Goal: Communication & Community: Participate in discussion

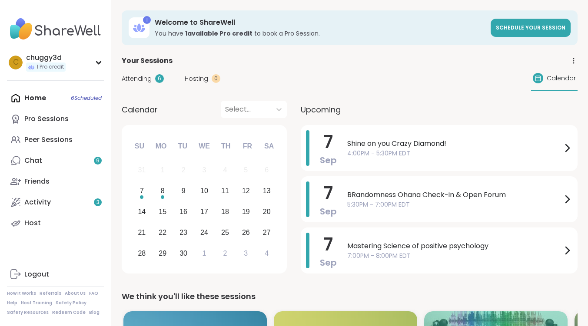
click at [134, 83] on span "Attending" at bounding box center [137, 78] width 30 height 9
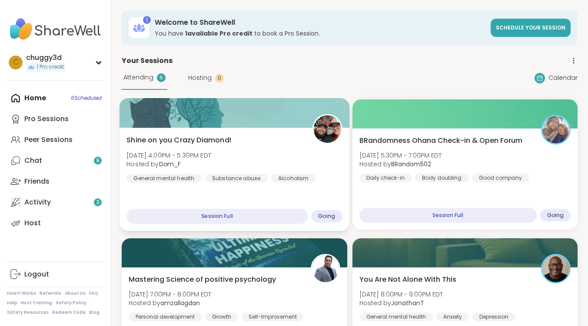
click at [178, 140] on span "Shine on you Crazy Diamond!" at bounding box center [178, 140] width 105 height 10
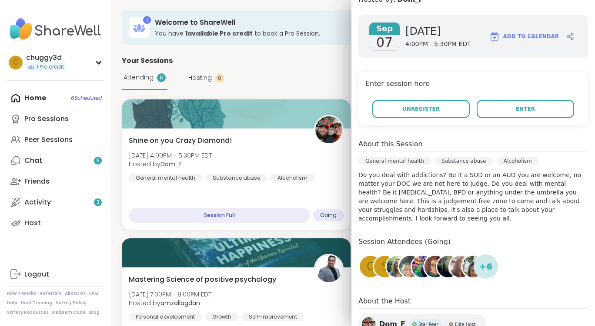
scroll to position [130, 0]
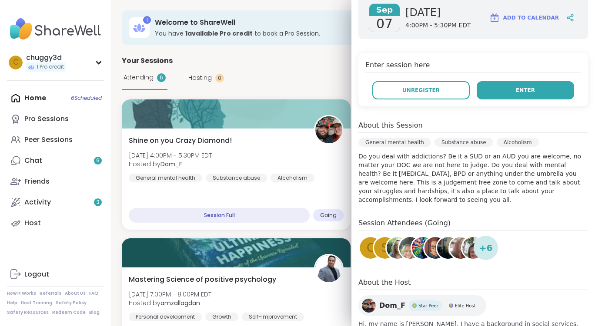
click at [494, 93] on button "Enter" at bounding box center [524, 90] width 97 height 18
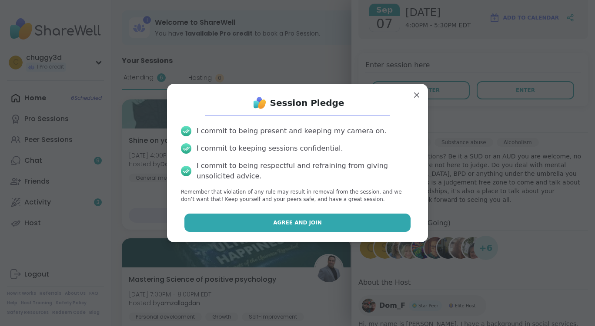
click at [327, 220] on button "Agree and Join" at bounding box center [297, 223] width 226 height 18
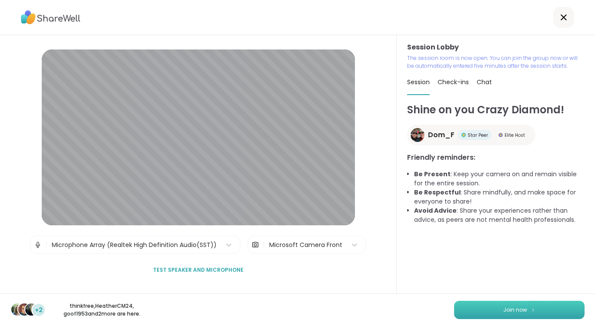
click at [531, 307] on button "Join now" at bounding box center [519, 310] width 130 height 18
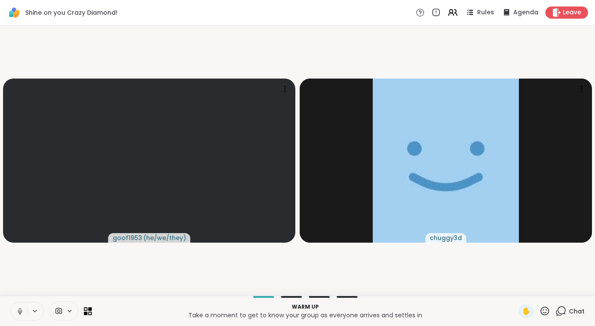
click at [24, 314] on button at bounding box center [19, 312] width 17 height 18
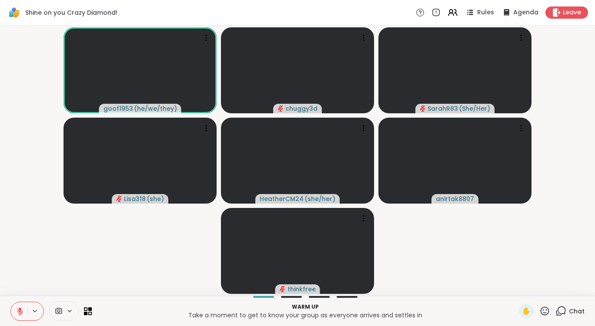
click at [19, 316] on button at bounding box center [19, 312] width 17 height 18
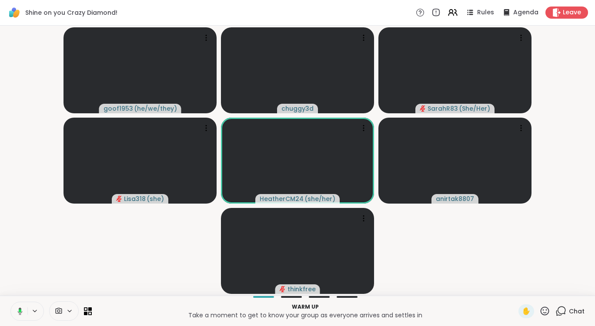
click at [23, 315] on button at bounding box center [19, 312] width 18 height 18
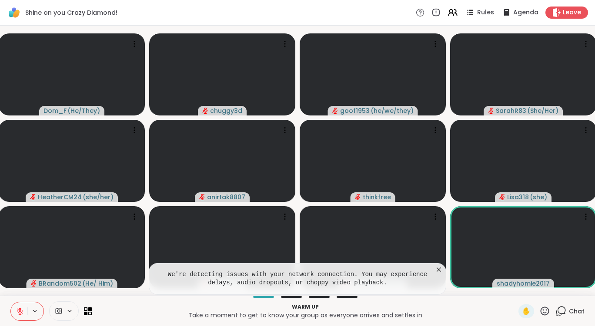
click at [438, 270] on icon at bounding box center [438, 270] width 9 height 9
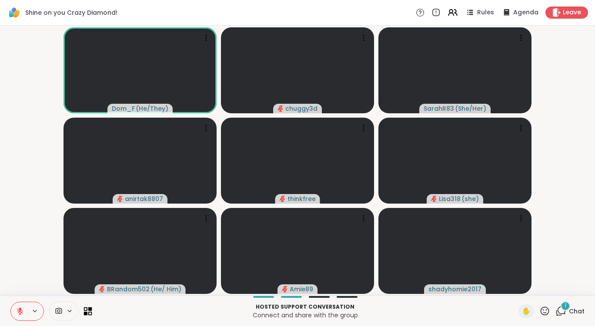
click at [91, 311] on icon at bounding box center [90, 309] width 4 height 4
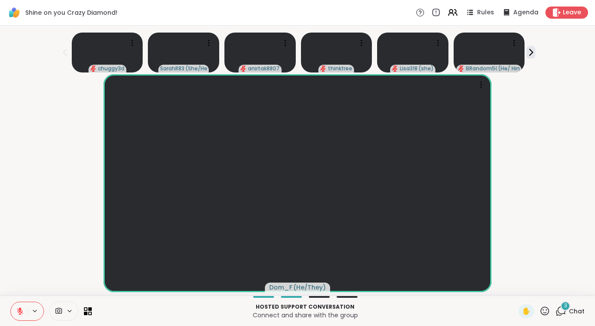
click at [560, 310] on div "3" at bounding box center [565, 307] width 10 height 10
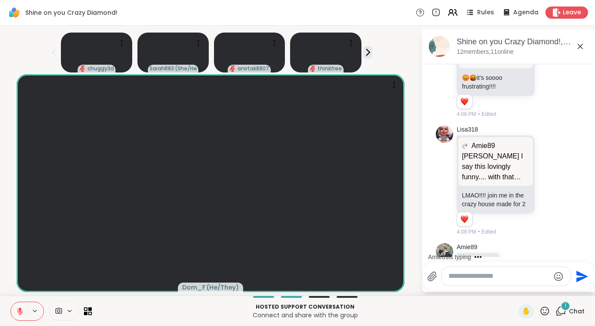
scroll to position [369, 0]
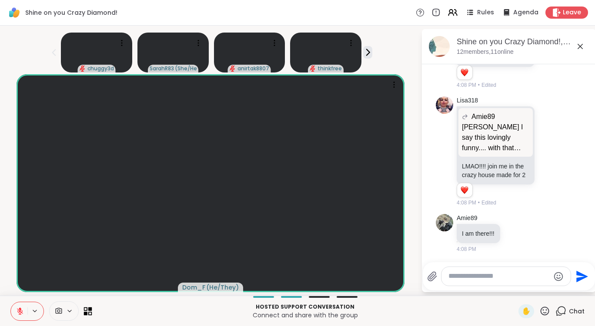
click at [89, 314] on icon at bounding box center [88, 311] width 8 height 8
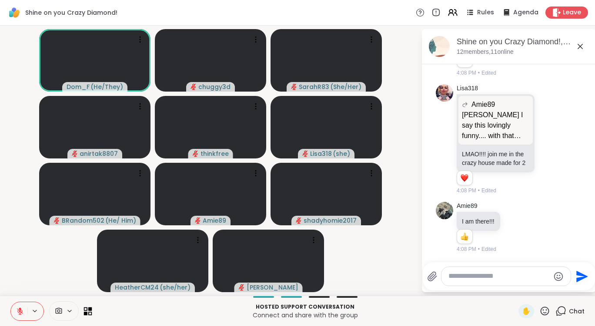
scroll to position [382, 0]
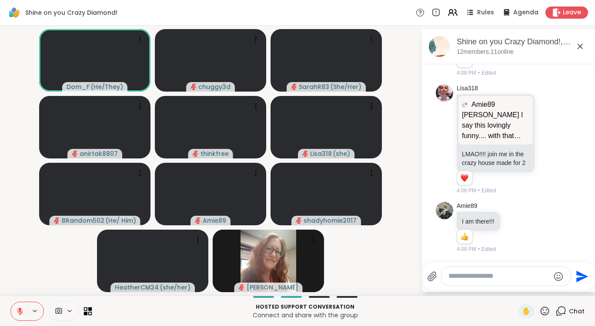
click at [90, 311] on icon at bounding box center [90, 309] width 4 height 4
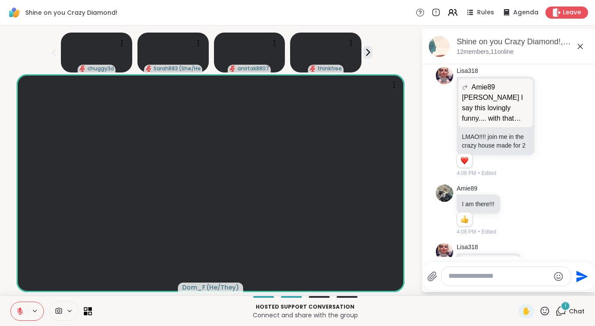
scroll to position [458, 0]
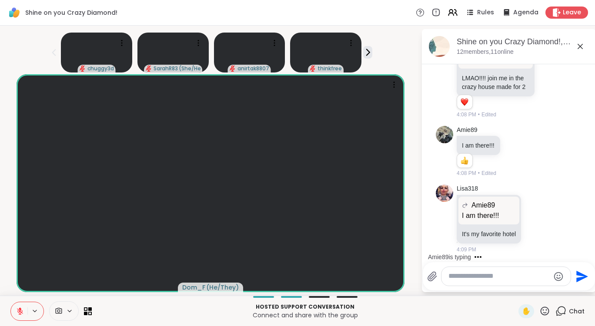
click at [22, 312] on icon at bounding box center [20, 312] width 6 height 6
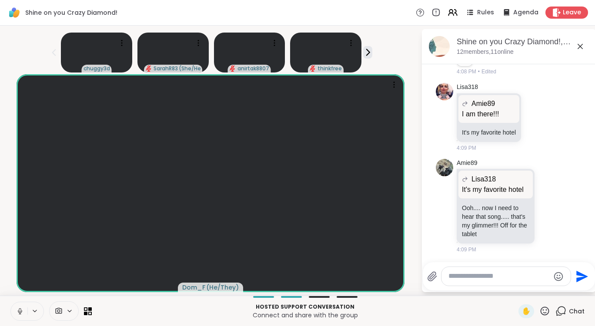
click at [20, 313] on icon at bounding box center [20, 312] width 8 height 8
click at [539, 309] on icon at bounding box center [544, 311] width 11 height 11
click at [515, 288] on span "❤️" at bounding box center [519, 288] width 9 height 10
click at [541, 315] on icon at bounding box center [544, 311] width 9 height 9
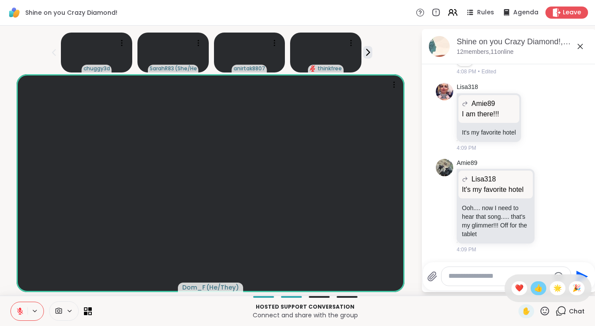
click at [534, 293] on span "👍" at bounding box center [538, 288] width 9 height 10
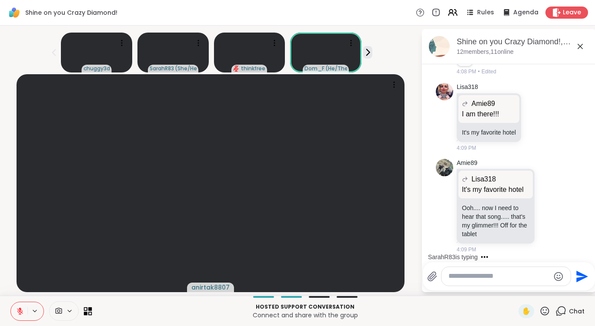
click at [90, 311] on icon at bounding box center [90, 309] width 4 height 4
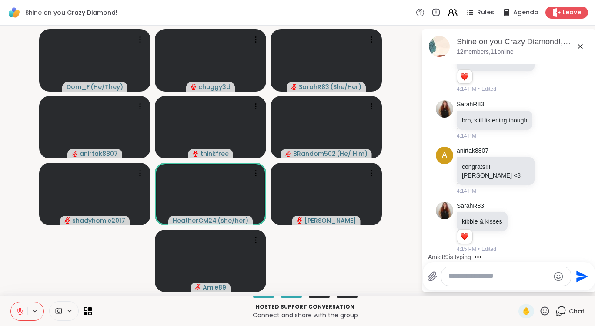
scroll to position [862, 0]
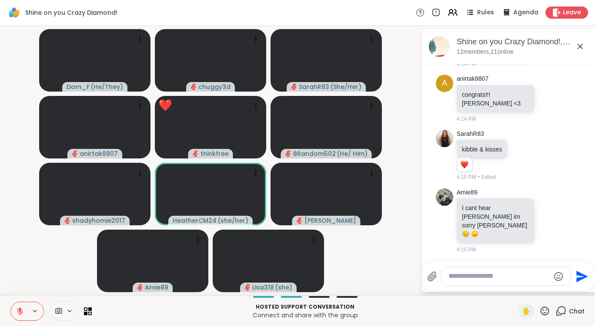
click at [543, 316] on icon at bounding box center [544, 311] width 11 height 11
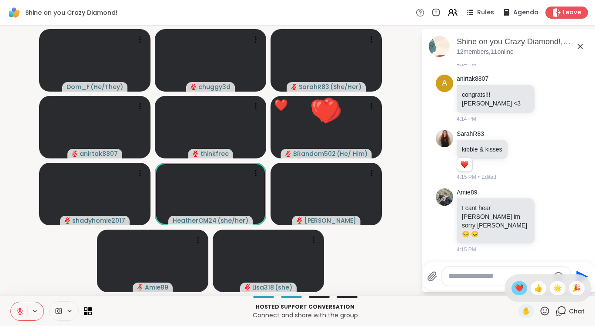
click at [515, 293] on span "❤️" at bounding box center [519, 288] width 9 height 10
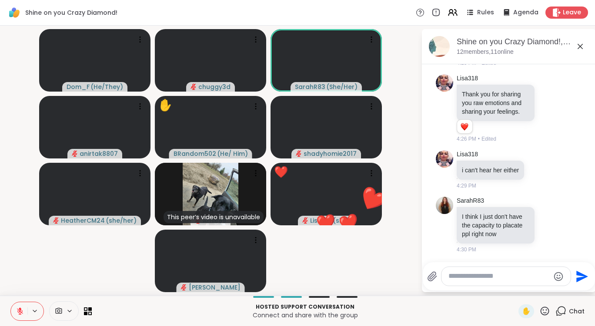
scroll to position [2313, 0]
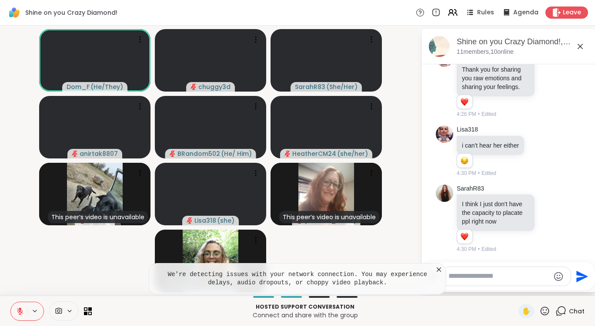
click at [439, 270] on icon at bounding box center [438, 270] width 9 height 9
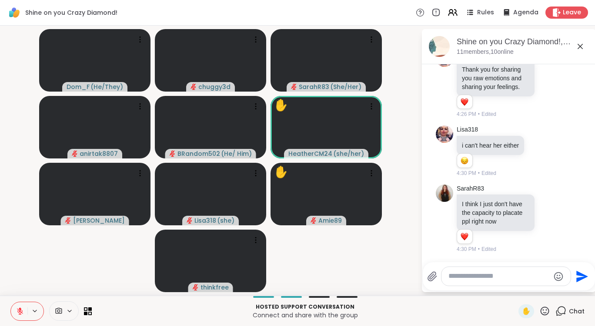
scroll to position [2441, 0]
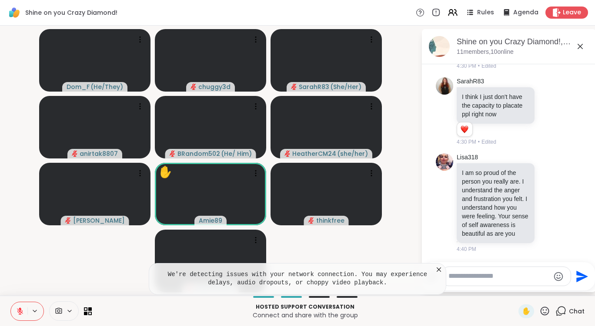
click at [439, 270] on icon at bounding box center [438, 270] width 4 height 4
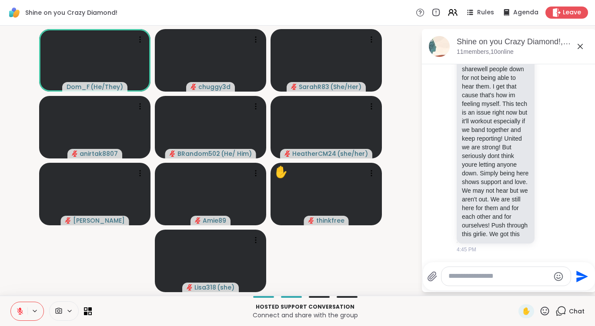
scroll to position [2813, 0]
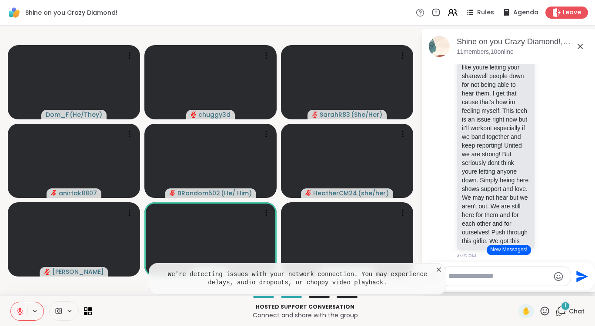
click at [440, 271] on icon at bounding box center [438, 270] width 4 height 4
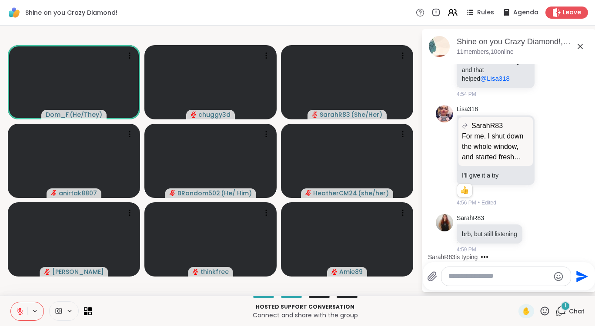
scroll to position [4145, 0]
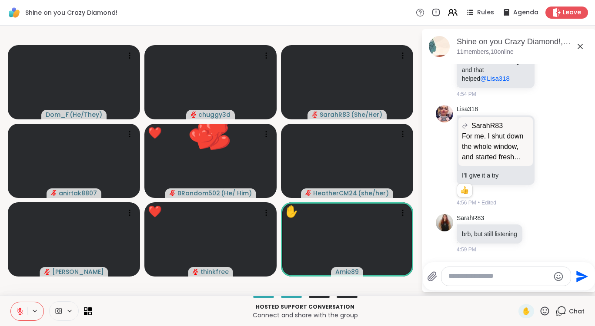
click at [539, 311] on icon at bounding box center [544, 311] width 11 height 11
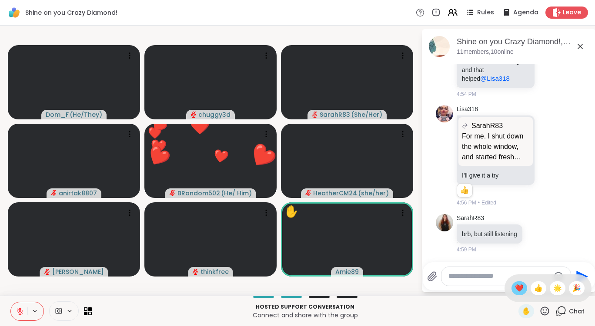
click at [516, 287] on div "❤️" at bounding box center [519, 289] width 16 height 14
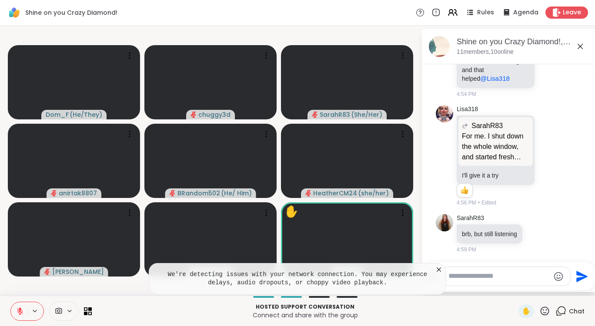
click at [438, 269] on icon at bounding box center [438, 270] width 4 height 4
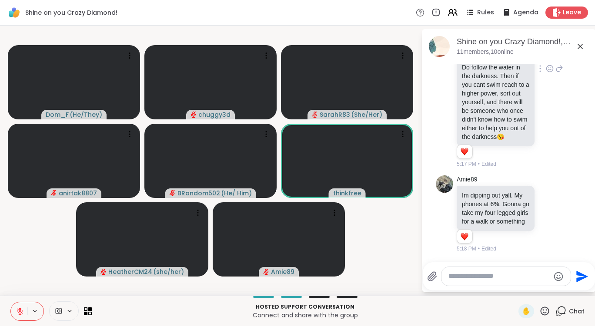
scroll to position [4556, 0]
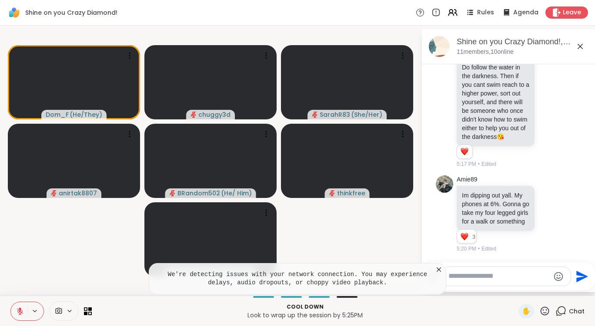
click at [437, 269] on icon at bounding box center [438, 270] width 4 height 4
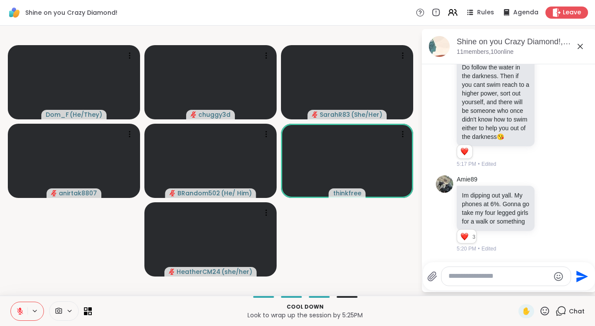
click at [519, 304] on div "Cool down Look to wrap up the session by 5:25PM ✋ Chat" at bounding box center [297, 311] width 595 height 30
click at [21, 309] on icon at bounding box center [20, 309] width 3 height 3
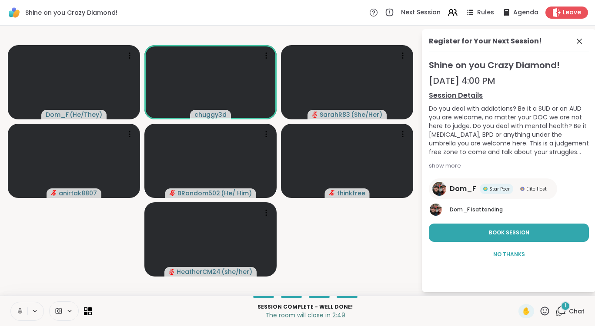
click at [19, 309] on icon at bounding box center [20, 311] width 2 height 4
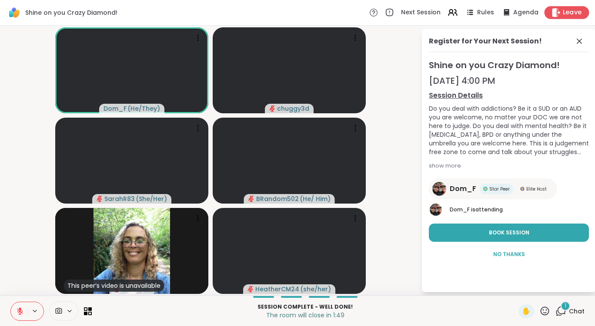
click at [571, 9] on span "Leave" at bounding box center [571, 12] width 19 height 9
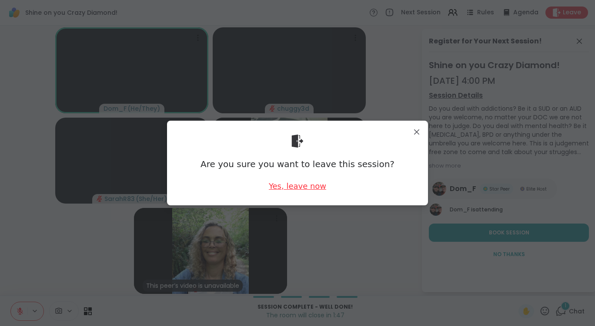
click at [292, 189] on div "Yes, leave now" at bounding box center [297, 186] width 57 height 11
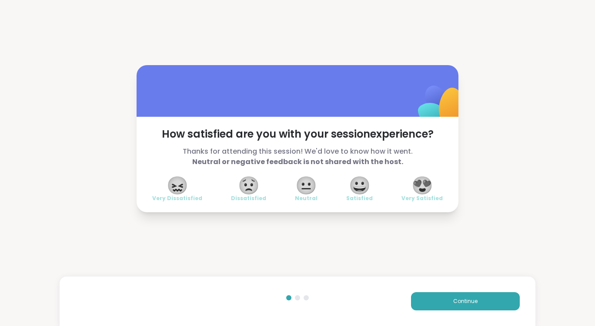
click at [423, 191] on span "😍" at bounding box center [422, 186] width 22 height 16
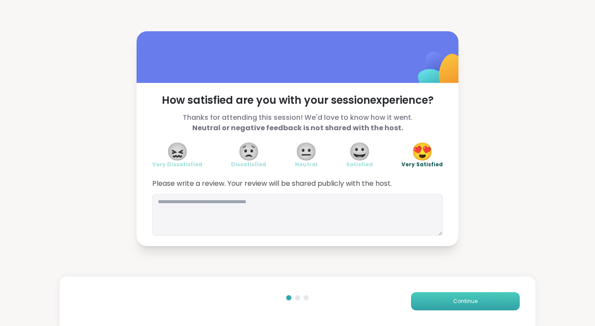
click at [459, 303] on span "Continue" at bounding box center [465, 302] width 24 height 8
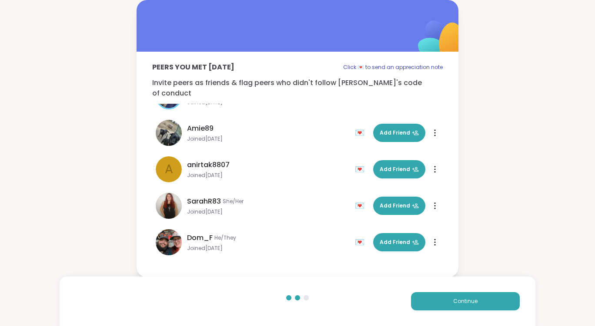
scroll to position [209, 0]
click at [355, 235] on div "💌" at bounding box center [361, 242] width 13 height 14
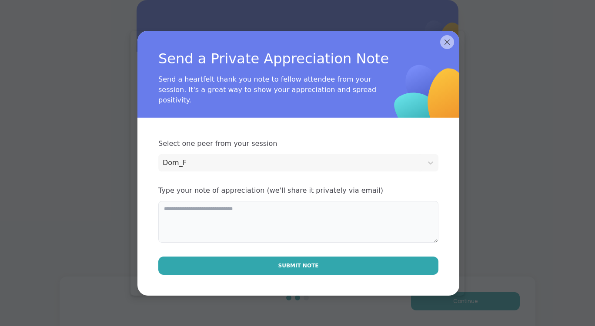
click at [302, 223] on textarea at bounding box center [298, 222] width 280 height 42
click at [190, 209] on textarea "**********" at bounding box center [298, 222] width 280 height 42
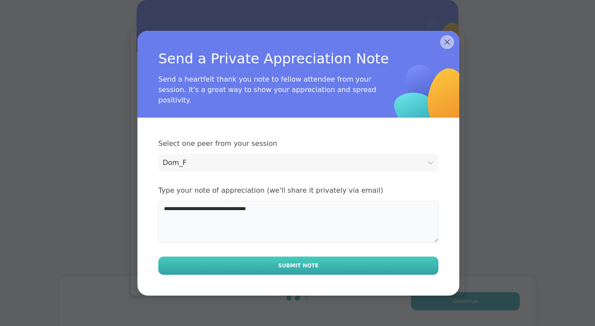
type textarea "**********"
click at [277, 266] on button "Submit Note" at bounding box center [298, 266] width 280 height 18
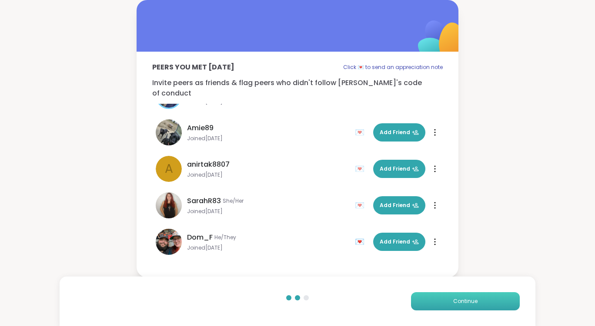
click at [477, 296] on button "Continue" at bounding box center [465, 302] width 109 height 18
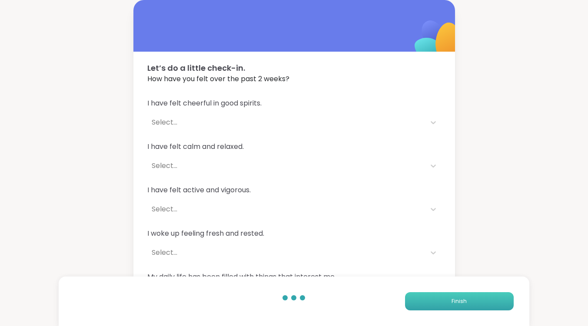
click at [477, 301] on button "Finish" at bounding box center [459, 302] width 109 height 18
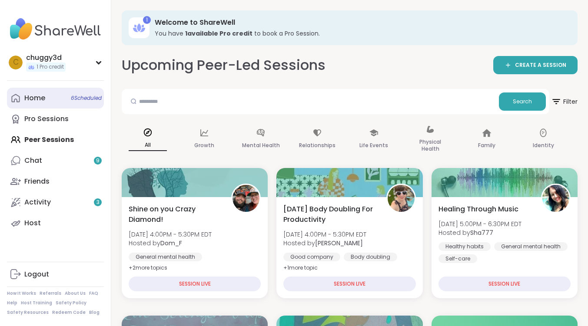
click at [81, 97] on span "6 Scheduled" at bounding box center [86, 98] width 31 height 7
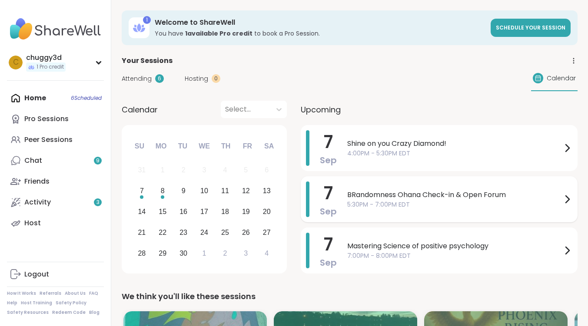
click at [416, 194] on span "BRandomness Ohana Check-in & Open Forum" at bounding box center [454, 195] width 215 height 10
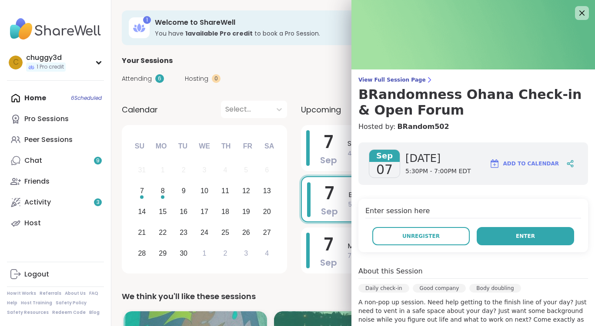
click at [502, 232] on button "Enter" at bounding box center [524, 236] width 97 height 18
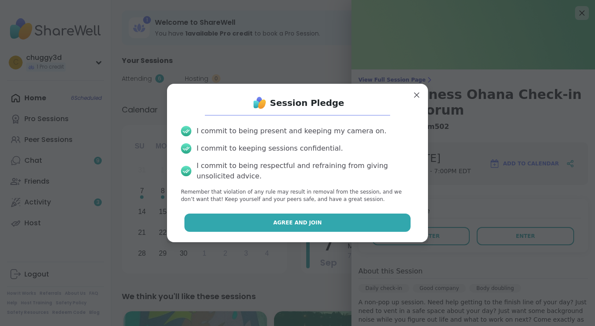
click at [293, 221] on span "Agree and Join" at bounding box center [297, 223] width 49 height 8
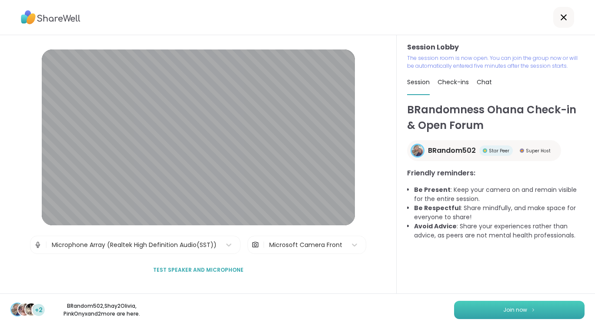
click at [539, 308] on button "Join now" at bounding box center [519, 310] width 130 height 18
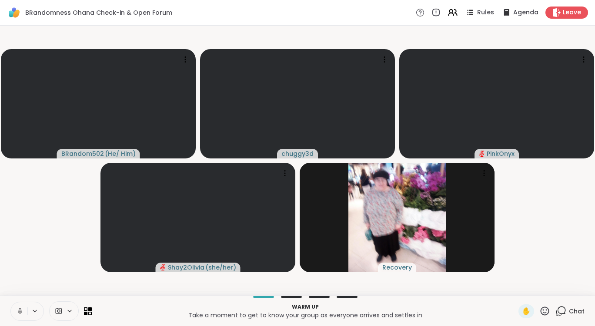
click at [25, 316] on button at bounding box center [19, 312] width 17 height 18
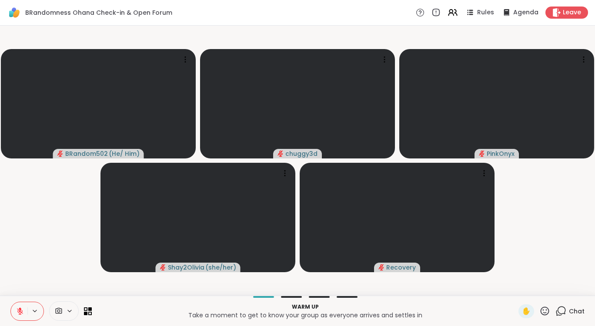
click at [557, 314] on icon at bounding box center [561, 311] width 8 height 8
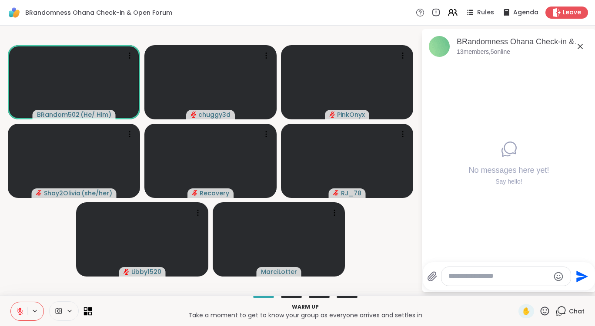
click at [91, 312] on icon at bounding box center [88, 311] width 8 height 8
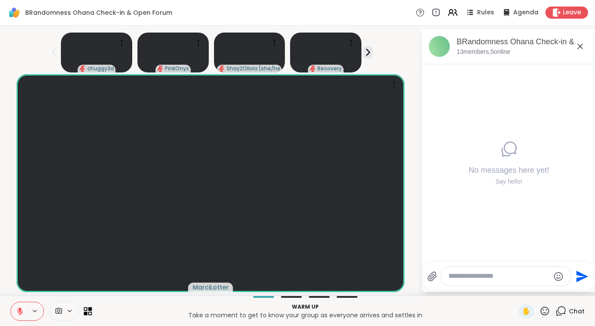
click at [91, 312] on icon at bounding box center [88, 311] width 8 height 8
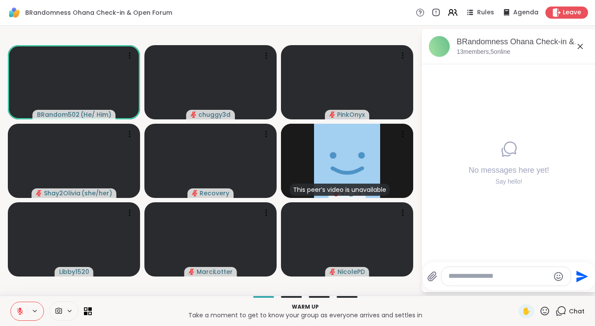
click at [23, 309] on icon at bounding box center [20, 312] width 8 height 8
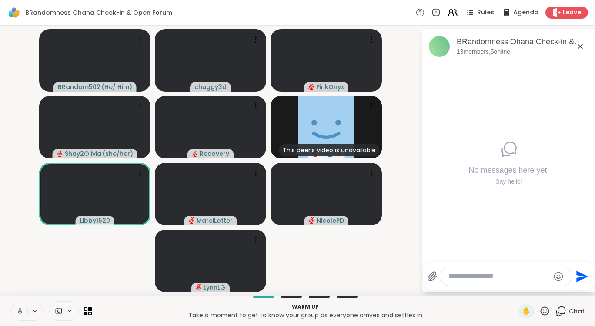
click at [22, 311] on icon at bounding box center [20, 312] width 8 height 8
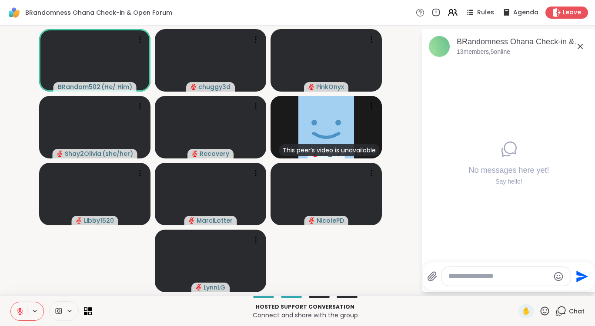
click at [22, 311] on icon at bounding box center [20, 312] width 8 height 8
click at [22, 311] on icon at bounding box center [19, 312] width 8 height 8
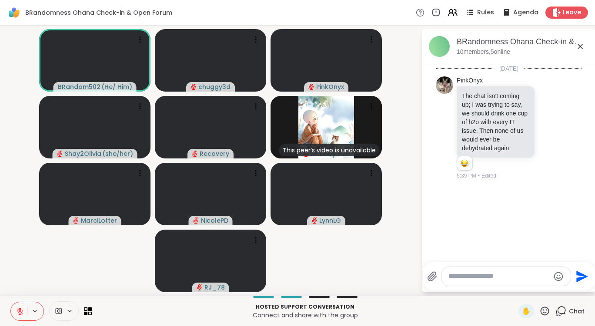
click at [19, 311] on icon at bounding box center [20, 312] width 6 height 6
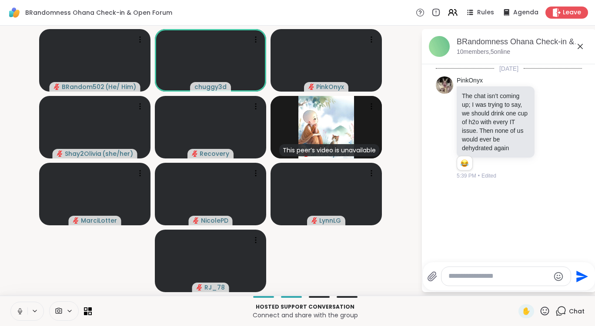
click at [15, 313] on button at bounding box center [19, 312] width 17 height 18
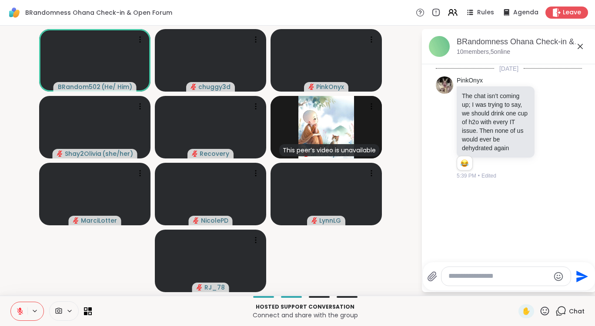
click at [20, 313] on icon at bounding box center [20, 312] width 8 height 8
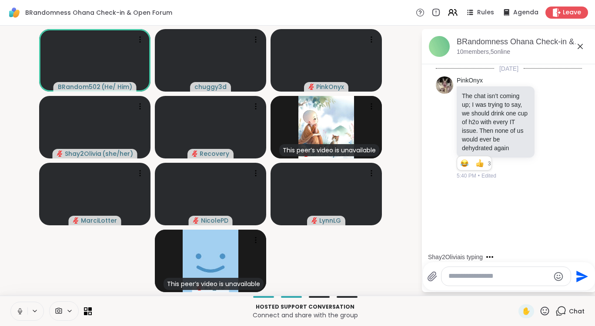
click at [21, 309] on icon at bounding box center [20, 312] width 8 height 8
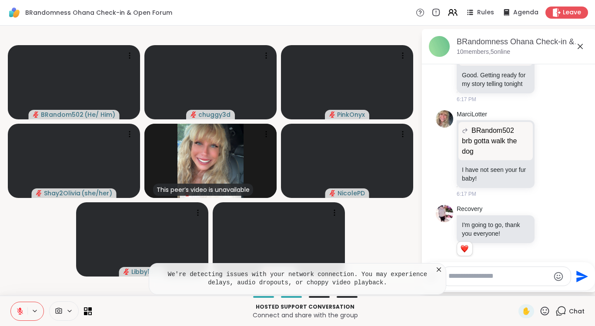
scroll to position [735, 0]
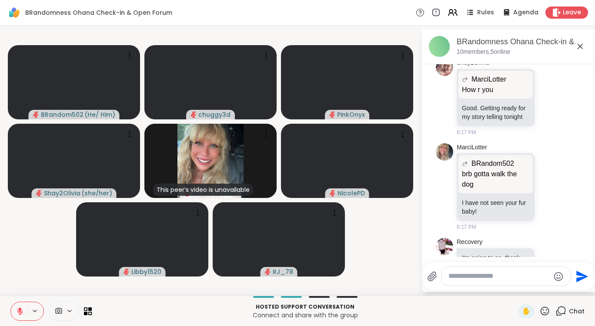
click at [71, 308] on icon at bounding box center [69, 311] width 7 height 7
click at [84, 273] on div "Microsoft Camera Front" at bounding box center [53, 280] width 87 height 23
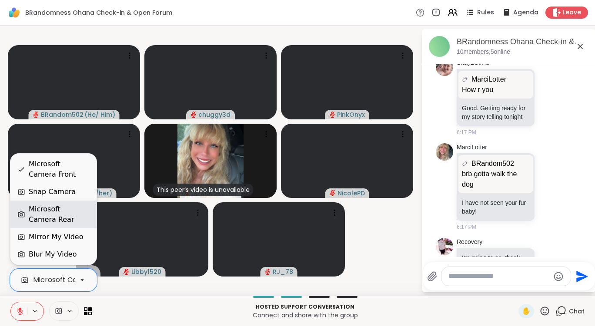
click at [74, 223] on div "Microsoft Camera Rear" at bounding box center [59, 214] width 61 height 21
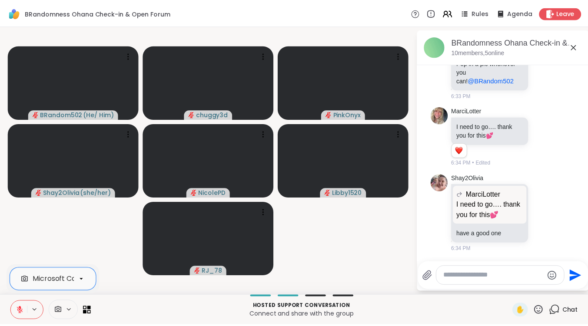
scroll to position [1641, 0]
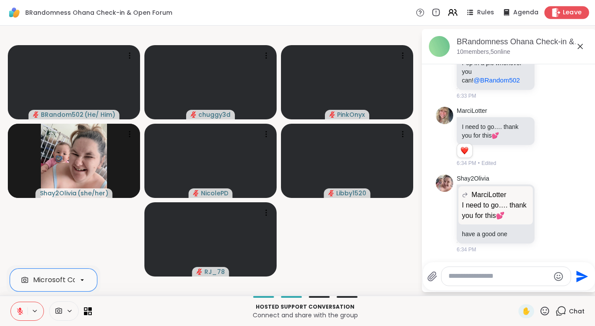
click at [562, 13] on span "Leave" at bounding box center [571, 12] width 19 height 9
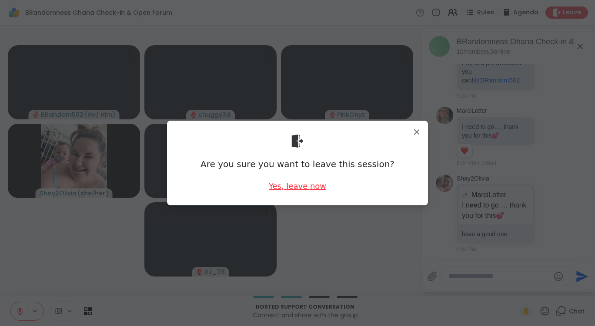
click at [302, 185] on div "Yes, leave now" at bounding box center [297, 186] width 57 height 11
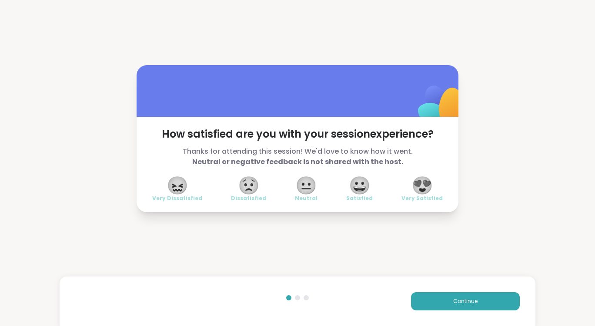
click at [474, 313] on div "Continue" at bounding box center [298, 302] width 476 height 50
click at [472, 303] on button "Continue" at bounding box center [465, 302] width 109 height 18
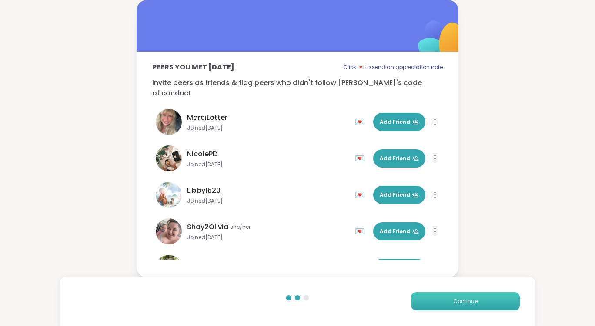
click at [472, 303] on button "Continue" at bounding box center [465, 302] width 109 height 18
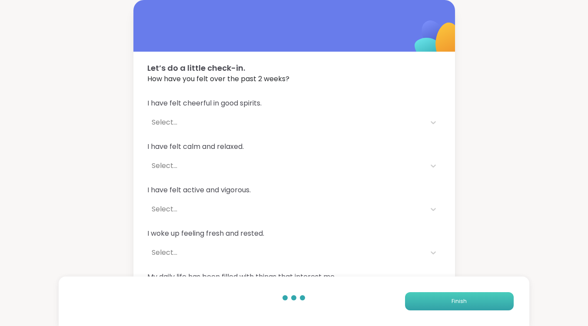
click at [472, 303] on button "Finish" at bounding box center [459, 302] width 109 height 18
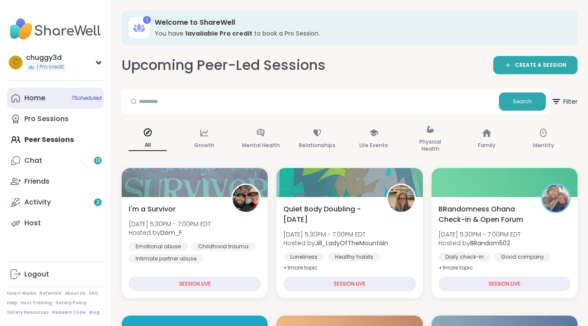
click at [83, 96] on span "7 Scheduled" at bounding box center [86, 98] width 30 height 7
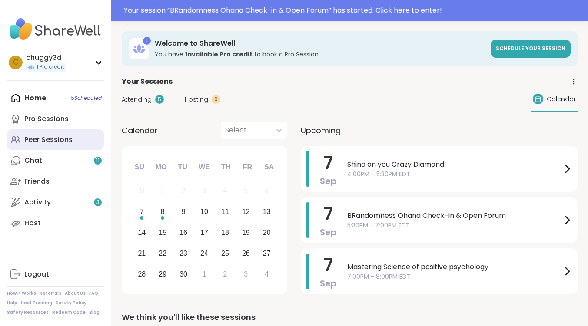
click at [61, 143] on div "Peer Sessions" at bounding box center [48, 140] width 48 height 10
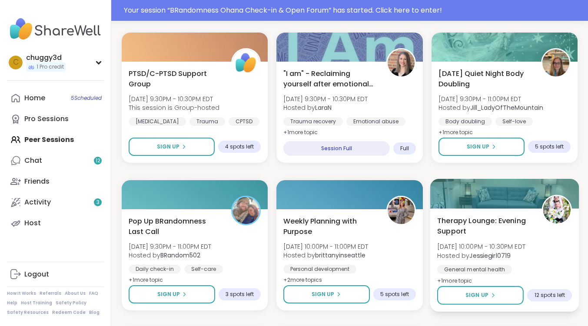
scroll to position [1130, 0]
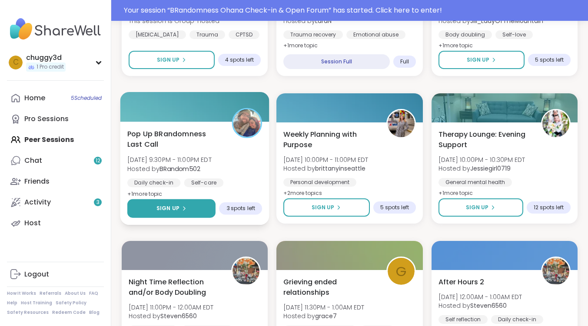
click at [171, 205] on span "Sign Up" at bounding box center [167, 209] width 23 height 8
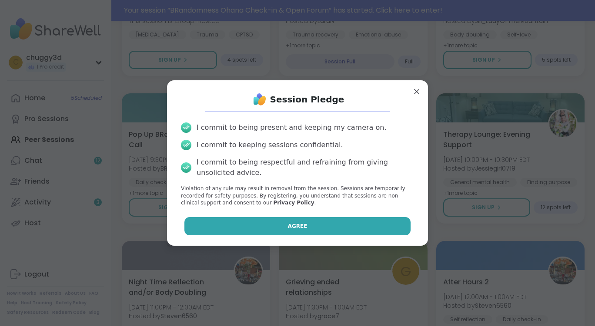
click at [293, 229] on span "Agree" at bounding box center [298, 227] width 20 height 8
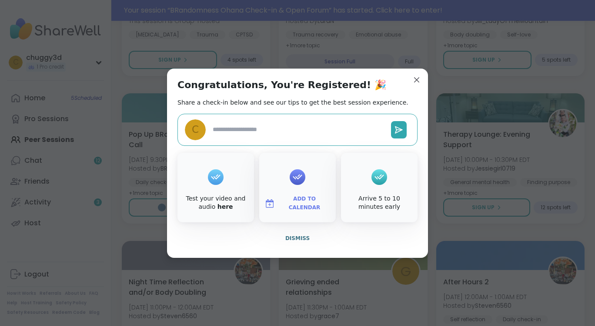
type textarea "*"
click at [291, 231] on button "Dismiss" at bounding box center [297, 239] width 240 height 18
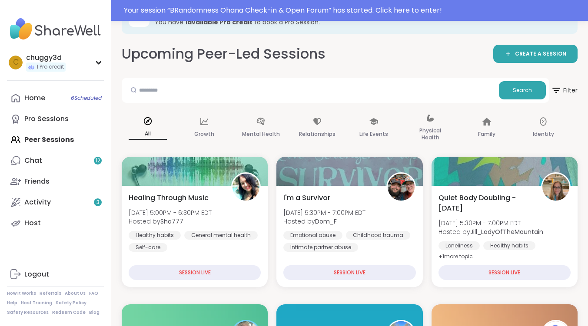
scroll to position [0, 0]
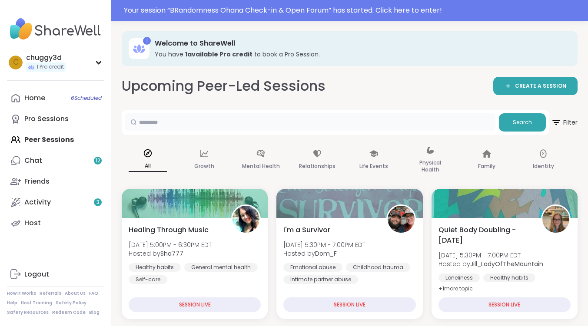
click at [230, 123] on input "text" at bounding box center [310, 121] width 370 height 17
type input "**********"
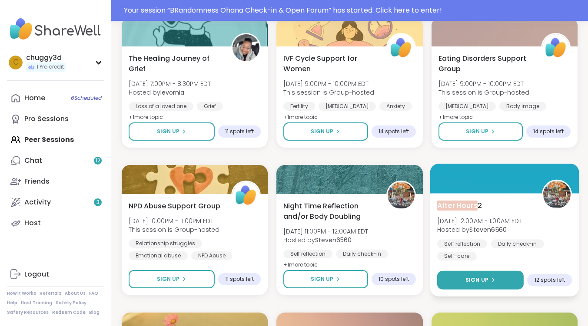
scroll to position [522, 0]
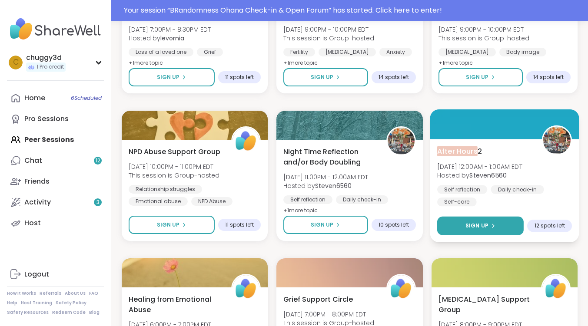
click at [469, 232] on button "Sign Up" at bounding box center [480, 226] width 87 height 19
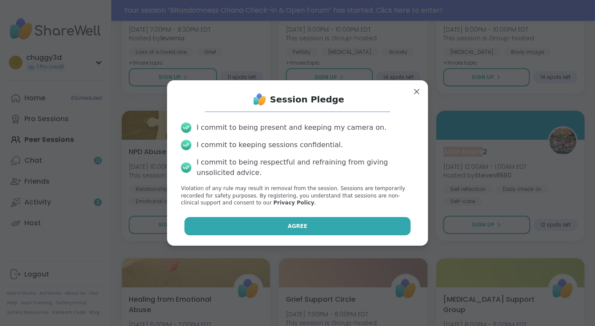
click at [324, 221] on button "Agree" at bounding box center [297, 226] width 226 height 18
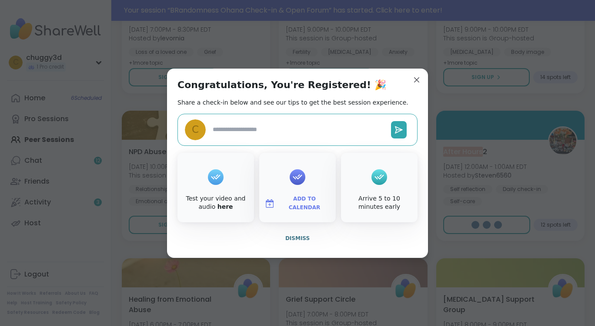
type textarea "*"
click at [310, 243] on button "Dismiss" at bounding box center [297, 239] width 240 height 18
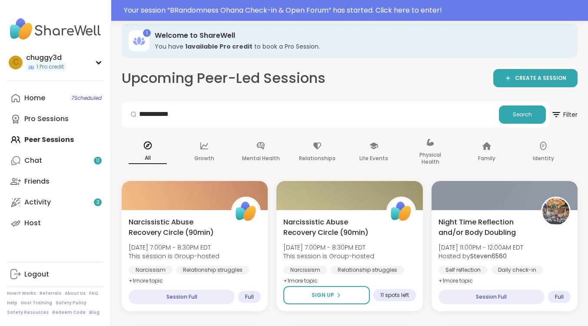
scroll to position [0, 0]
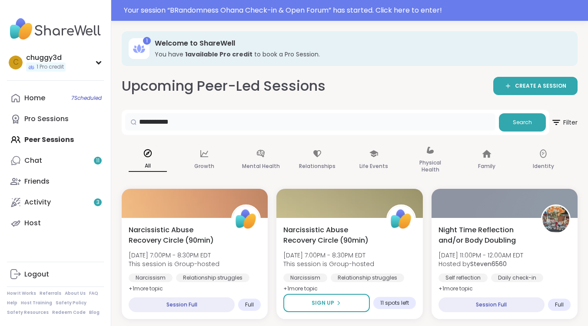
click at [216, 116] on input "**********" at bounding box center [310, 121] width 370 height 17
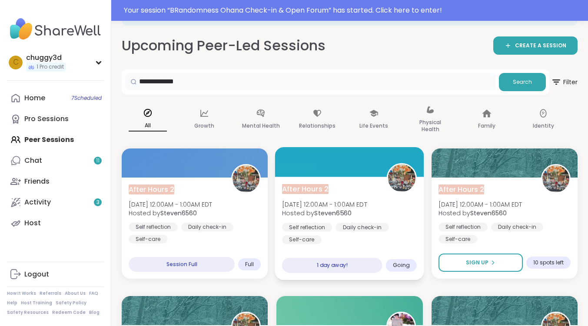
scroll to position [87, 0]
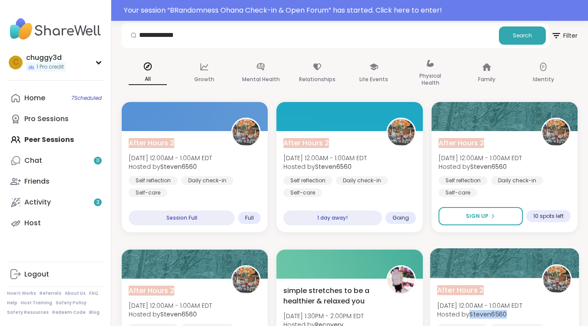
drag, startPoint x: 513, startPoint y: 313, endPoint x: 471, endPoint y: 315, distance: 42.2
click at [471, 315] on span "Hosted by Steven6560" at bounding box center [479, 314] width 85 height 9
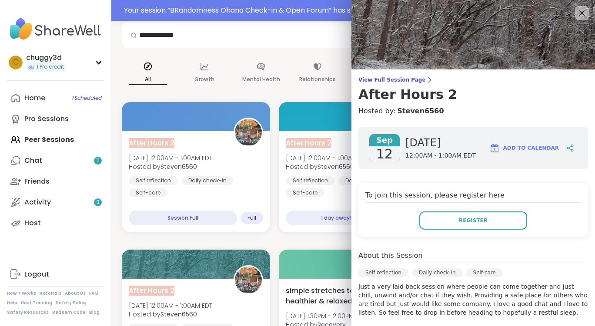
copy b "Steven6560"
click at [576, 16] on icon at bounding box center [581, 12] width 11 height 11
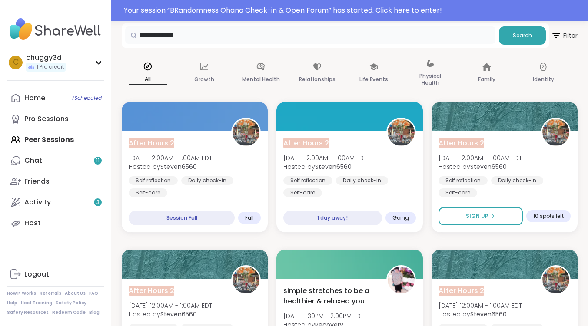
drag, startPoint x: 207, startPoint y: 33, endPoint x: 126, endPoint y: 33, distance: 80.9
click at [126, 33] on div "**********" at bounding box center [310, 35] width 370 height 17
type input "**********"
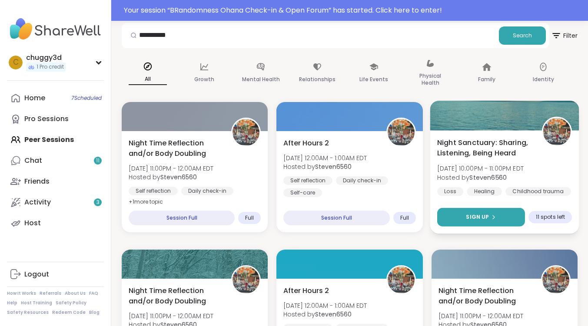
click at [484, 215] on span "Sign Up" at bounding box center [477, 217] width 23 height 8
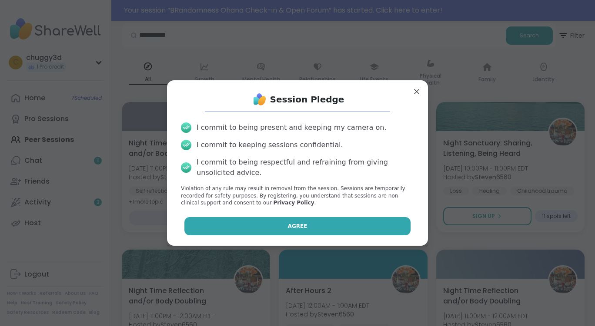
click at [317, 230] on button "Agree" at bounding box center [297, 226] width 226 height 18
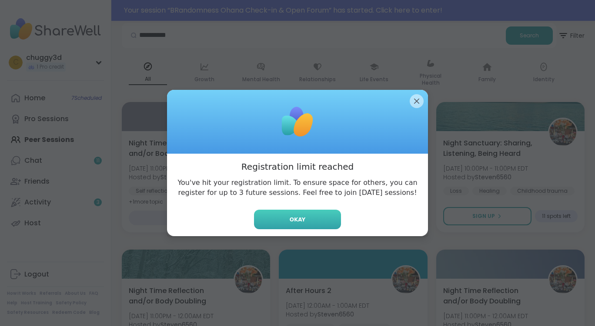
click at [297, 220] on span "Okay" at bounding box center [297, 220] width 16 height 8
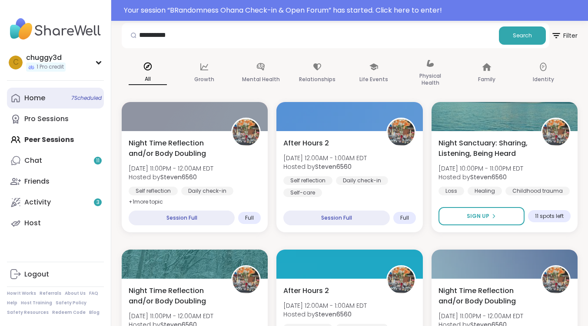
click at [47, 102] on link "Home 7 Scheduled" at bounding box center [55, 98] width 97 height 21
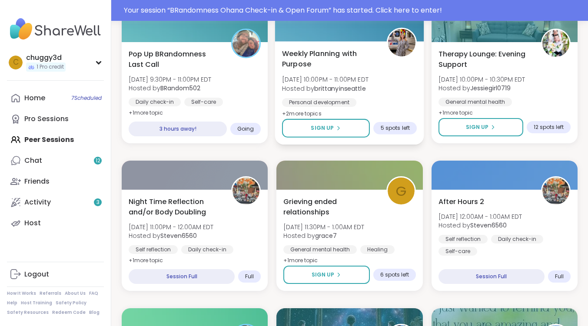
scroll to position [1220, 0]
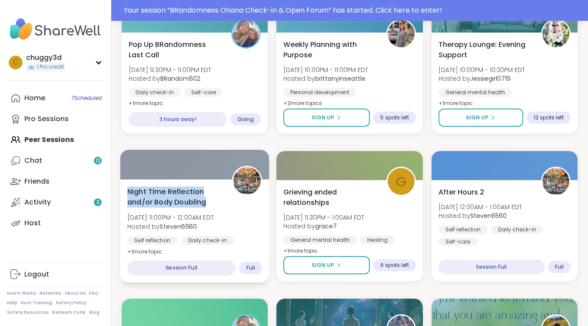
drag, startPoint x: 206, startPoint y: 201, endPoint x: 129, endPoint y: 192, distance: 77.5
click at [129, 192] on span "Night Time Reflection and/or Body Doubling" at bounding box center [174, 196] width 95 height 21
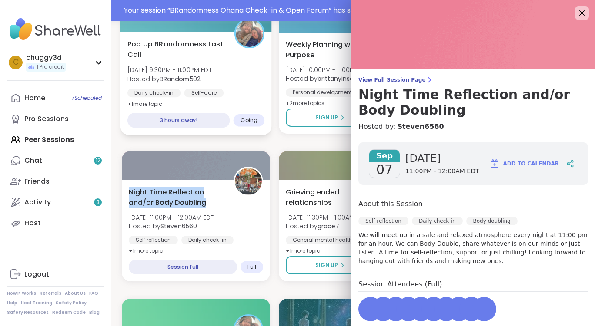
copy span "Night Time Reflection and/or Body Doubling"
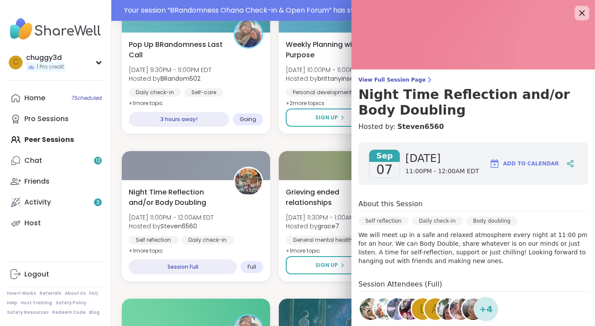
click at [579, 14] on icon at bounding box center [582, 13] width 6 height 6
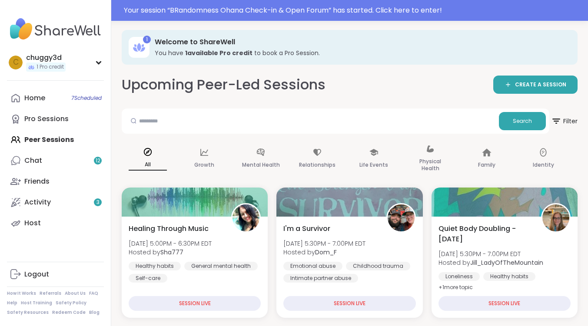
scroll to position [0, 0]
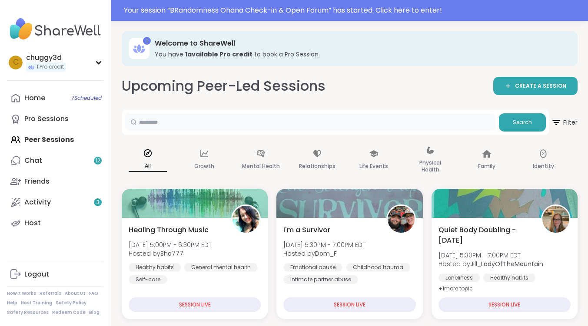
click at [210, 128] on input "text" at bounding box center [310, 121] width 370 height 17
paste input "**********"
type input "**********"
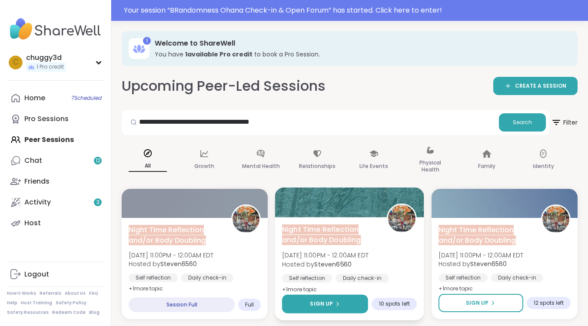
click at [326, 308] on span "Sign Up" at bounding box center [321, 304] width 23 height 8
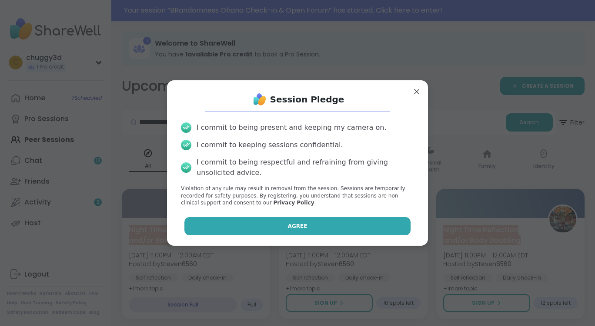
click at [308, 223] on button "Agree" at bounding box center [297, 226] width 226 height 18
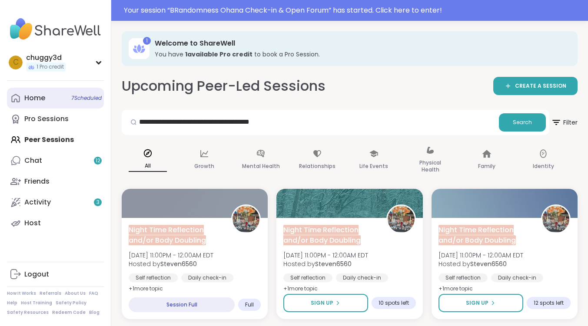
click at [62, 95] on link "Home 7 Scheduled" at bounding box center [55, 98] width 97 height 21
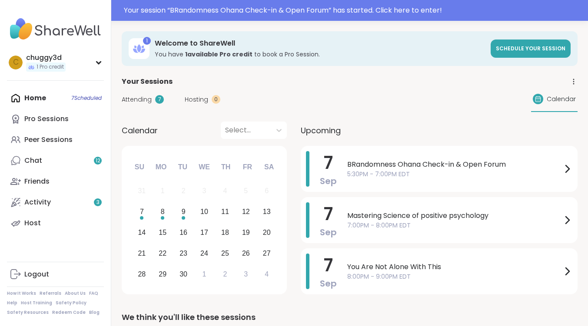
click at [566, 99] on span "Calendar" at bounding box center [561, 99] width 29 height 9
click at [157, 216] on div "8" at bounding box center [162, 212] width 19 height 19
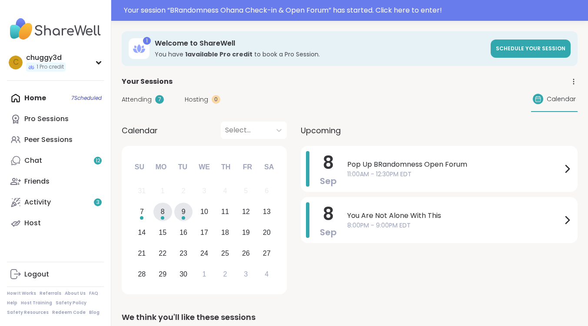
click at [181, 214] on div "9" at bounding box center [183, 212] width 19 height 19
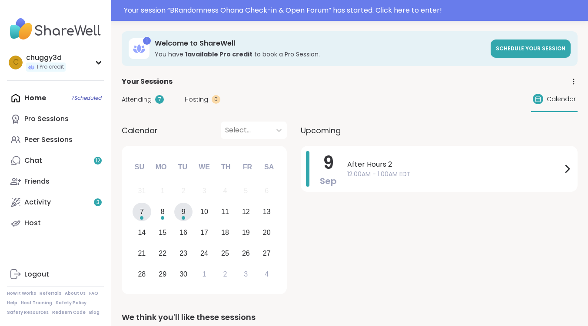
click at [147, 212] on div "7" at bounding box center [142, 212] width 19 height 19
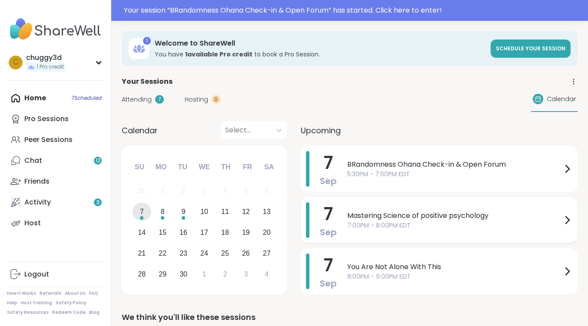
click at [411, 213] on span "Mastering Science of positive psychology" at bounding box center [454, 216] width 215 height 10
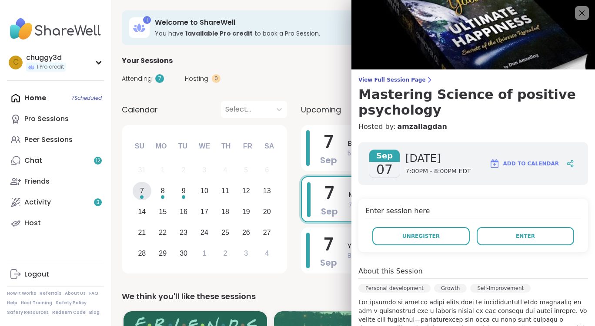
click at [141, 194] on div "7" at bounding box center [142, 191] width 4 height 12
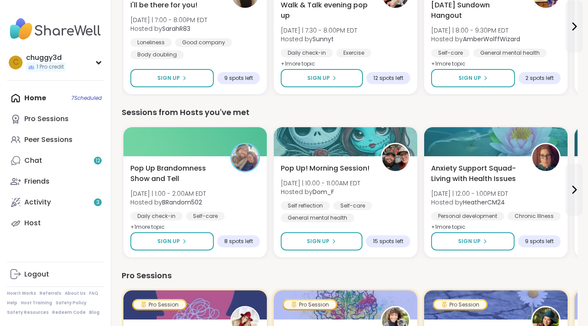
scroll to position [435, 0]
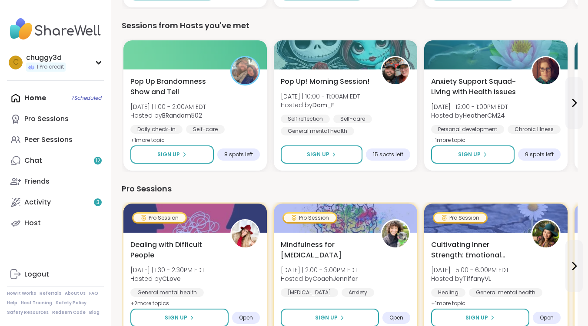
click at [79, 97] on div "Home 7 Scheduled Pro Sessions Peer Sessions Chat 12 Friends Activity 3 Host" at bounding box center [55, 161] width 97 height 146
click at [42, 100] on div "Home 7 Scheduled Pro Sessions Peer Sessions Chat 12 Friends Activity 3 Host" at bounding box center [55, 161] width 97 height 146
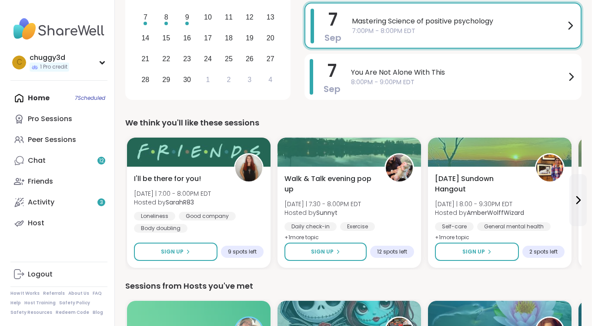
scroll to position [0, 0]
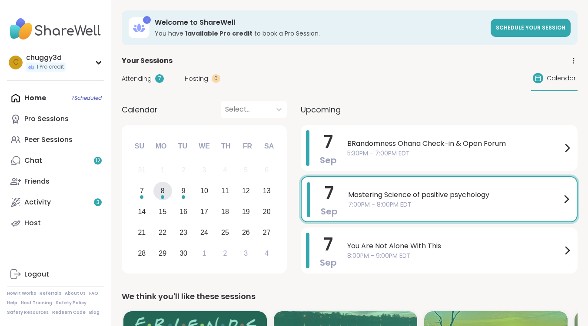
click at [165, 196] on div "8" at bounding box center [162, 191] width 19 height 19
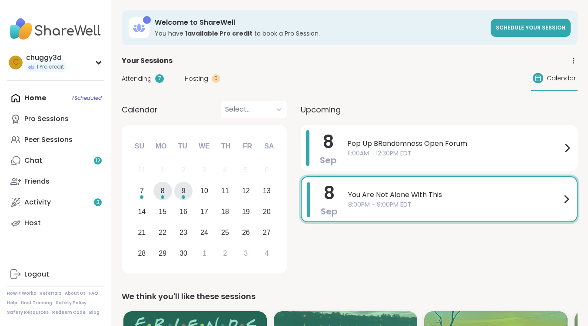
click at [178, 192] on div "9" at bounding box center [183, 191] width 19 height 19
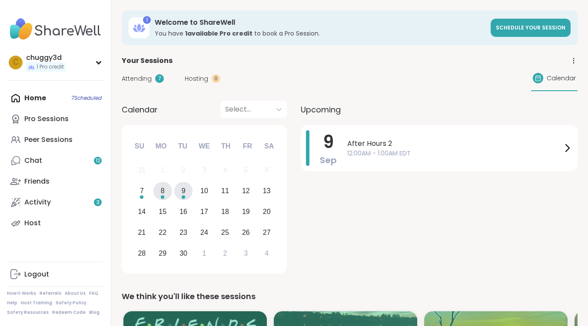
click at [163, 193] on div "8" at bounding box center [163, 191] width 4 height 12
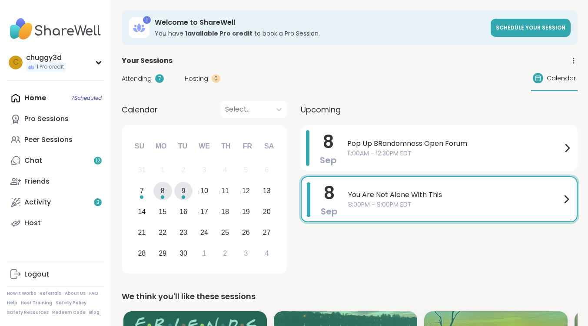
click at [180, 190] on div "9" at bounding box center [183, 191] width 19 height 19
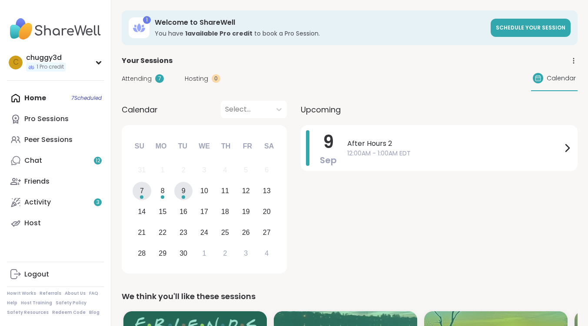
click at [146, 193] on div "7" at bounding box center [142, 191] width 19 height 19
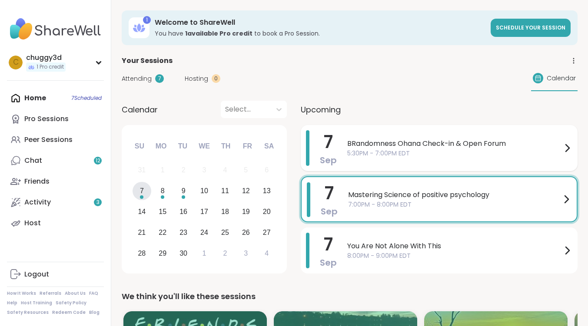
click at [433, 140] on span "BRandomness Ohana Check-in & Open Forum" at bounding box center [454, 144] width 215 height 10
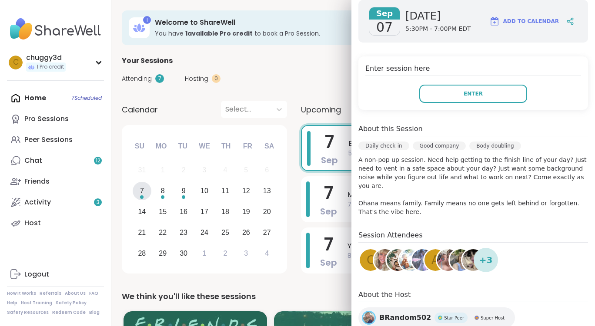
scroll to position [73, 0]
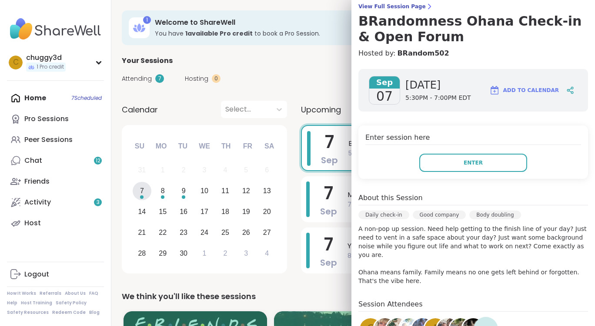
click at [290, 75] on div "Attending 7 Hosting 0 Calendar" at bounding box center [353, 78] width 463 height 25
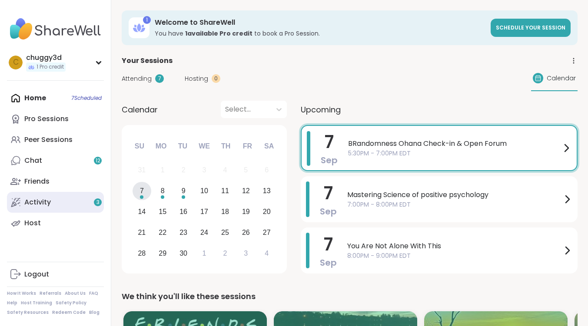
click at [49, 195] on link "Activity 3" at bounding box center [55, 202] width 97 height 21
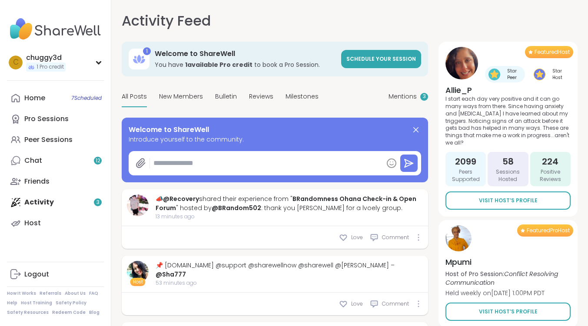
type textarea "*"
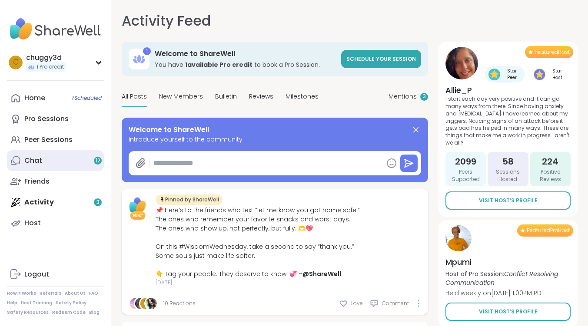
click at [48, 164] on link "Chat 12" at bounding box center [55, 160] width 97 height 21
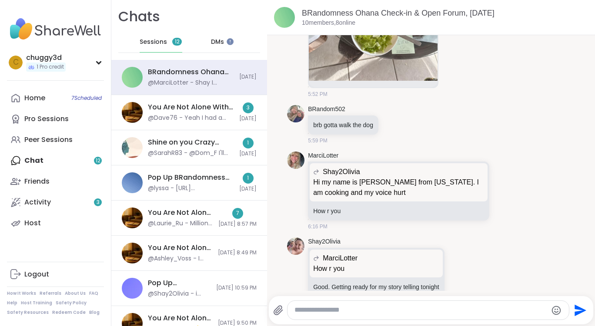
scroll to position [422, 0]
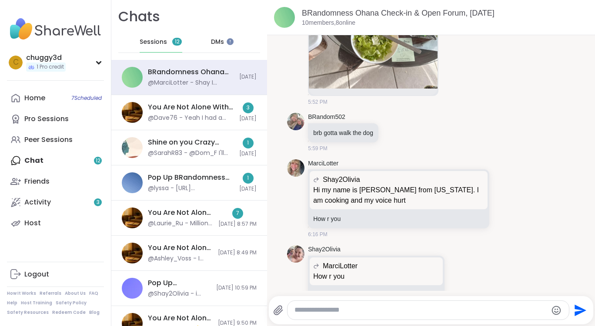
click at [211, 41] on span "DMs" at bounding box center [217, 42] width 13 height 9
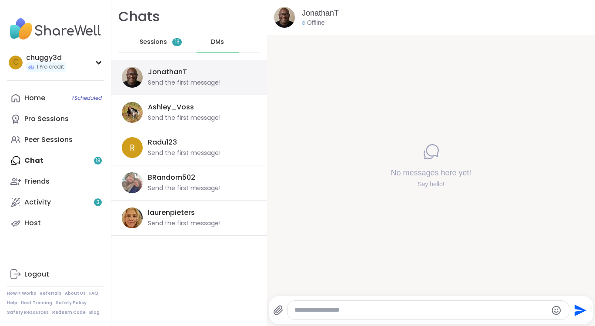
click at [203, 77] on div "JonathanT Send the first message!" at bounding box center [199, 77] width 103 height 20
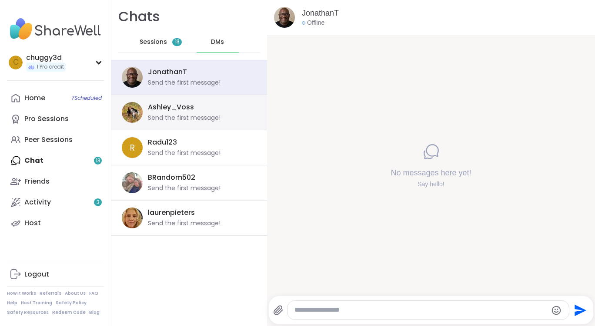
click at [201, 116] on div "Send the first message!" at bounding box center [184, 118] width 73 height 9
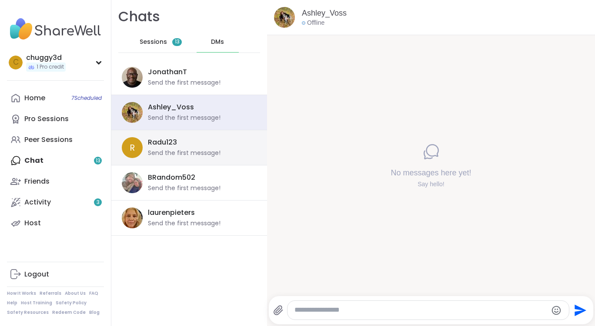
click at [197, 146] on div "Radu123 Send the first message!" at bounding box center [199, 148] width 103 height 20
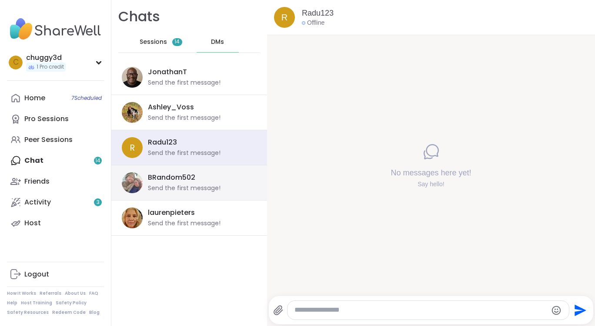
click at [196, 179] on div "BRandom502 Send the first message!" at bounding box center [199, 183] width 103 height 20
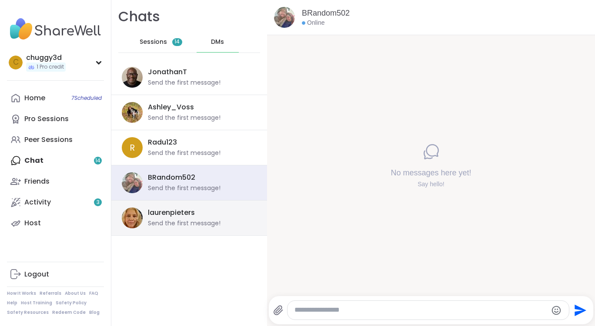
click at [195, 208] on div "laurenpieters Send the first message!" at bounding box center [199, 218] width 103 height 20
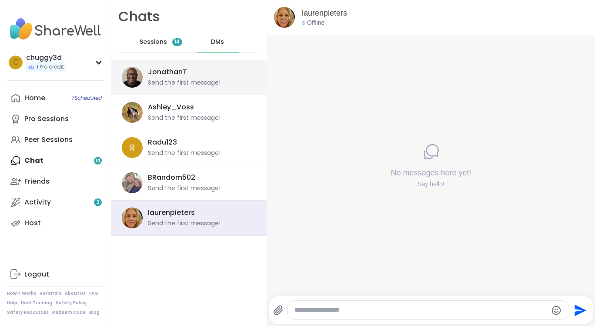
click at [167, 65] on div "JonathanT Send the first message!" at bounding box center [189, 77] width 156 height 35
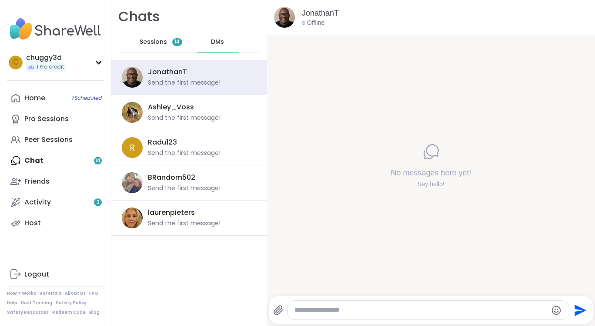
click at [155, 41] on span "Sessions" at bounding box center [153, 42] width 27 height 9
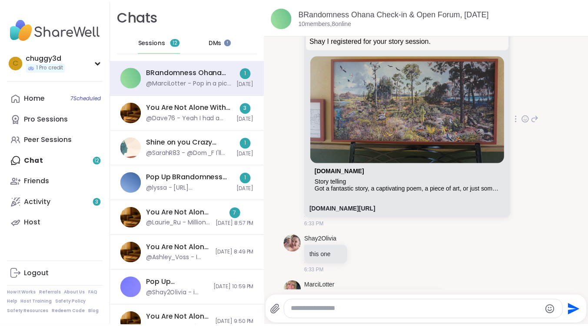
scroll to position [1083, 0]
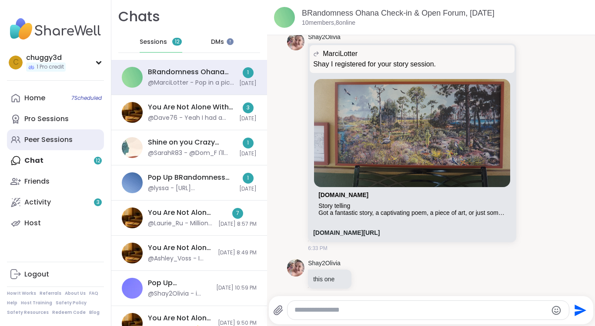
click at [48, 140] on div "Peer Sessions" at bounding box center [48, 140] width 48 height 10
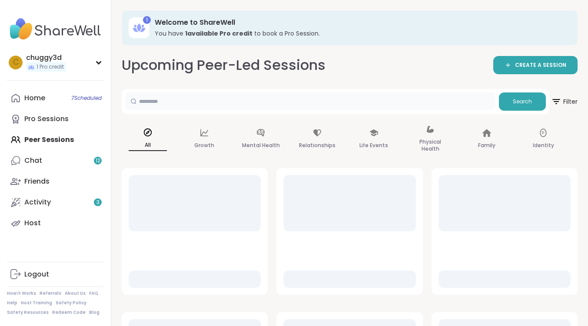
click at [230, 96] on input "text" at bounding box center [310, 101] width 370 height 17
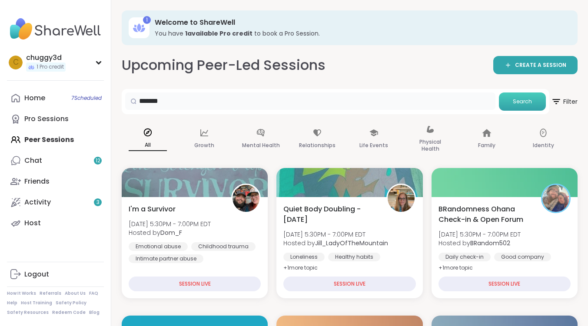
type input "*******"
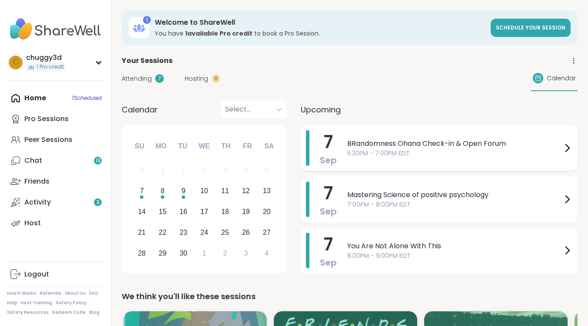
click at [570, 146] on icon at bounding box center [567, 148] width 10 height 10
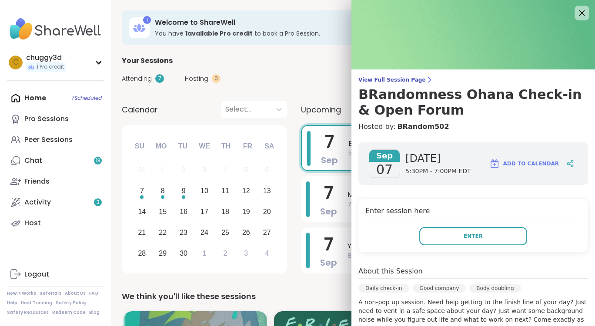
click at [576, 13] on icon at bounding box center [581, 12] width 11 height 11
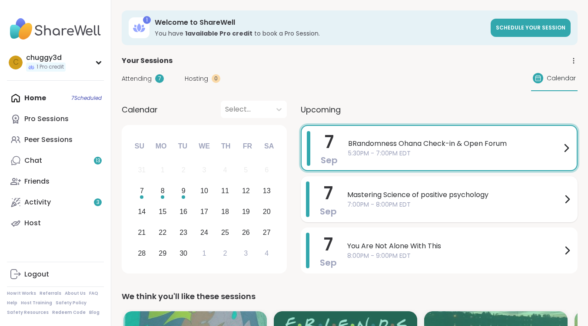
click at [453, 194] on span "Mastering Science of positive psychology" at bounding box center [454, 195] width 215 height 10
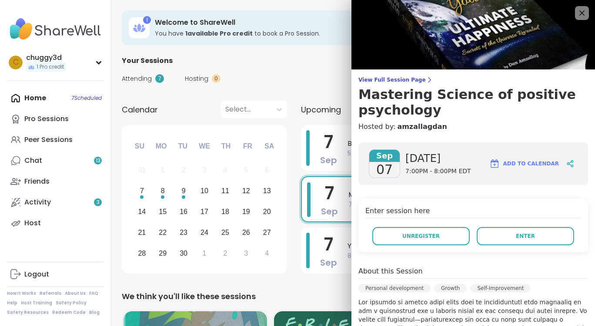
click at [511, 246] on div "Enter session here Unregister Enter" at bounding box center [473, 225] width 230 height 53
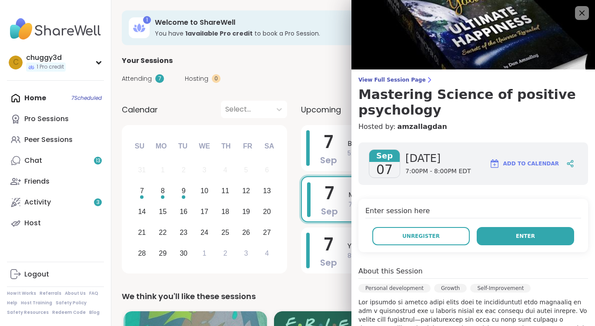
click at [511, 243] on button "Enter" at bounding box center [524, 236] width 97 height 18
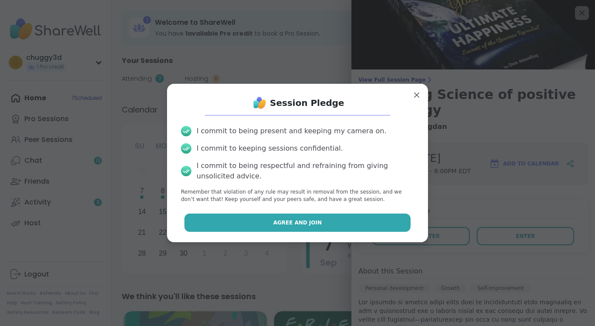
click at [346, 222] on button "Agree and Join" at bounding box center [297, 223] width 226 height 18
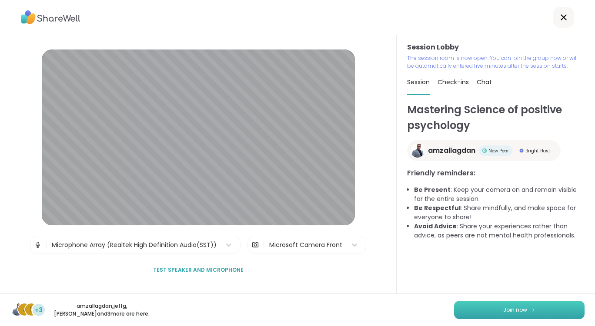
click at [483, 312] on button "Join now" at bounding box center [519, 310] width 130 height 18
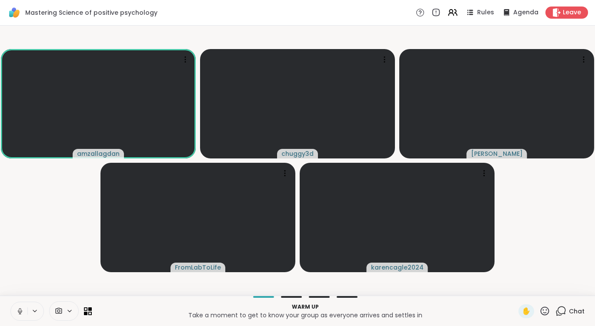
click at [67, 313] on icon at bounding box center [69, 311] width 7 height 7
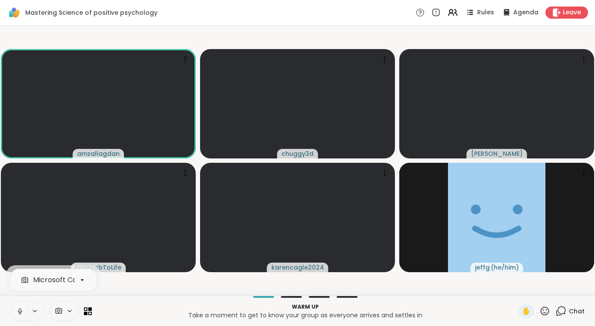
click at [70, 313] on icon at bounding box center [69, 311] width 7 height 7
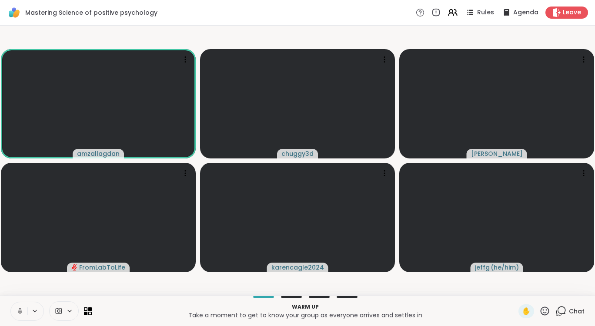
click at [24, 313] on button at bounding box center [19, 312] width 17 height 18
click at [69, 312] on icon at bounding box center [69, 311] width 3 height 2
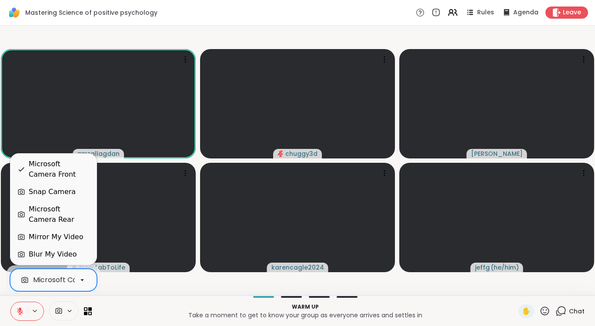
click at [80, 283] on icon at bounding box center [82, 280] width 8 height 8
click at [72, 258] on div "Blur My Video" at bounding box center [53, 255] width 72 height 10
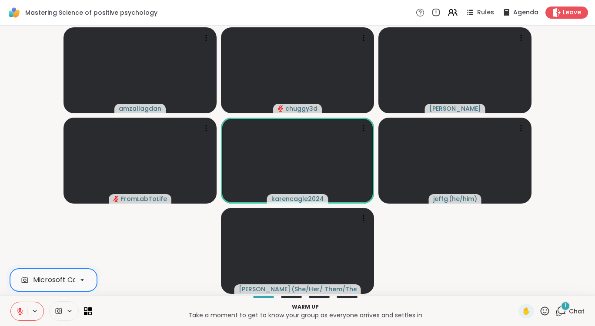
click at [23, 311] on icon at bounding box center [20, 312] width 8 height 8
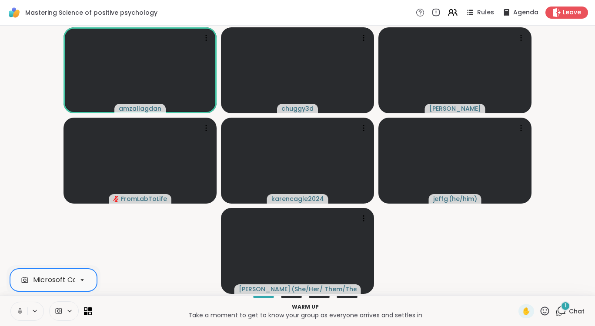
click at [22, 306] on button at bounding box center [19, 312] width 17 height 18
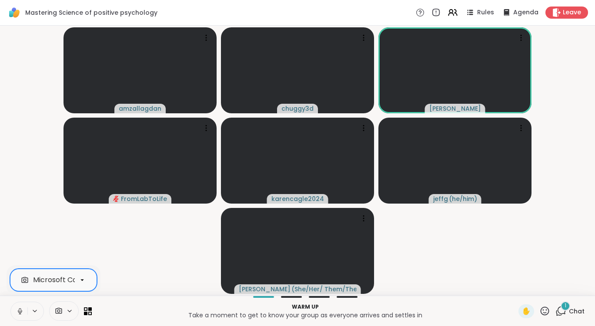
click at [22, 308] on icon at bounding box center [20, 312] width 8 height 8
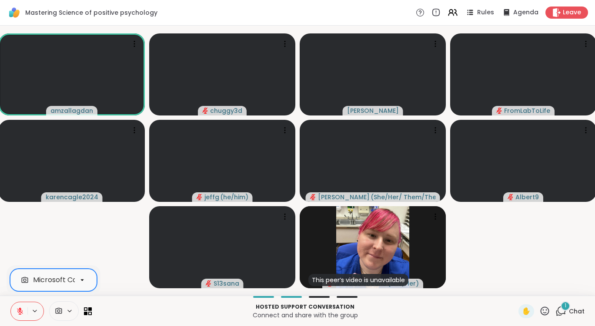
click at [24, 307] on button at bounding box center [19, 312] width 17 height 18
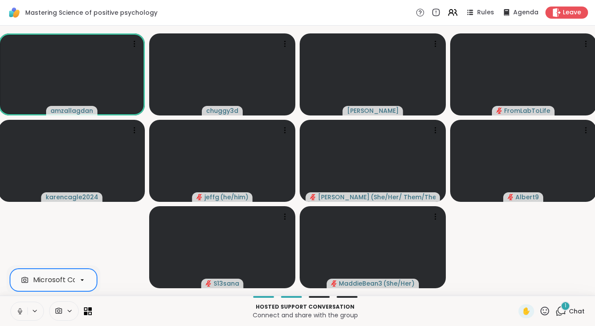
click at [25, 307] on button at bounding box center [19, 312] width 17 height 18
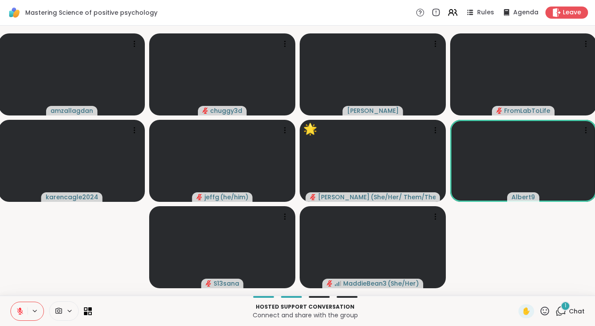
click at [539, 310] on icon at bounding box center [544, 311] width 11 height 11
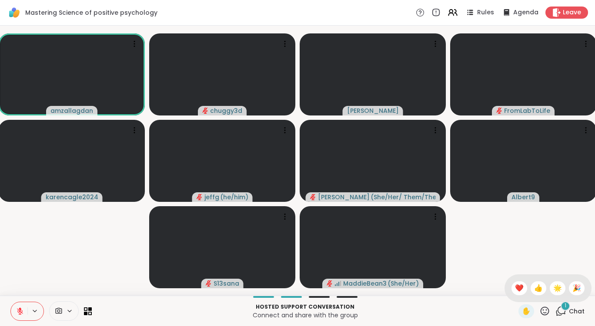
click at [534, 289] on span "👍" at bounding box center [538, 288] width 9 height 10
click at [88, 313] on icon at bounding box center [90, 314] width 4 height 4
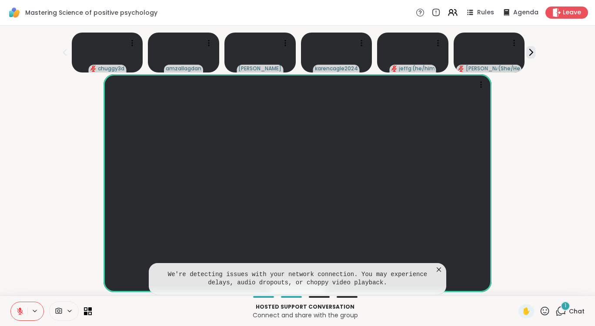
click at [438, 269] on icon at bounding box center [438, 270] width 4 height 4
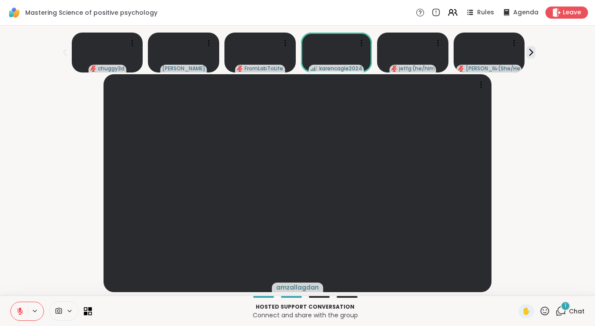
click at [85, 309] on icon at bounding box center [88, 311] width 8 height 8
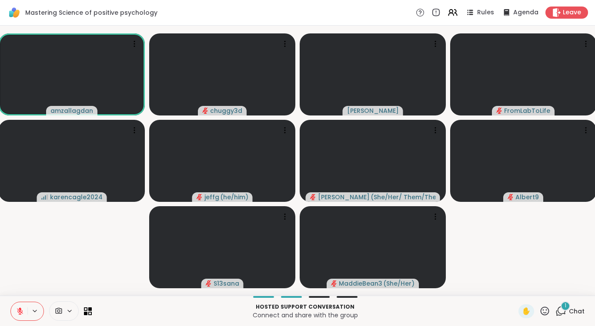
click at [11, 308] on button at bounding box center [19, 312] width 17 height 18
click at [23, 309] on icon at bounding box center [20, 312] width 8 height 8
click at [21, 310] on icon at bounding box center [20, 312] width 8 height 8
click at [536, 305] on div "✋" at bounding box center [534, 312] width 32 height 14
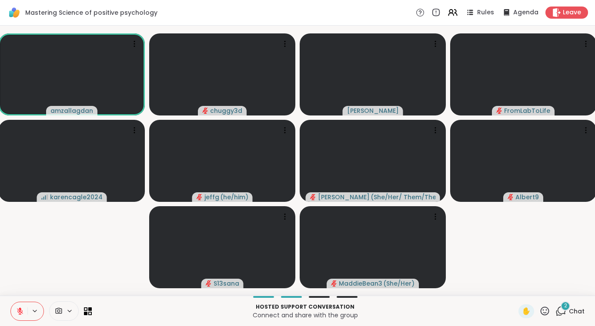
click at [539, 308] on icon at bounding box center [544, 311] width 11 height 11
click at [534, 290] on span "👍" at bounding box center [538, 288] width 9 height 10
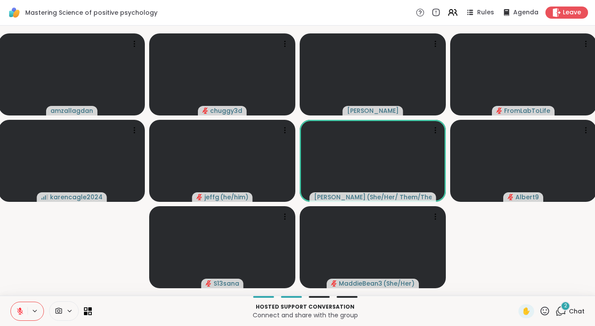
click at [557, 307] on icon at bounding box center [561, 311] width 8 height 8
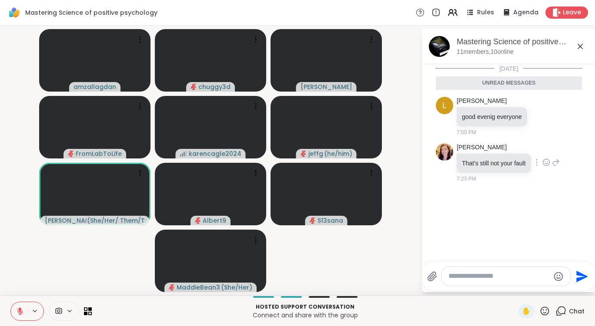
click at [546, 165] on icon at bounding box center [546, 162] width 8 height 9
click at [544, 153] on div "Select Reaction: Heart" at bounding box center [546, 149] width 8 height 8
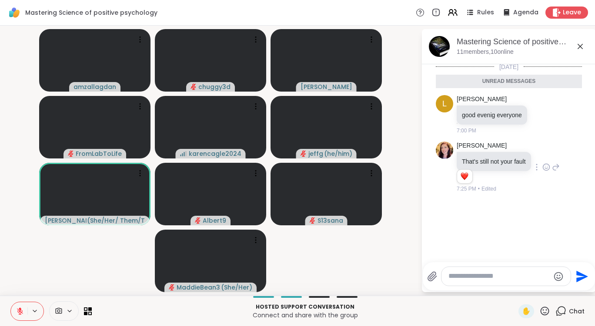
click at [558, 171] on icon at bounding box center [556, 167] width 8 height 10
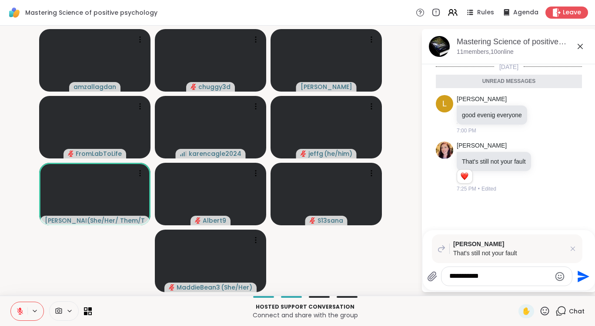
type textarea "**********"
click at [580, 275] on icon "Send" at bounding box center [583, 277] width 12 height 12
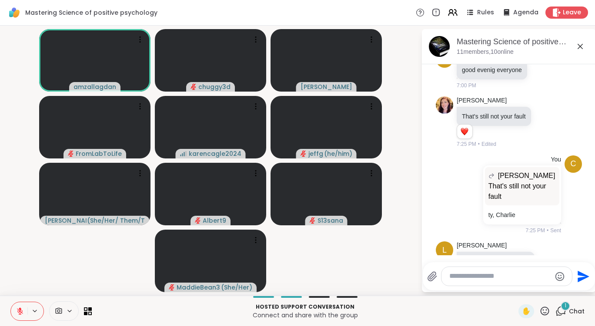
scroll to position [106, 0]
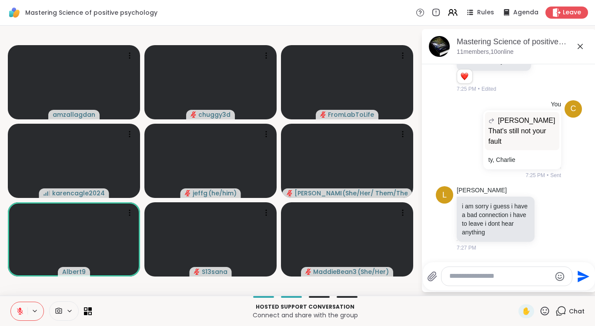
click at [542, 310] on icon at bounding box center [544, 311] width 9 height 9
click at [515, 289] on span "❤️" at bounding box center [519, 288] width 9 height 10
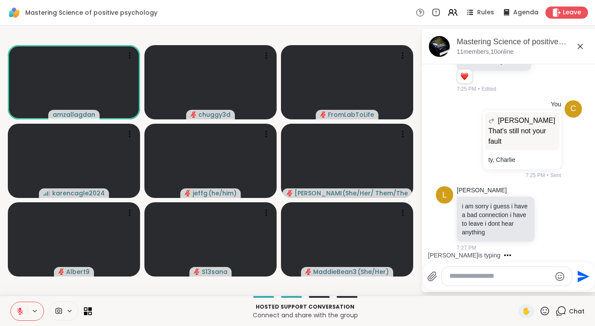
click at [484, 274] on textarea "Type your message" at bounding box center [499, 276] width 101 height 9
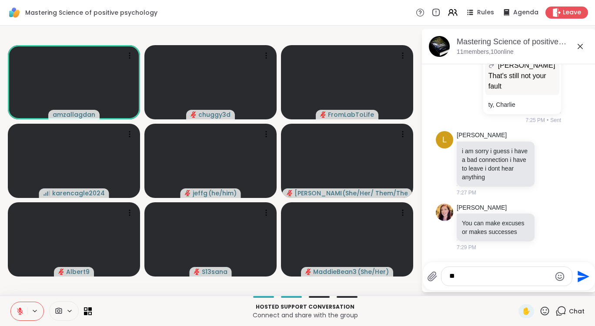
type textarea "*"
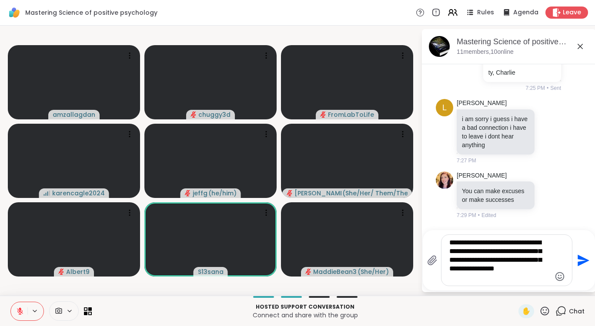
type textarea "**********"
click at [575, 259] on icon "Send" at bounding box center [582, 261] width 14 height 14
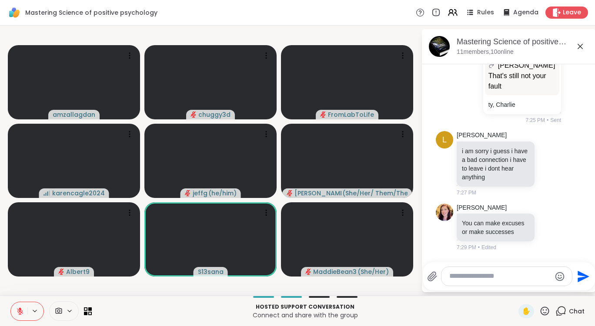
scroll to position [259, 0]
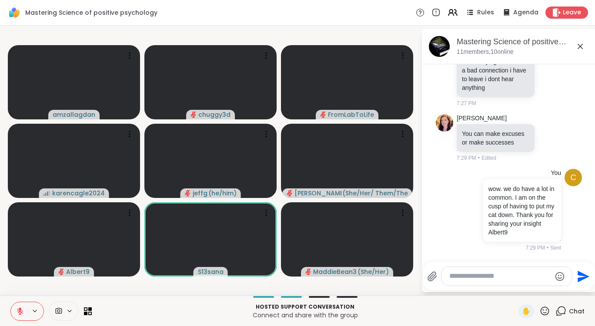
click at [471, 281] on textarea "Type your message" at bounding box center [499, 276] width 101 height 9
type textarea "*"
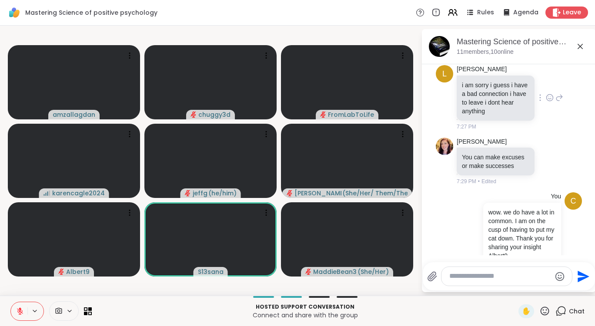
scroll to position [216, 0]
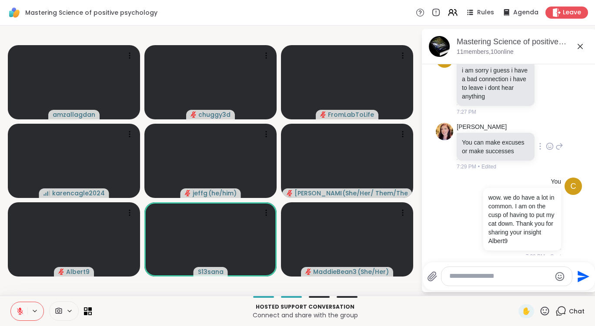
click at [548, 148] on icon at bounding box center [549, 147] width 3 height 1
click at [546, 136] on div "Select Reaction: Heart" at bounding box center [550, 133] width 8 height 8
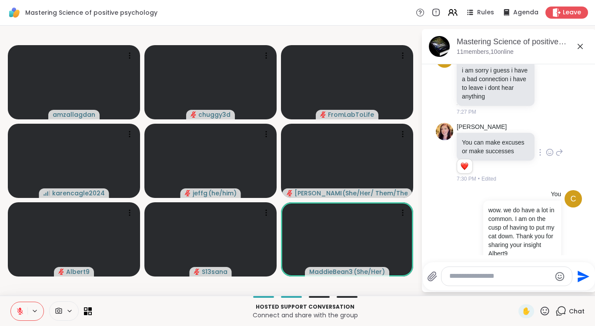
scroll to position [271, 0]
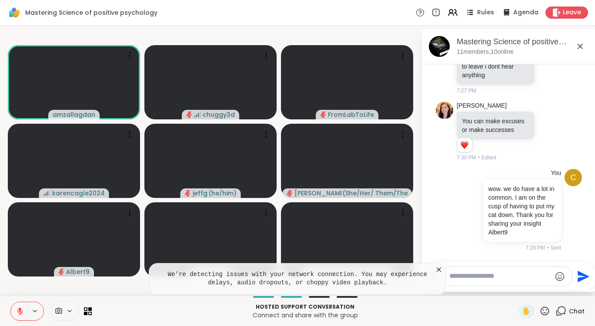
click at [441, 270] on icon at bounding box center [438, 270] width 9 height 9
click at [440, 270] on icon at bounding box center [438, 270] width 9 height 9
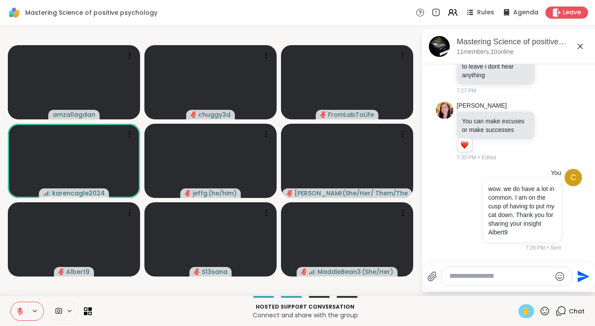
click at [522, 311] on span "✋" at bounding box center [526, 311] width 9 height 10
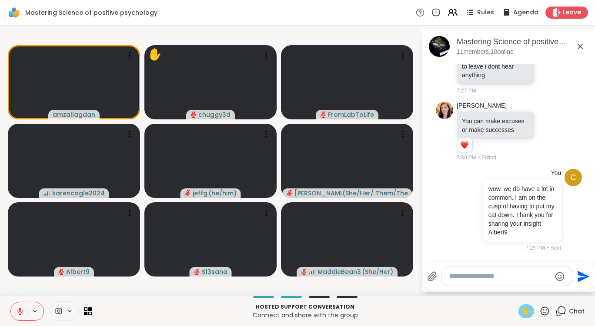
click at [20, 311] on icon at bounding box center [20, 312] width 6 height 6
click at [522, 309] on span "✋" at bounding box center [526, 311] width 9 height 10
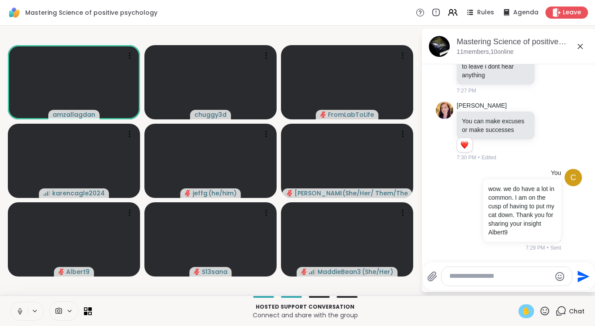
click at [522, 309] on span "✋" at bounding box center [526, 311] width 9 height 10
click at [20, 312] on icon at bounding box center [20, 312] width 8 height 8
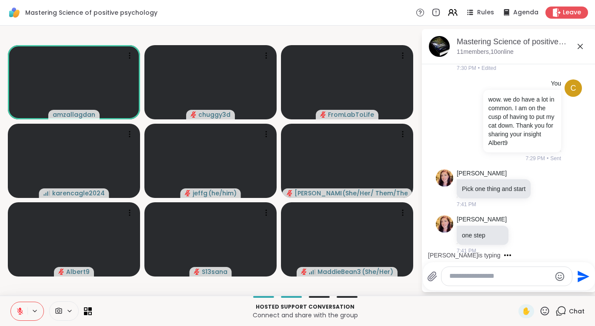
scroll to position [373, 0]
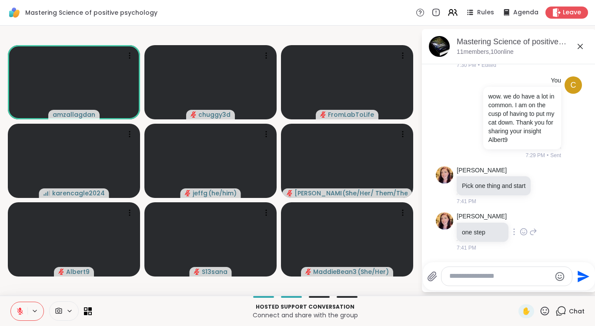
click at [519, 231] on icon at bounding box center [523, 232] width 8 height 9
click at [522, 213] on button "Select Reaction: Heart" at bounding box center [523, 218] width 17 height 17
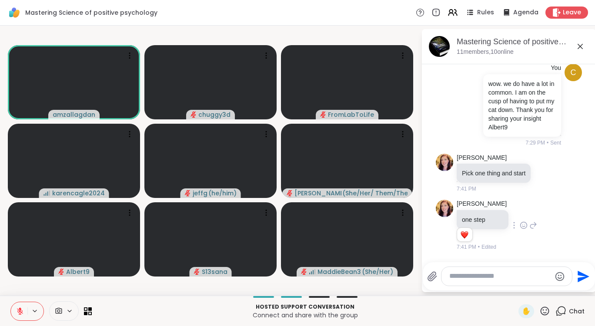
click at [23, 309] on icon at bounding box center [20, 312] width 8 height 8
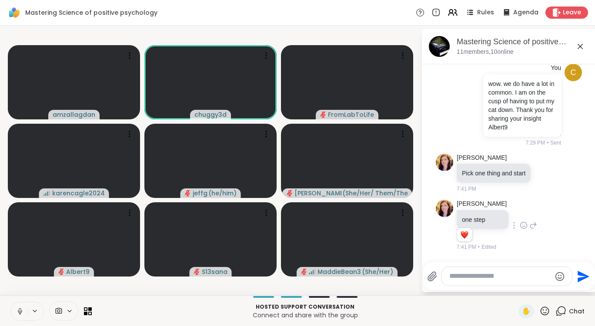
click at [22, 306] on button at bounding box center [19, 312] width 17 height 18
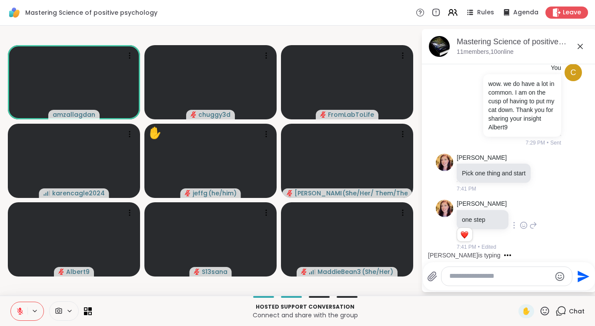
click at [540, 308] on icon at bounding box center [544, 311] width 9 height 9
click at [534, 288] on span "👍" at bounding box center [538, 288] width 9 height 10
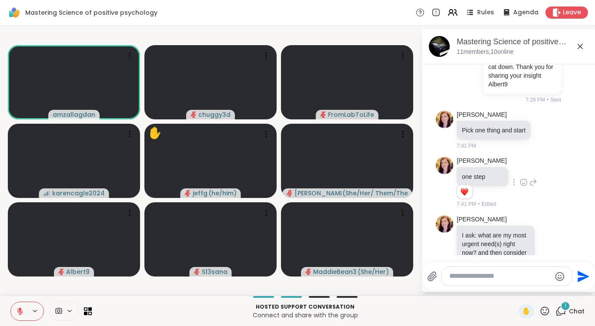
scroll to position [484, 0]
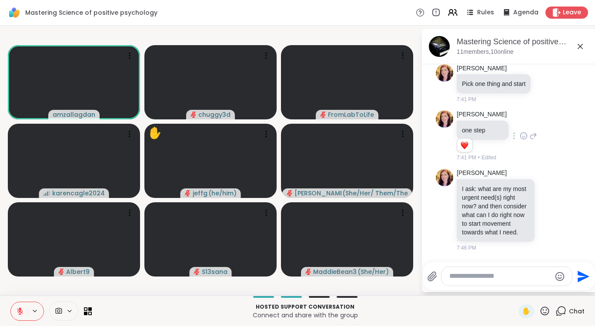
click at [20, 314] on icon at bounding box center [20, 312] width 8 height 8
click at [20, 314] on icon at bounding box center [20, 314] width 2 height 0
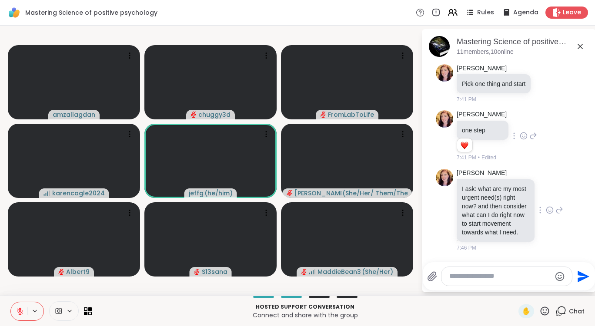
click at [546, 207] on icon at bounding box center [550, 210] width 8 height 9
click at [546, 193] on div "Select Reaction: Heart" at bounding box center [550, 197] width 8 height 8
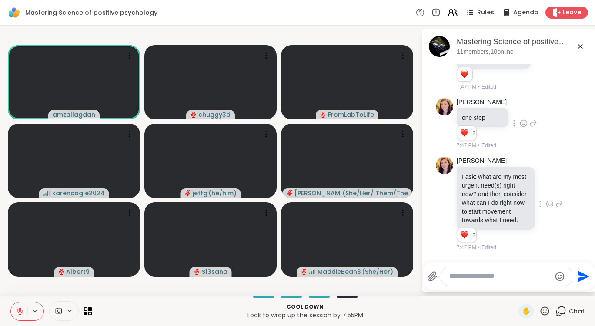
scroll to position [509, 0]
click at [539, 313] on icon at bounding box center [544, 311] width 11 height 11
click at [534, 293] on span "👍" at bounding box center [538, 288] width 9 height 10
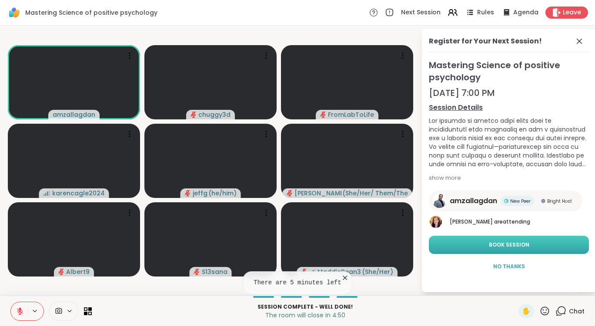
click at [504, 241] on span "Book Session" at bounding box center [509, 245] width 40 height 8
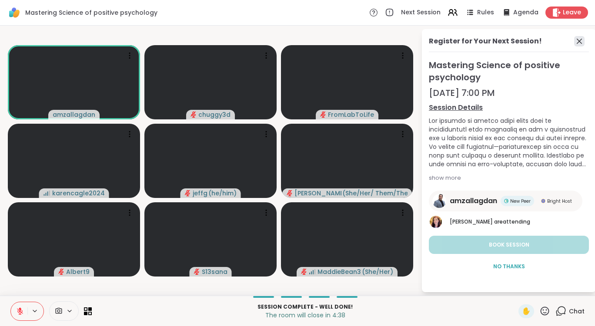
click at [575, 42] on icon at bounding box center [579, 41] width 10 height 10
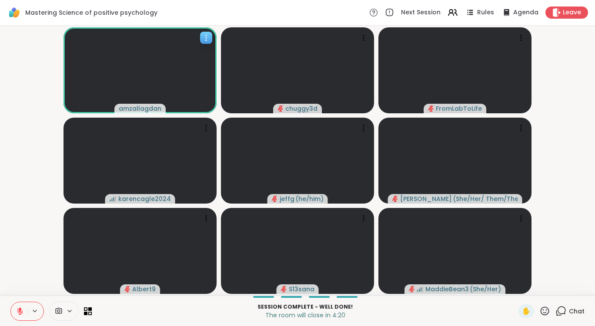
click at [142, 107] on span "amzallagdan" at bounding box center [140, 108] width 43 height 9
click at [184, 82] on h4 "View Profile" at bounding box center [178, 85] width 37 height 9
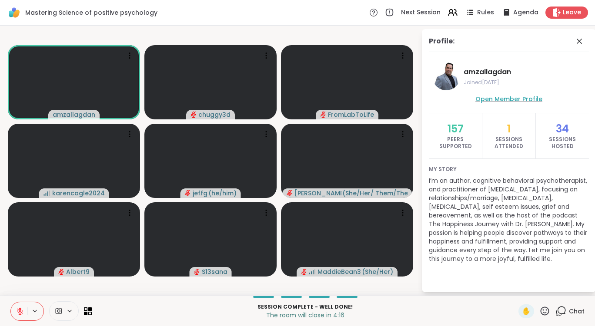
click at [518, 96] on span "Open Member Profile" at bounding box center [508, 99] width 67 height 9
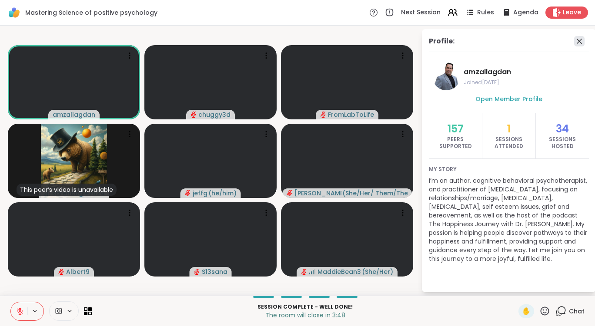
click at [580, 44] on icon at bounding box center [579, 41] width 10 height 10
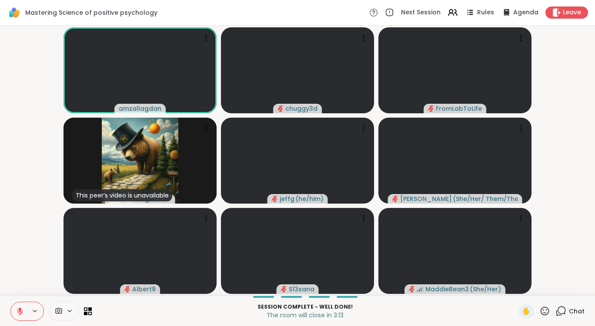
click at [540, 308] on icon at bounding box center [544, 311] width 9 height 9
click at [534, 284] on span "👍" at bounding box center [538, 288] width 9 height 10
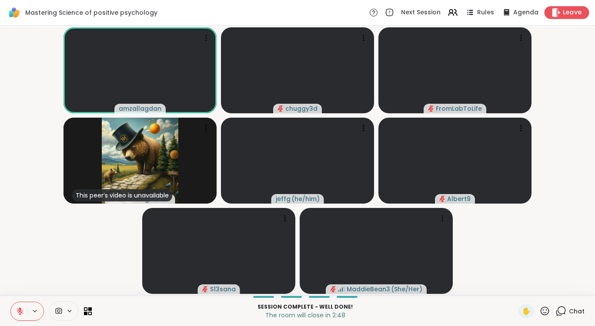
click at [552, 13] on icon at bounding box center [556, 12] width 8 height 9
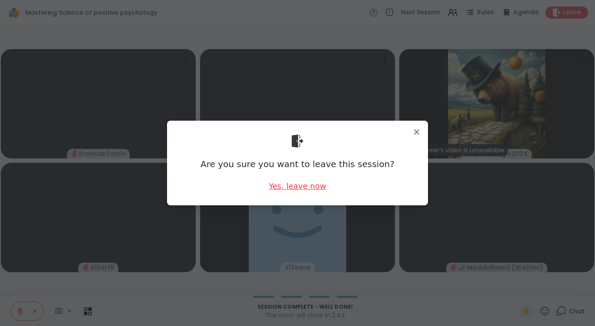
click at [298, 185] on div "Yes, leave now" at bounding box center [297, 186] width 57 height 11
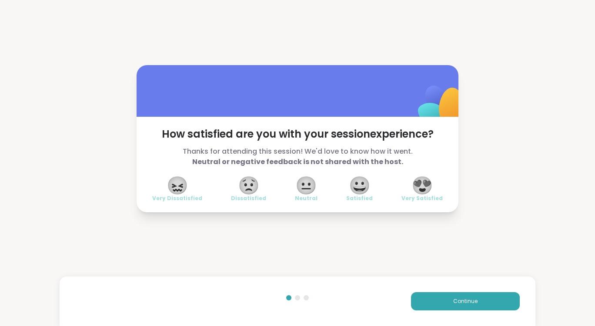
click at [420, 180] on span "😍" at bounding box center [422, 186] width 22 height 16
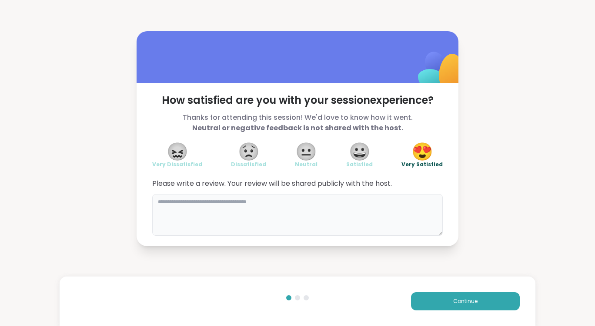
click at [312, 214] on textarea at bounding box center [297, 215] width 290 height 42
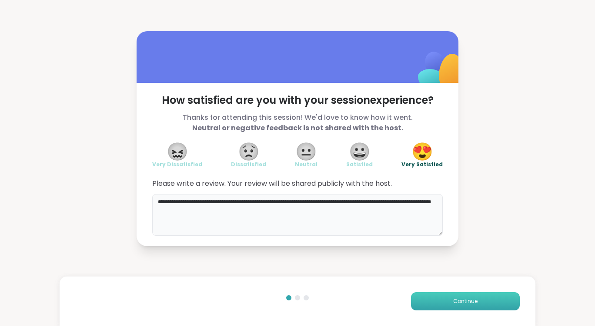
type textarea "**********"
click at [431, 302] on button "Continue" at bounding box center [465, 302] width 109 height 18
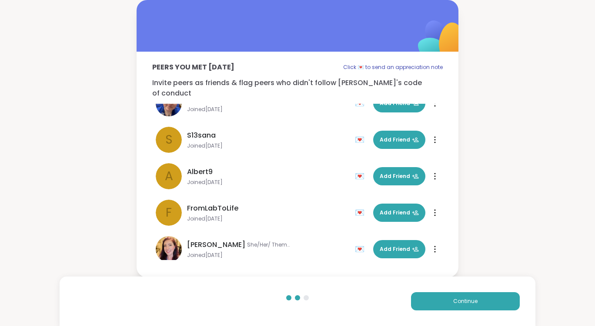
scroll to position [172, 0]
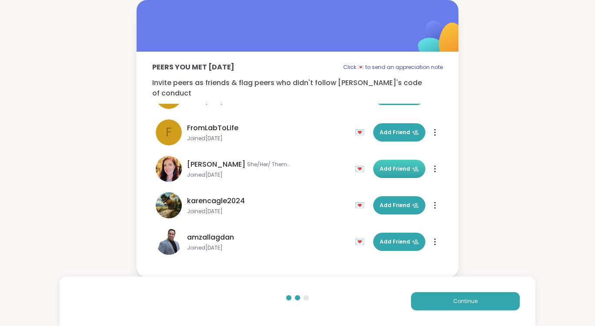
click at [384, 165] on span "Add Friend" at bounding box center [398, 169] width 39 height 8
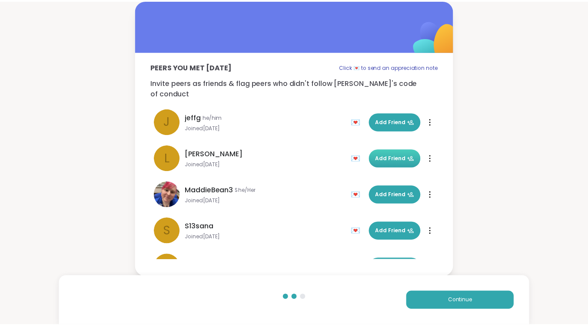
scroll to position [43, 0]
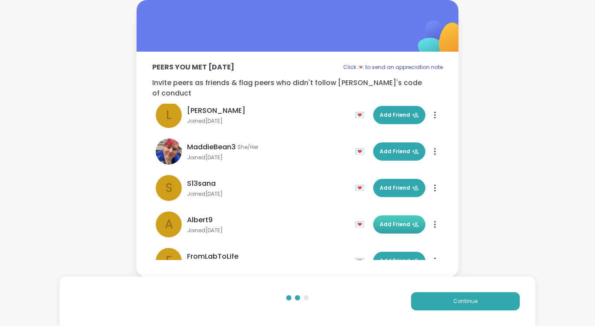
click at [392, 221] on span "Add Friend" at bounding box center [398, 225] width 39 height 8
click at [426, 300] on button "Continue" at bounding box center [465, 302] width 109 height 18
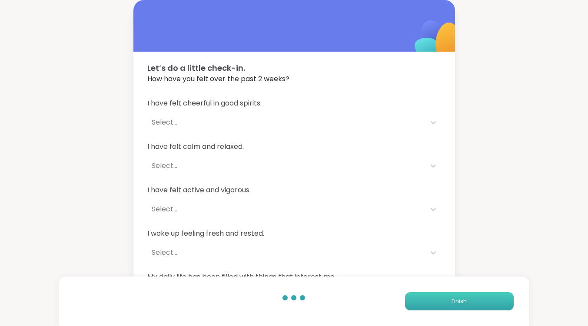
click at [426, 301] on button "Finish" at bounding box center [459, 302] width 109 height 18
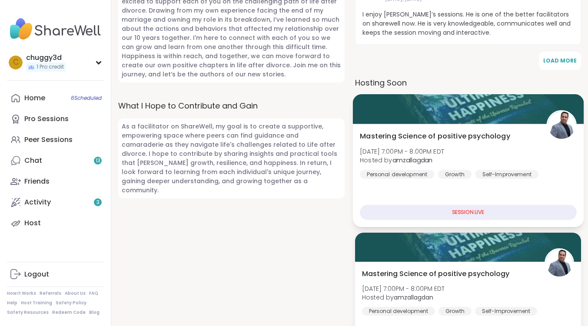
scroll to position [652, 0]
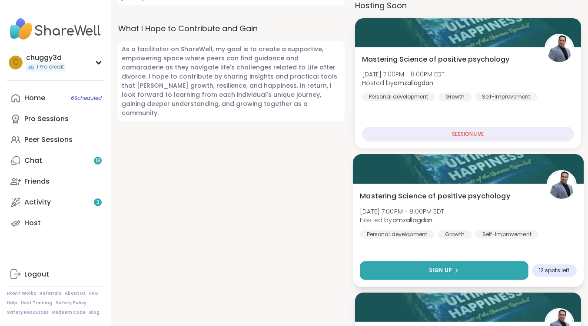
click at [469, 276] on button "Sign Up" at bounding box center [444, 270] width 168 height 19
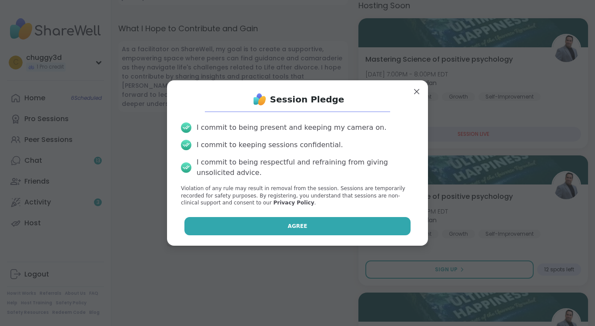
click at [312, 231] on button "Agree" at bounding box center [297, 226] width 226 height 18
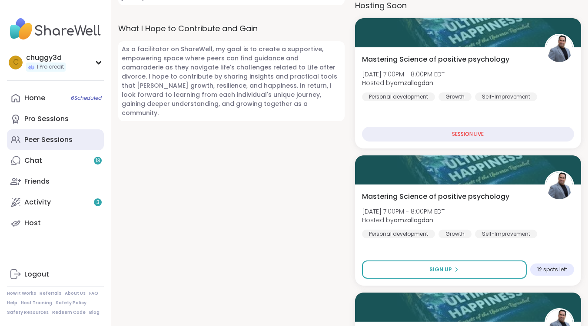
click at [40, 136] on div "Peer Sessions" at bounding box center [48, 140] width 48 height 10
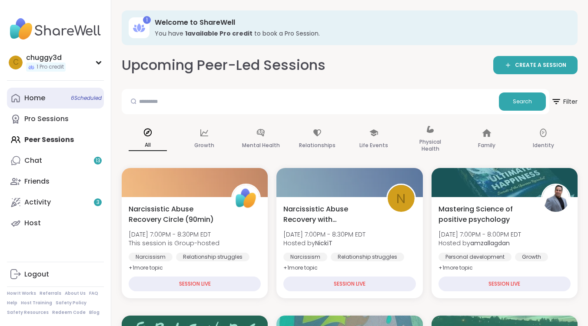
click at [91, 108] on link "Home 6 Scheduled" at bounding box center [55, 98] width 97 height 21
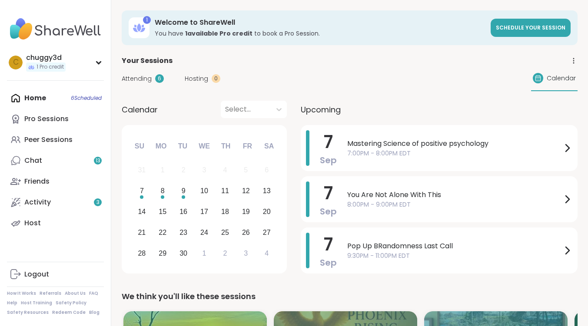
click at [142, 82] on span "Attending" at bounding box center [137, 78] width 30 height 9
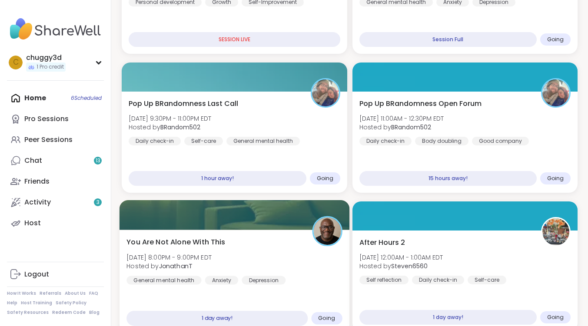
scroll to position [174, 0]
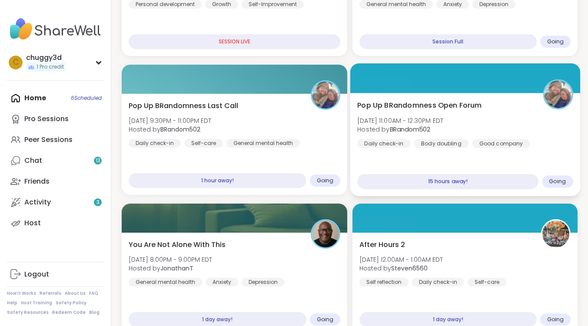
click at [557, 181] on span "Going" at bounding box center [557, 181] width 17 height 7
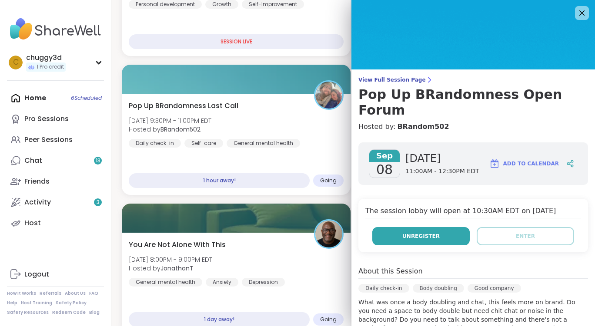
click at [431, 227] on button "Unregister" at bounding box center [420, 236] width 97 height 18
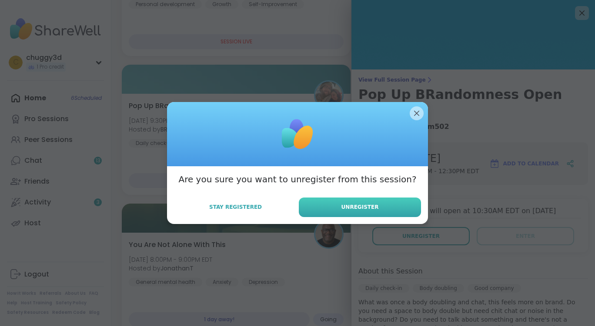
click at [351, 205] on span "Unregister" at bounding box center [359, 207] width 37 height 8
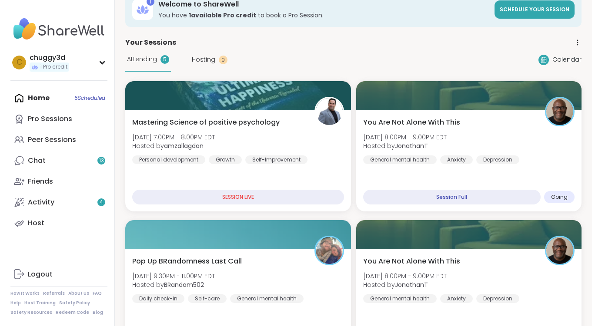
scroll to position [0, 0]
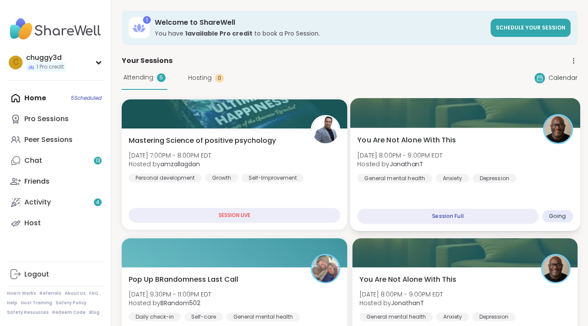
click at [409, 138] on span "You Are Not Alone With This" at bounding box center [406, 140] width 99 height 10
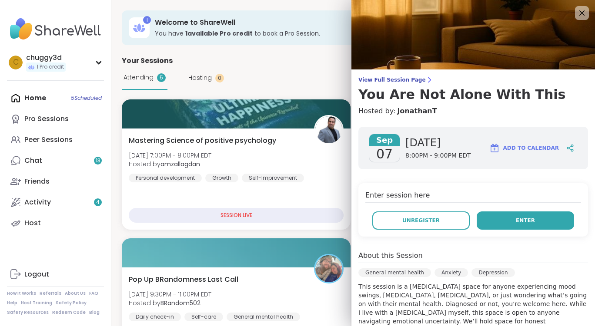
click at [516, 217] on span "Enter" at bounding box center [525, 221] width 19 height 8
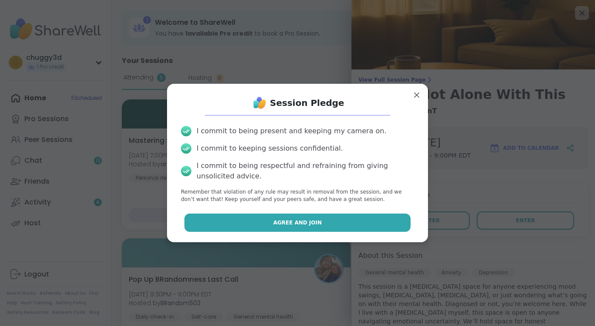
click at [282, 222] on span "Agree and Join" at bounding box center [297, 223] width 49 height 8
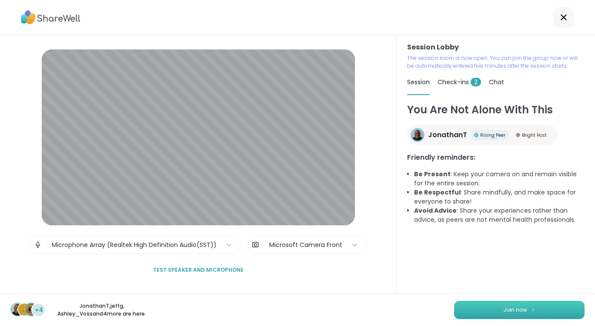
click at [543, 306] on button "Join now" at bounding box center [519, 310] width 130 height 18
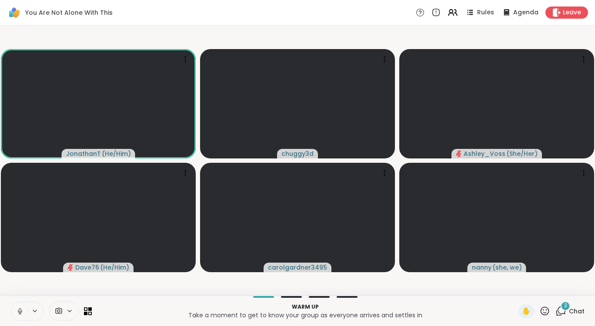
click at [69, 313] on icon at bounding box center [69, 311] width 7 height 7
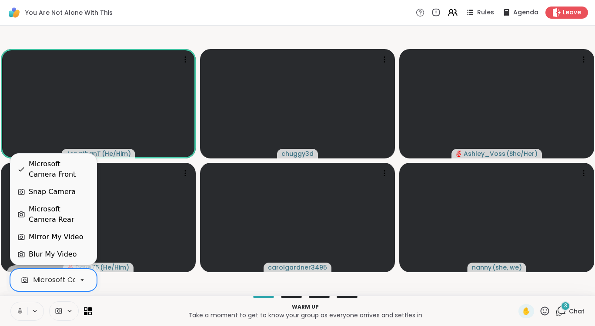
click at [80, 279] on icon at bounding box center [82, 280] width 8 height 8
click at [75, 252] on div "Blur My Video" at bounding box center [53, 255] width 72 height 10
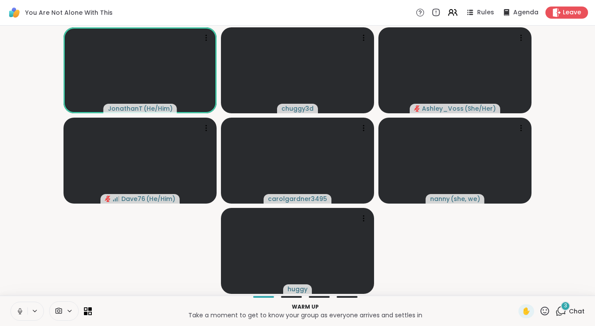
click at [564, 308] on span "3" at bounding box center [565, 306] width 3 height 7
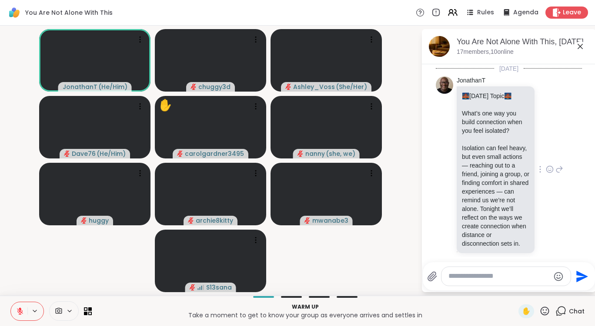
scroll to position [43, 0]
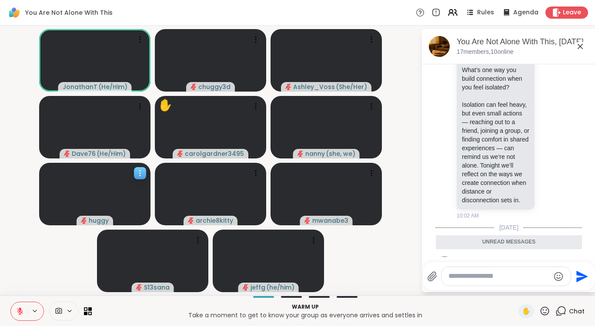
click at [96, 216] on span "huggy" at bounding box center [99, 220] width 20 height 9
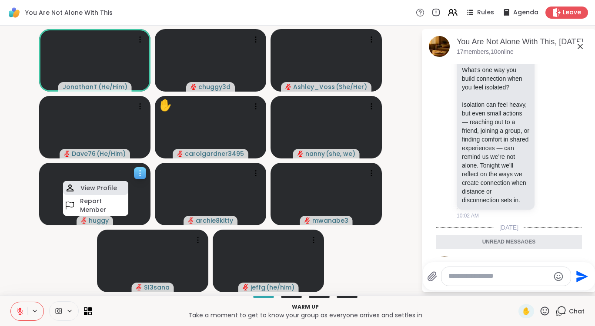
click at [95, 181] on div "View Profile" at bounding box center [95, 188] width 65 height 14
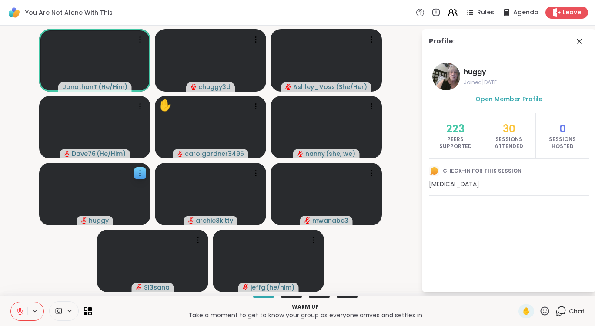
click at [524, 98] on span "Open Member Profile" at bounding box center [508, 99] width 67 height 9
click at [575, 40] on icon at bounding box center [579, 41] width 10 height 10
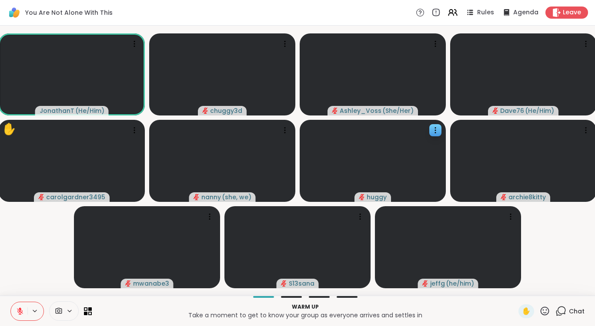
click at [557, 306] on icon at bounding box center [560, 311] width 11 height 11
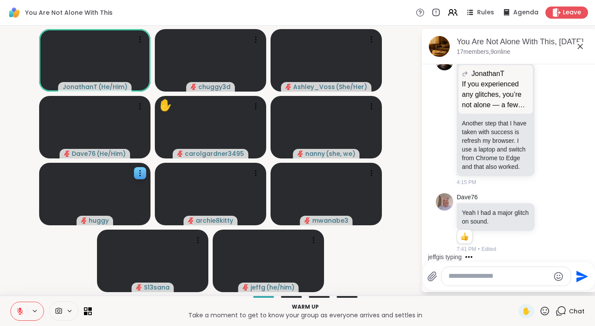
scroll to position [403, 0]
click at [578, 46] on icon at bounding box center [580, 46] width 10 height 10
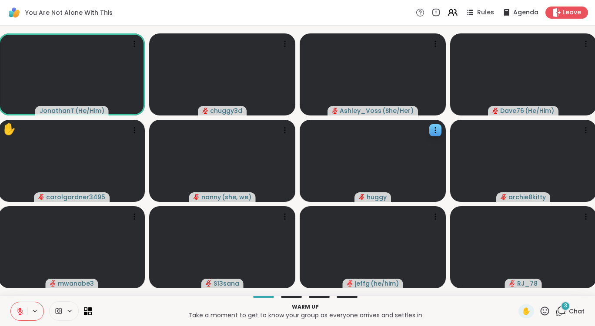
click at [560, 306] on div "3" at bounding box center [565, 307] width 10 height 10
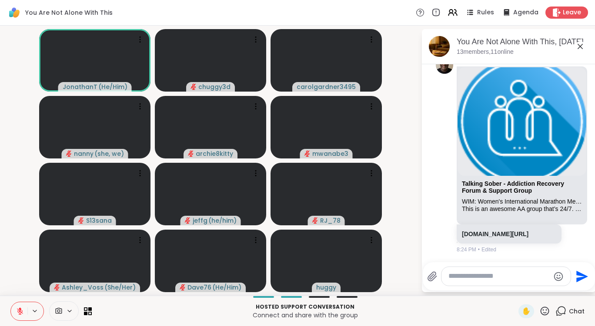
scroll to position [901, 0]
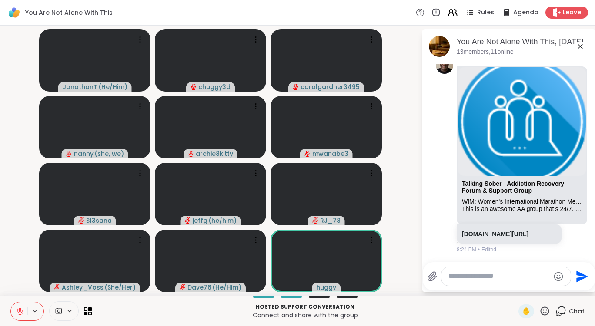
click at [540, 308] on icon at bounding box center [544, 311] width 9 height 9
click at [534, 283] on span "👍" at bounding box center [538, 288] width 9 height 10
click at [511, 273] on textarea "Type your message" at bounding box center [498, 276] width 101 height 9
type textarea "****"
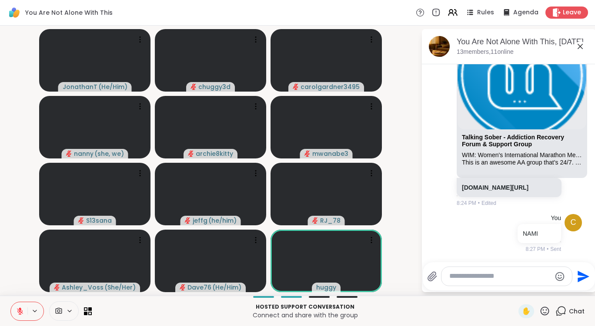
scroll to position [947, 0]
click at [491, 283] on div at bounding box center [506, 276] width 130 height 19
type textarea "**********"
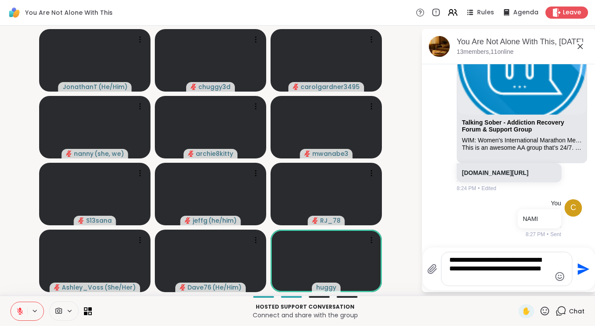
click at [581, 269] on icon "Send" at bounding box center [582, 270] width 14 height 14
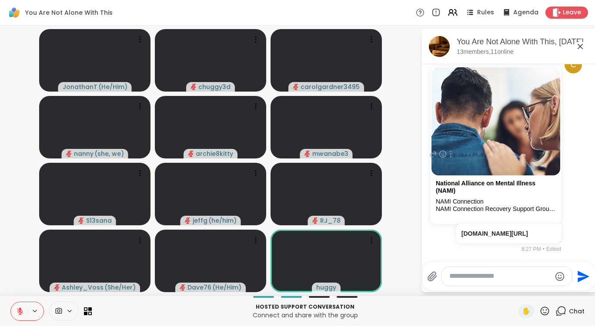
scroll to position [1161, 0]
click at [522, 309] on span "✋" at bounding box center [526, 311] width 9 height 10
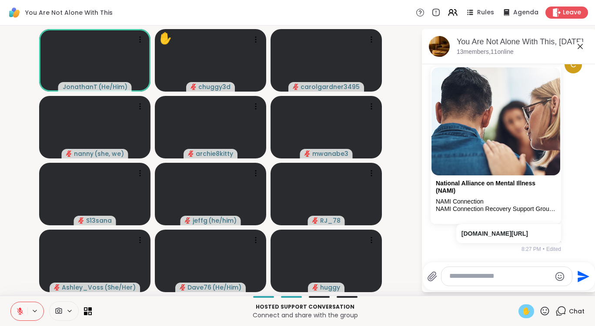
click at [23, 311] on icon at bounding box center [20, 312] width 8 height 8
click at [20, 307] on button at bounding box center [19, 312] width 17 height 18
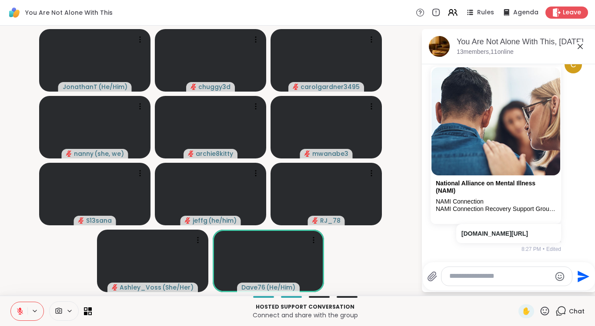
click at [502, 276] on textarea "Type your message" at bounding box center [499, 276] width 101 height 9
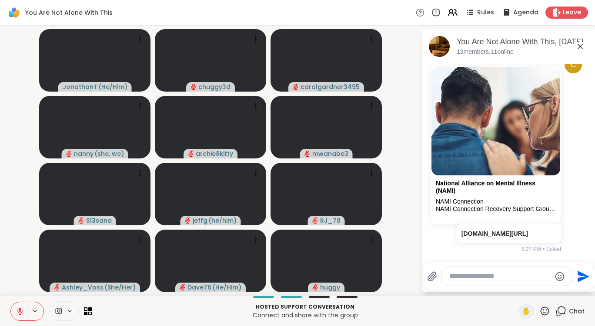
click at [539, 314] on icon at bounding box center [544, 311] width 11 height 11
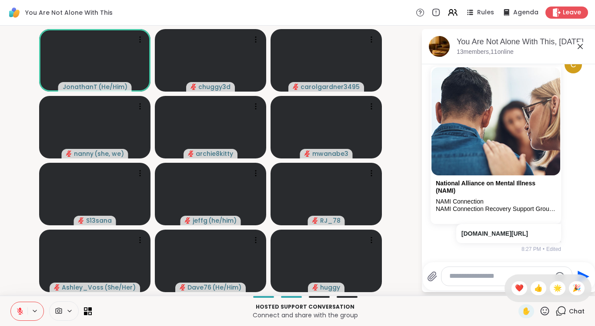
click at [535, 293] on div "✋ ❤️ 👍 🌟 🎉" at bounding box center [547, 289] width 87 height 28
click at [539, 310] on icon at bounding box center [544, 311] width 11 height 11
click at [534, 291] on span "👍" at bounding box center [538, 288] width 9 height 10
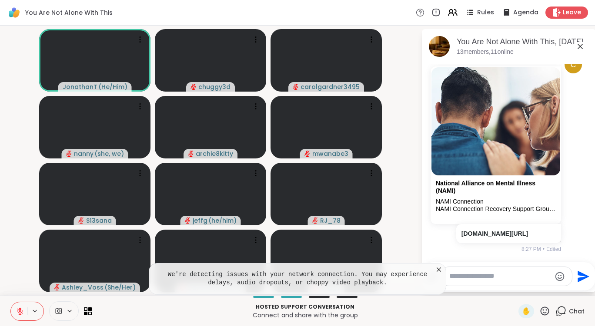
click at [438, 270] on icon at bounding box center [438, 270] width 4 height 4
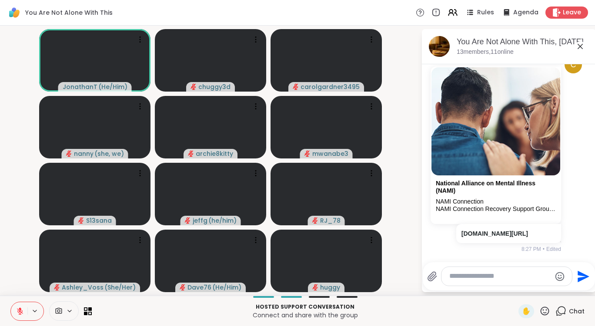
click at [17, 313] on icon at bounding box center [20, 312] width 8 height 8
click at [24, 311] on button at bounding box center [19, 312] width 17 height 18
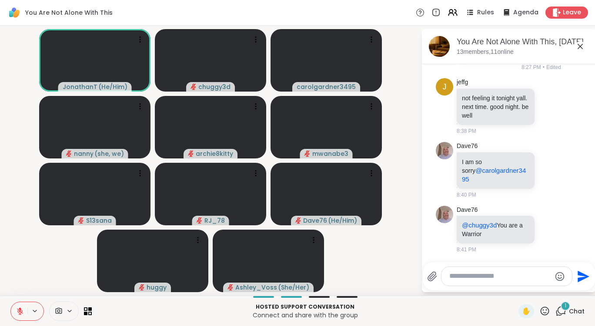
scroll to position [1335, 0]
click at [548, 230] on icon at bounding box center [549, 230] width 3 height 1
click at [546, 220] on span "Select Reaction: Heart" at bounding box center [550, 215] width 8 height 9
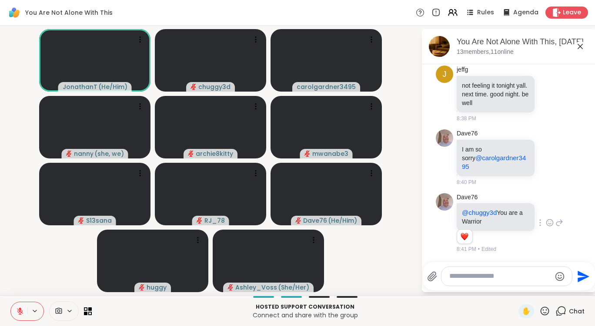
scroll to position [1348, 0]
click at [555, 221] on icon at bounding box center [559, 223] width 8 height 10
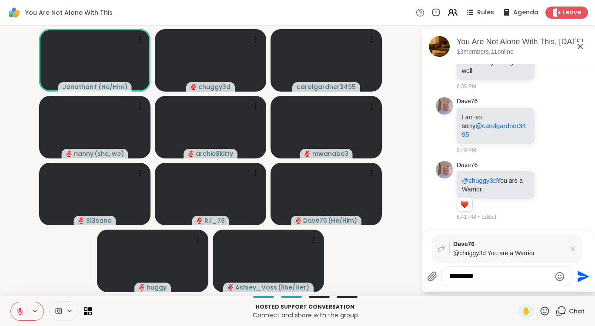
type textarea "********"
click at [582, 276] on icon "Send" at bounding box center [582, 277] width 14 height 14
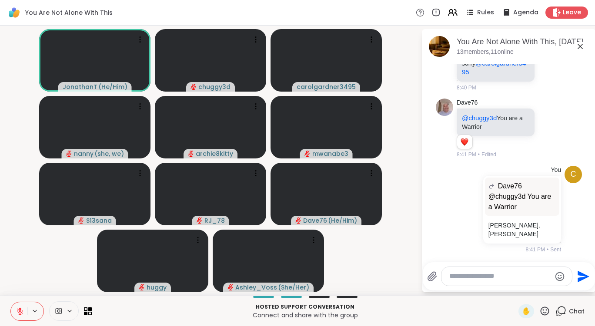
scroll to position [1446, 0]
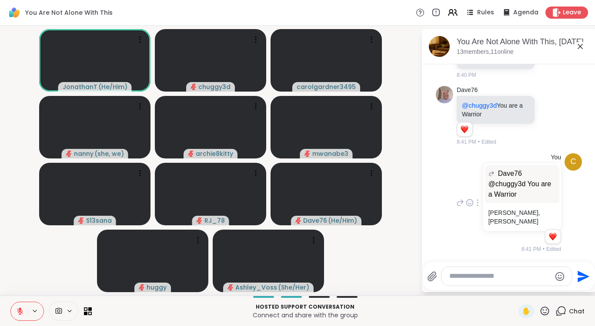
click at [456, 207] on icon at bounding box center [460, 203] width 8 height 10
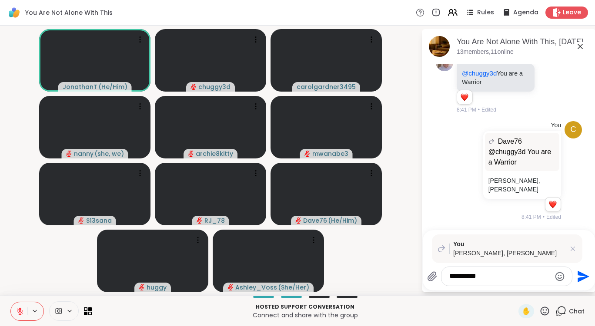
type textarea "**********"
click at [580, 280] on icon "Send" at bounding box center [582, 277] width 14 height 14
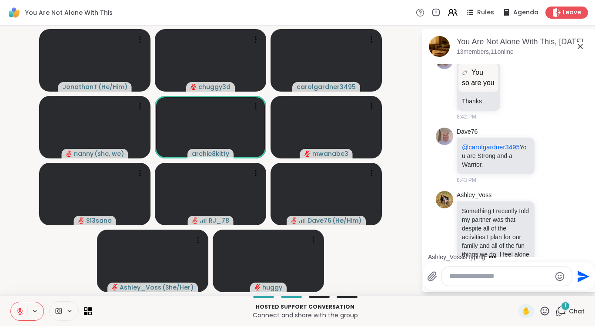
scroll to position [1799, 0]
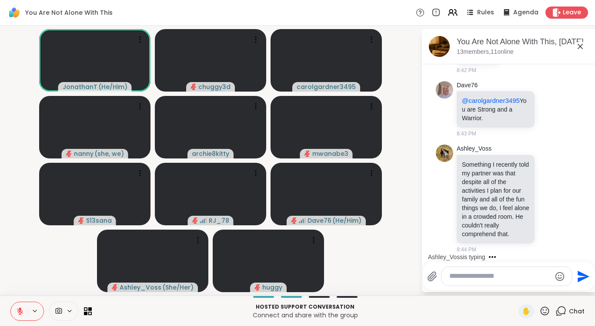
click at [572, 267] on button "Send" at bounding box center [582, 277] width 20 height 20
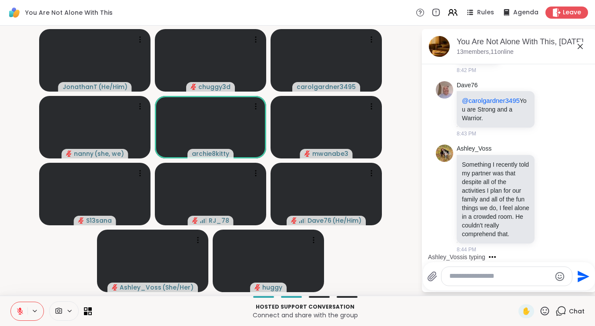
click at [572, 267] on button "Send" at bounding box center [582, 277] width 20 height 20
click at [514, 275] on textarea "Type your message" at bounding box center [499, 276] width 101 height 9
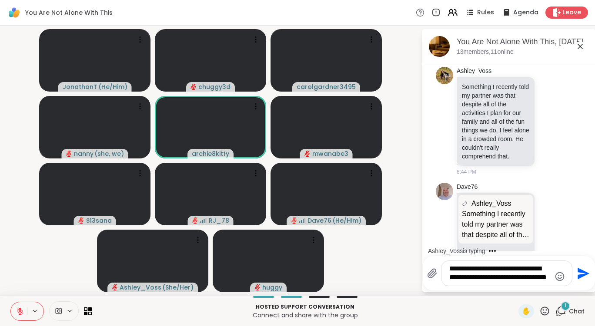
scroll to position [1910, 0]
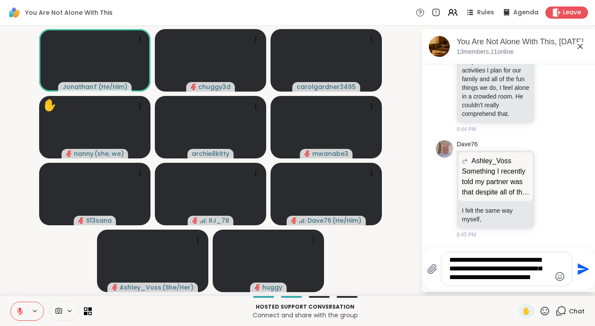
type textarea "**********"
click at [581, 269] on icon "Send" at bounding box center [582, 270] width 14 height 14
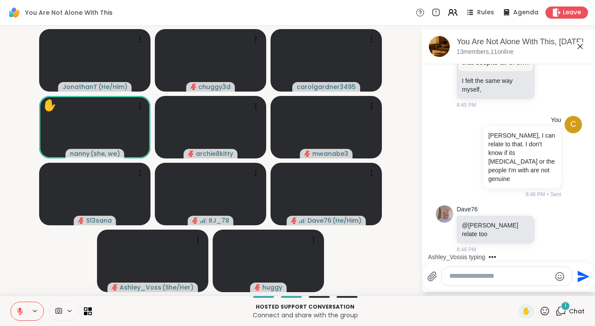
scroll to position [2032, 0]
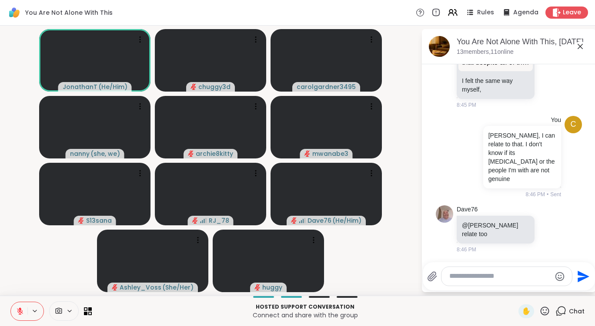
click at [23, 312] on icon at bounding box center [20, 312] width 8 height 8
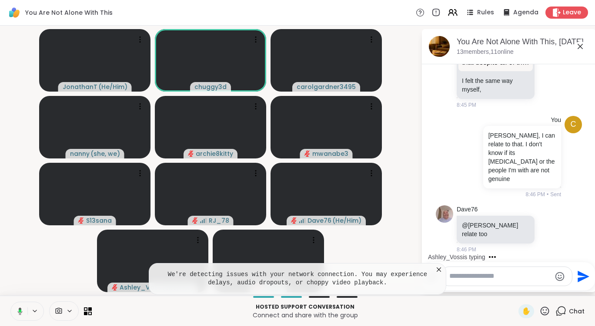
click at [436, 269] on icon at bounding box center [438, 270] width 9 height 9
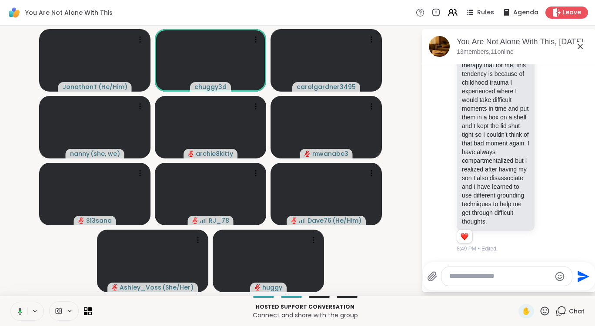
scroll to position [2320, 0]
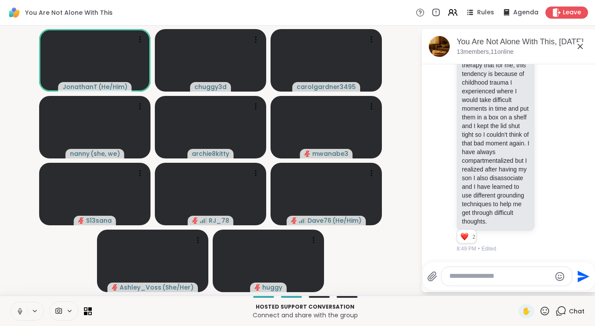
click at [22, 314] on icon at bounding box center [20, 312] width 8 height 8
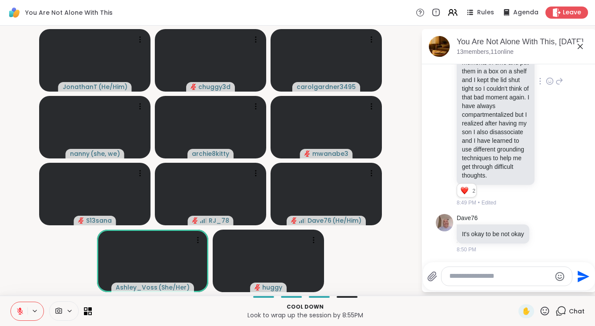
click at [546, 86] on icon at bounding box center [550, 81] width 8 height 9
click at [546, 71] on div "Select Reaction: Heart" at bounding box center [550, 67] width 8 height 8
click at [537, 305] on div "✋" at bounding box center [534, 312] width 32 height 14
click at [540, 311] on icon at bounding box center [544, 311] width 9 height 9
click at [534, 287] on span "👍" at bounding box center [538, 288] width 9 height 10
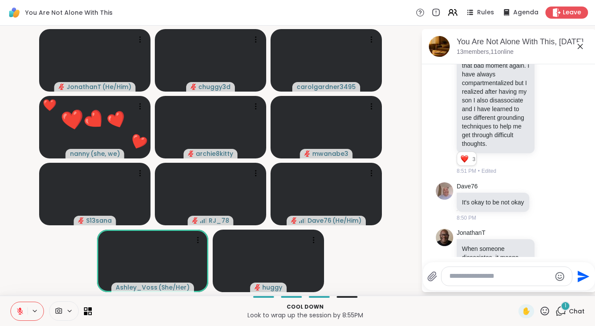
scroll to position [2682, 0]
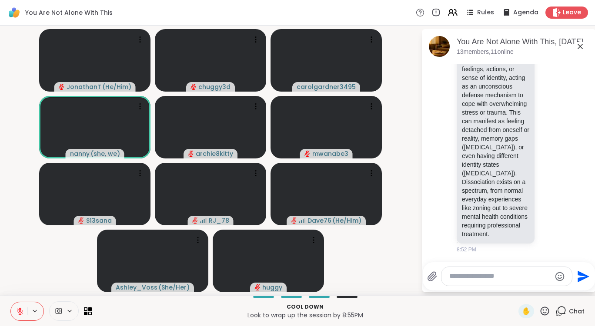
click at [540, 313] on icon at bounding box center [544, 311] width 9 height 9
click at [534, 291] on span "👍" at bounding box center [538, 288] width 9 height 10
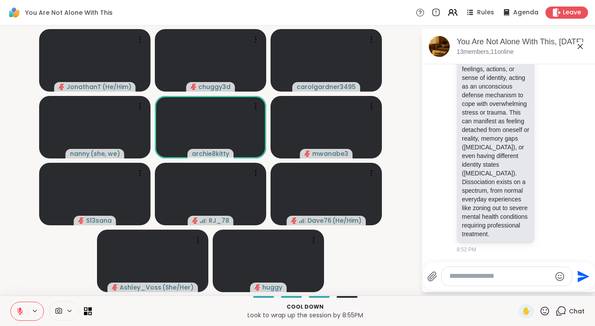
click at [540, 313] on icon at bounding box center [544, 311] width 9 height 9
click at [515, 289] on span "❤️" at bounding box center [519, 288] width 9 height 10
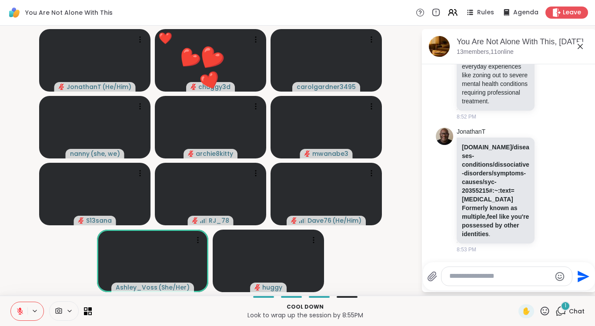
scroll to position [2833, 0]
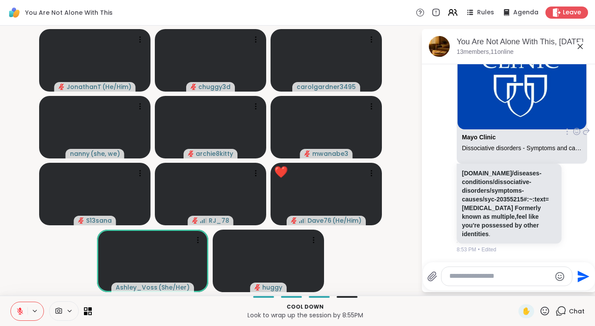
click at [527, 152] on div "Dissociative disorders - Symptoms and causes" at bounding box center [522, 148] width 120 height 7
click at [474, 279] on textarea "Type your message" at bounding box center [499, 276] width 101 height 9
click at [499, 275] on textarea "Type your message" at bounding box center [499, 276] width 101 height 9
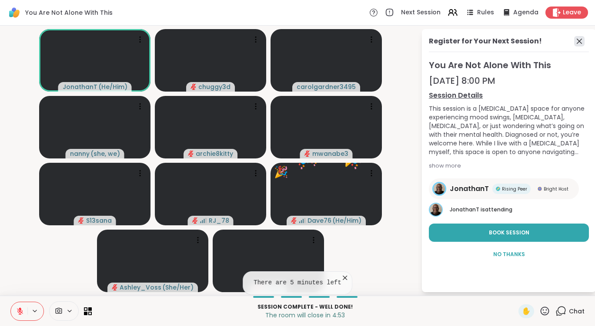
click at [580, 44] on icon at bounding box center [579, 41] width 10 height 10
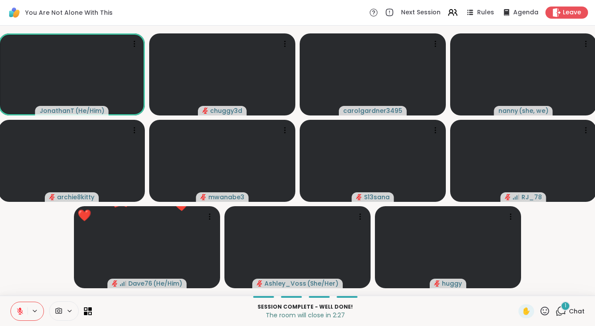
click at [543, 312] on icon at bounding box center [544, 311] width 11 height 11
click at [534, 286] on span "👍" at bounding box center [538, 288] width 9 height 10
click at [560, 305] on div "1" at bounding box center [565, 307] width 10 height 10
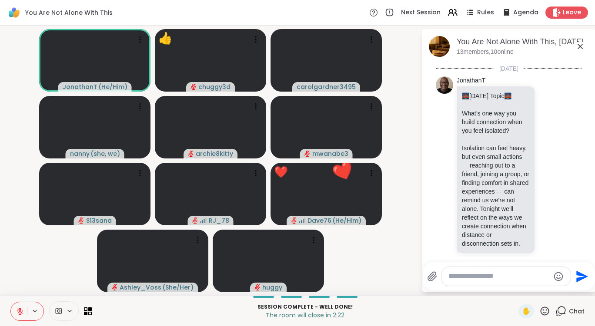
scroll to position [3060, 0]
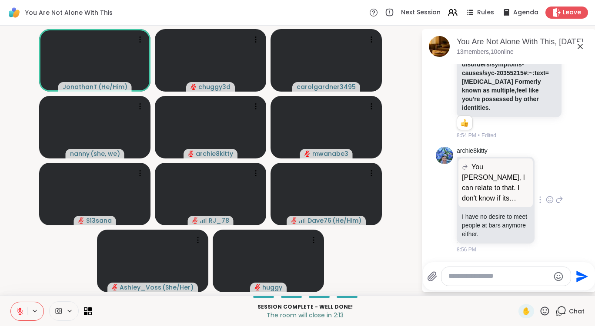
click at [555, 199] on icon at bounding box center [559, 200] width 8 height 10
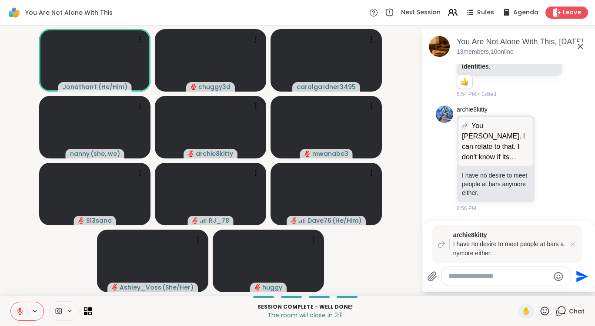
click at [491, 271] on div at bounding box center [505, 276] width 129 height 19
click at [465, 280] on textarea "Type your message" at bounding box center [498, 276] width 101 height 9
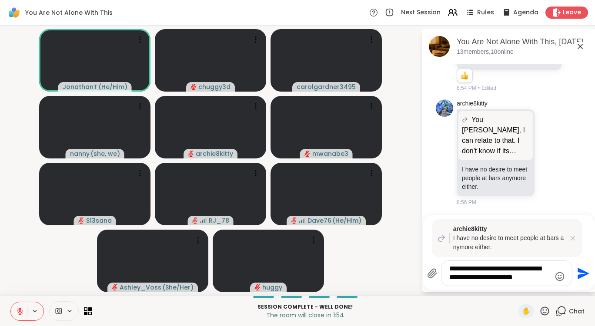
type textarea "**********"
click at [578, 273] on icon "Send" at bounding box center [582, 274] width 14 height 14
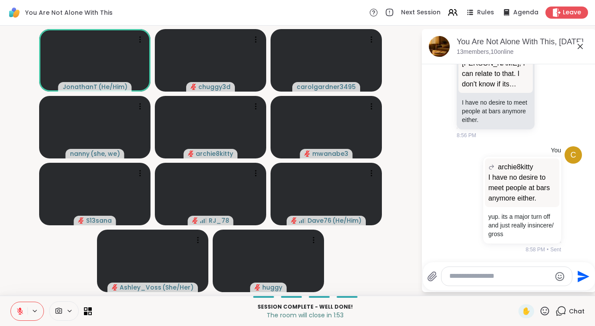
scroll to position [3174, 0]
click at [456, 200] on icon at bounding box center [460, 200] width 8 height 10
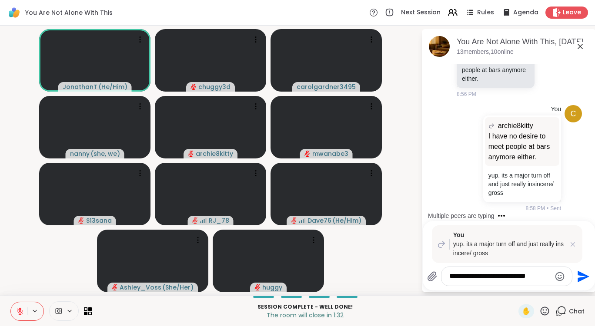
drag, startPoint x: 513, startPoint y: 270, endPoint x: 518, endPoint y: 275, distance: 7.1
click at [540, 272] on textarea "**********" at bounding box center [499, 276] width 101 height 9
drag, startPoint x: 545, startPoint y: 277, endPoint x: 549, endPoint y: 273, distance: 5.8
click at [546, 277] on textarea "**********" at bounding box center [499, 276] width 101 height 9
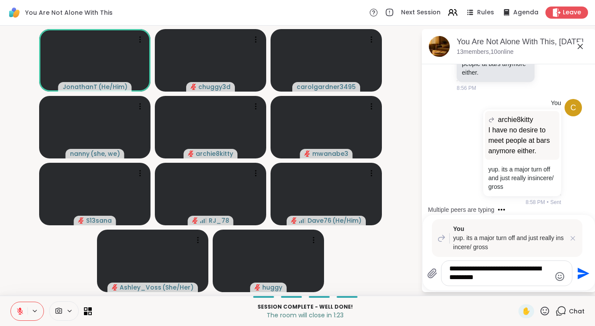
type textarea "**********"
click at [581, 270] on icon "Send" at bounding box center [582, 274] width 14 height 14
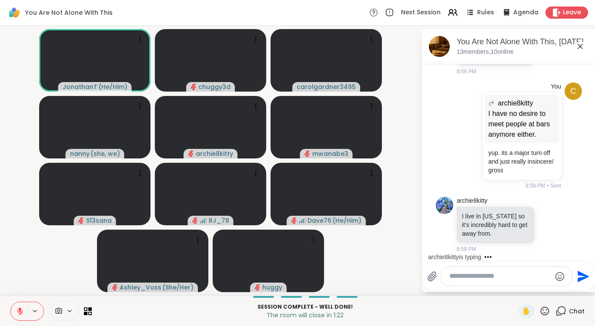
scroll to position [3351, 0]
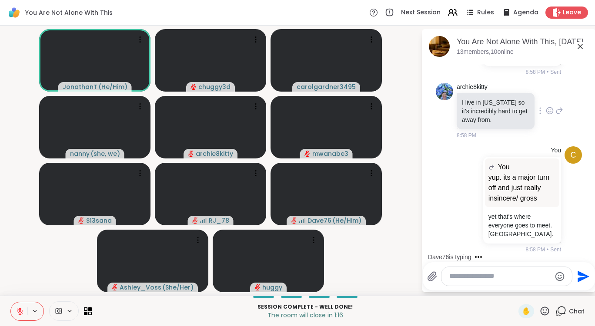
click at [546, 111] on icon at bounding box center [550, 110] width 8 height 9
click at [526, 100] on div "Select Reaction: Thumbs up" at bounding box center [530, 97] width 8 height 8
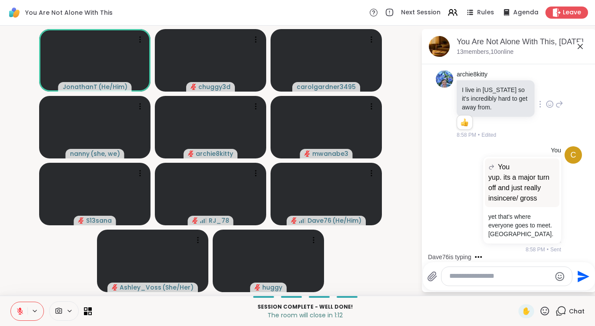
click at [555, 110] on icon at bounding box center [559, 104] width 8 height 10
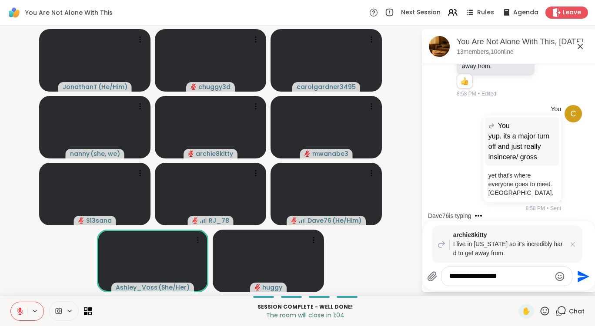
click at [456, 279] on textarea "**********" at bounding box center [499, 276] width 101 height 9
click at [20, 308] on icon at bounding box center [20, 312] width 8 height 8
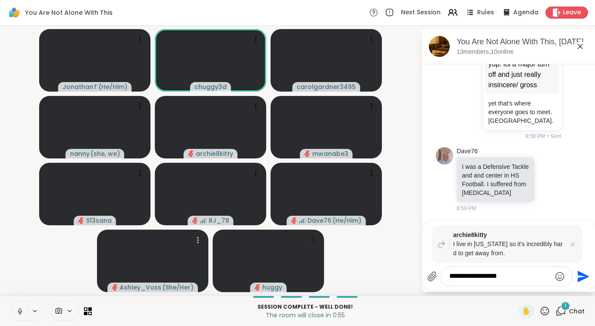
scroll to position [3487, 0]
click at [17, 311] on icon at bounding box center [20, 312] width 8 height 8
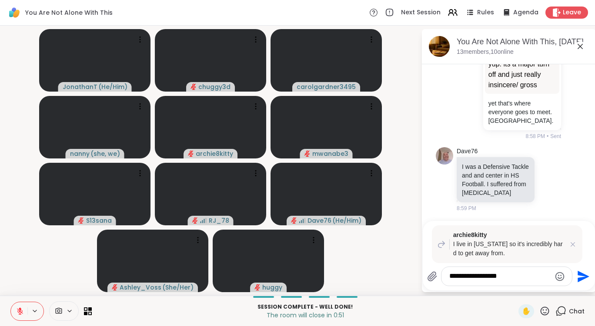
click at [454, 276] on textarea "**********" at bounding box center [499, 276] width 101 height 9
type textarea "**********"
click at [578, 280] on icon "Send" at bounding box center [583, 277] width 12 height 12
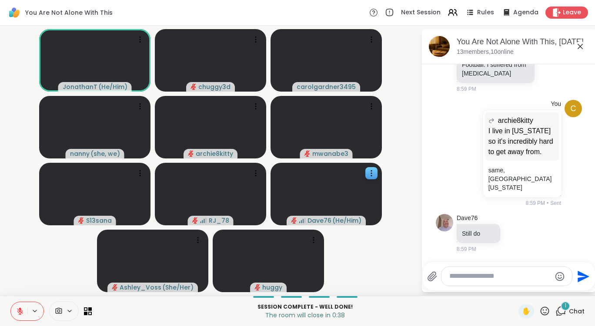
scroll to position [3588, 0]
click at [539, 311] on icon at bounding box center [544, 311] width 11 height 11
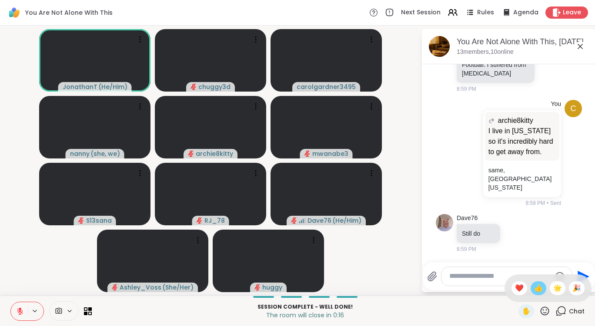
click at [534, 289] on span "👍" at bounding box center [538, 288] width 9 height 10
click at [539, 312] on icon at bounding box center [544, 311] width 11 height 11
click at [515, 286] on span "❤️" at bounding box center [519, 288] width 9 height 10
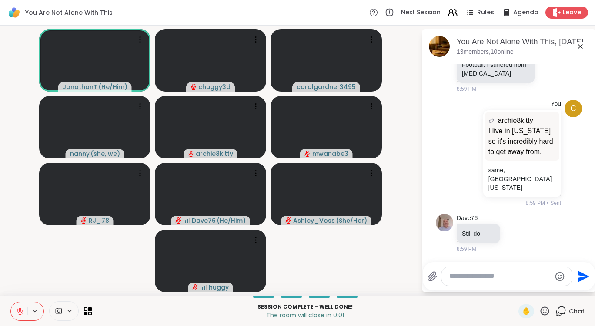
click at [583, 47] on icon at bounding box center [580, 46] width 10 height 10
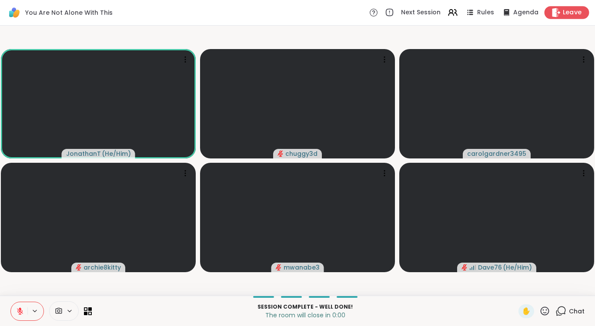
click at [566, 14] on span "Leave" at bounding box center [571, 12] width 19 height 9
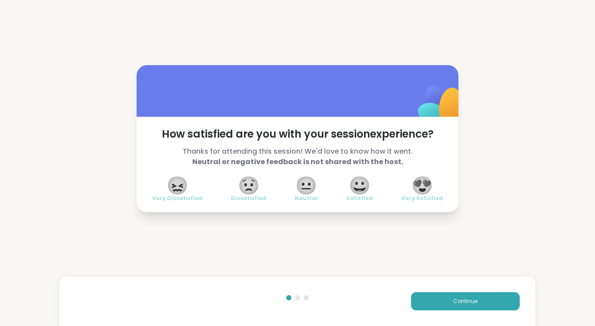
click at [421, 185] on span "😍" at bounding box center [422, 186] width 22 height 16
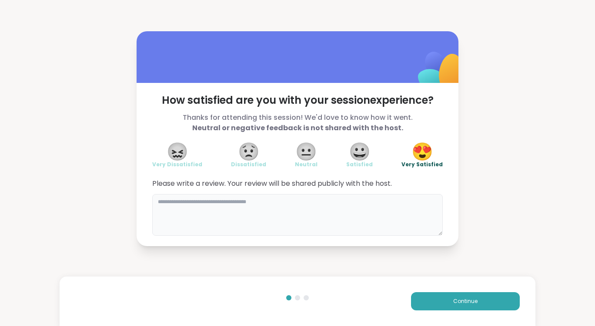
click at [258, 216] on textarea at bounding box center [297, 215] width 290 height 42
type textarea "**********"
click at [487, 302] on button "Continue" at bounding box center [465, 302] width 109 height 18
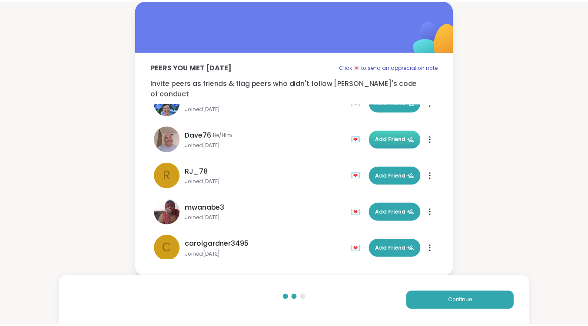
scroll to position [158, 0]
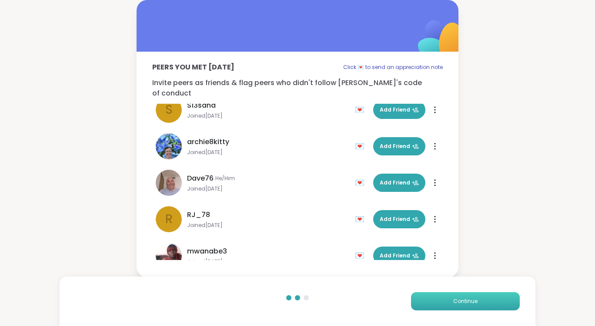
click at [483, 303] on button "Continue" at bounding box center [465, 302] width 109 height 18
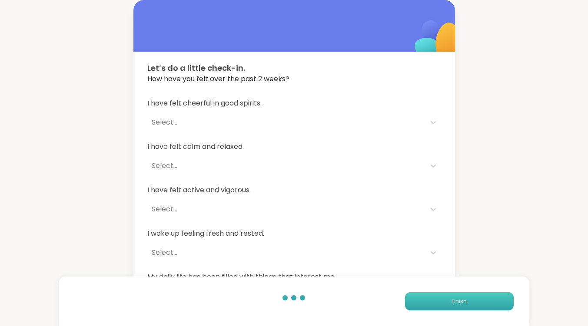
click at [481, 302] on button "Finish" at bounding box center [459, 302] width 109 height 18
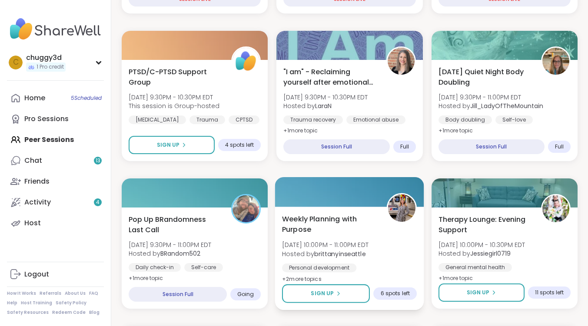
scroll to position [304, 0]
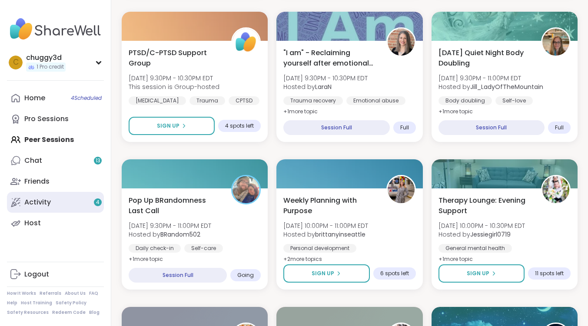
click at [53, 206] on link "Activity 4" at bounding box center [55, 202] width 97 height 21
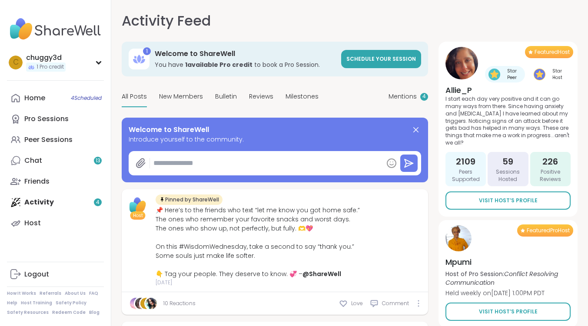
type textarea "*"
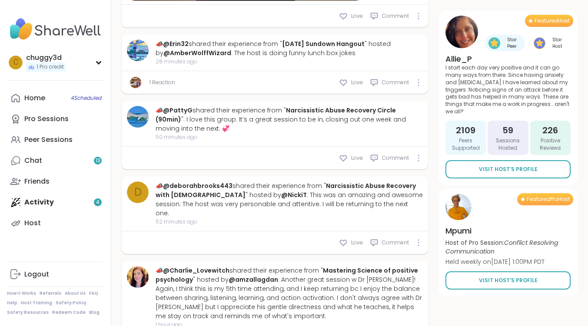
scroll to position [695, 0]
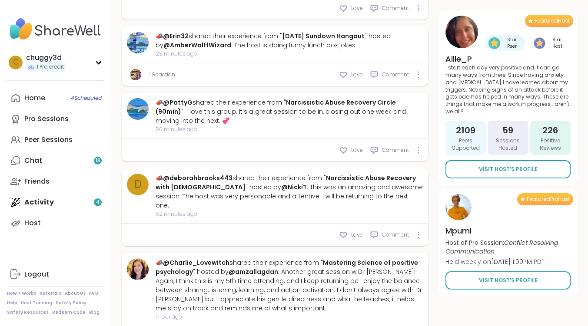
click at [43, 162] on link "Chat 13" at bounding box center [55, 160] width 97 height 21
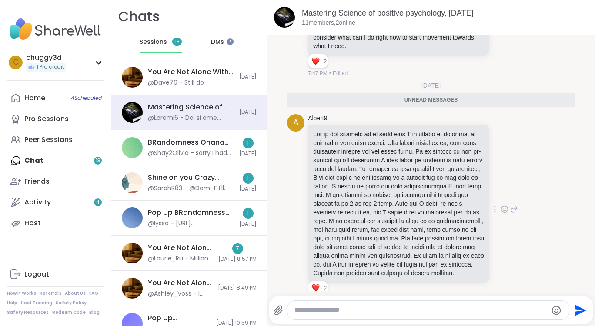
scroll to position [549, 0]
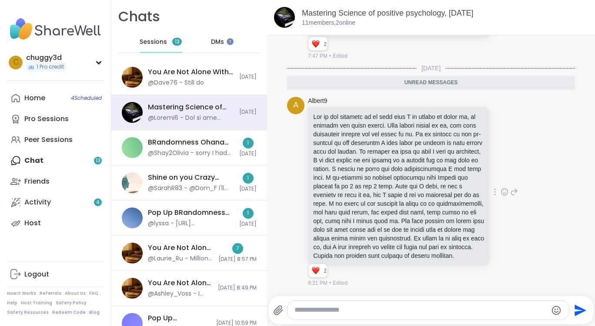
click at [500, 188] on icon at bounding box center [504, 192] width 8 height 9
click at [431, 174] on div "Select Reaction: Heart" at bounding box center [435, 178] width 8 height 8
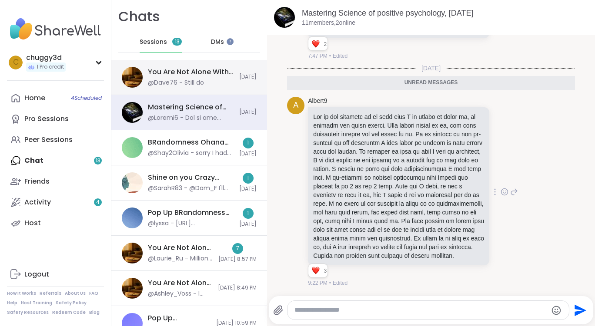
click at [194, 79] on div "@Dave76 - Still do" at bounding box center [176, 83] width 56 height 9
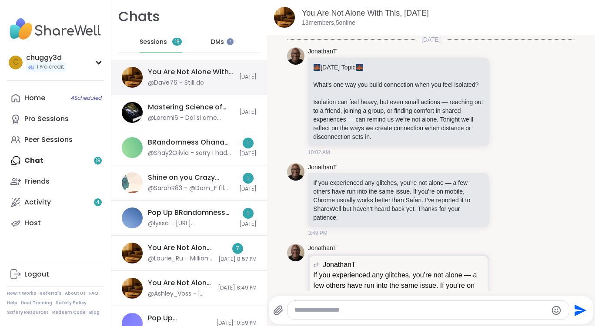
scroll to position [2612, 0]
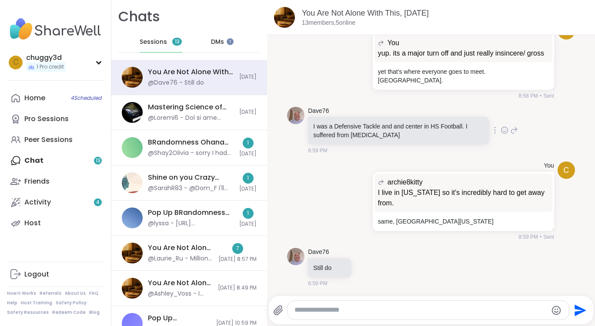
click at [500, 131] on icon at bounding box center [504, 130] width 8 height 9
click at [431, 121] on span "Select Reaction: Heart" at bounding box center [435, 116] width 8 height 9
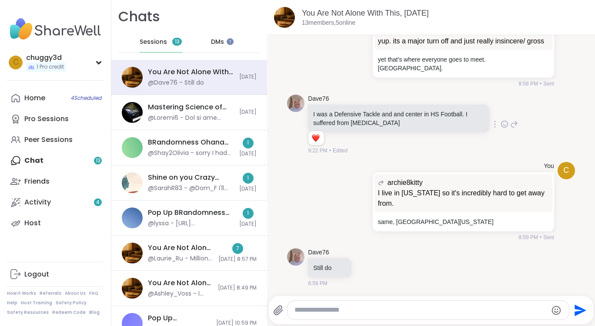
click at [500, 129] on icon at bounding box center [504, 124] width 8 height 9
click at [446, 119] on button "Select Reaction: Sad" at bounding box center [454, 110] width 17 height 17
click at [365, 269] on icon at bounding box center [366, 268] width 3 height 1
click at [386, 258] on div "Select Reaction: Sad" at bounding box center [386, 254] width 8 height 8
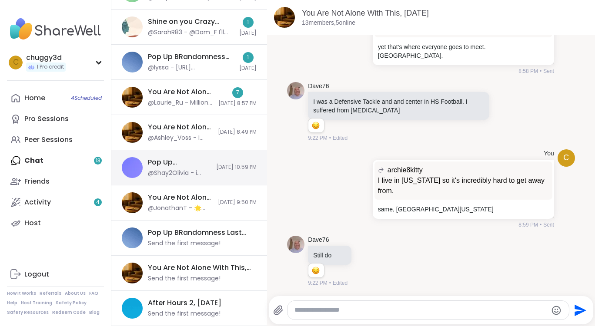
scroll to position [0, 0]
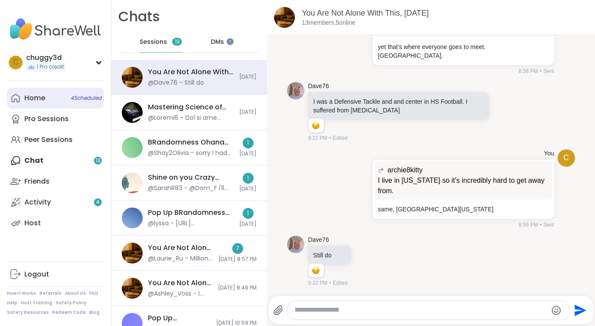
click at [83, 96] on span "4 Scheduled" at bounding box center [86, 98] width 31 height 7
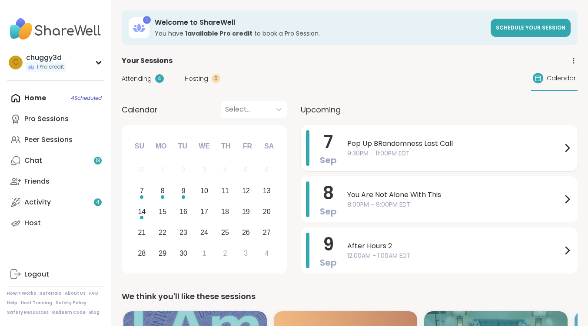
click at [417, 139] on span "Pop Up BRandomness Last Call" at bounding box center [454, 144] width 215 height 10
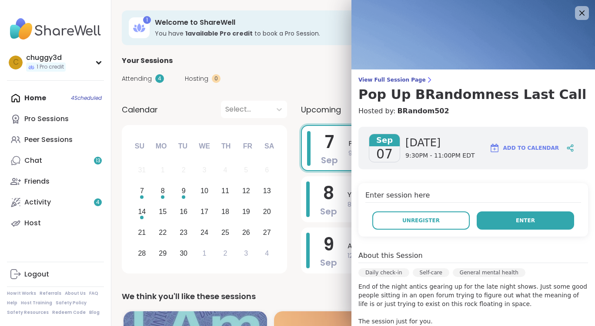
click at [501, 222] on button "Enter" at bounding box center [524, 221] width 97 height 18
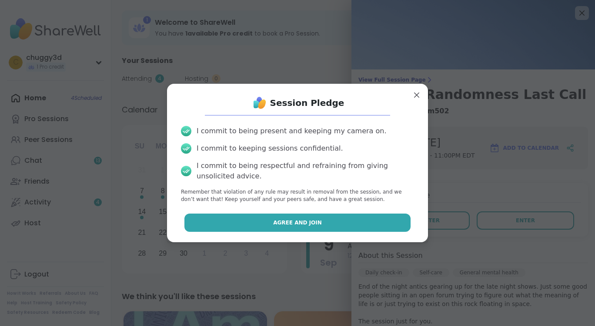
click at [350, 216] on button "Agree and Join" at bounding box center [297, 223] width 226 height 18
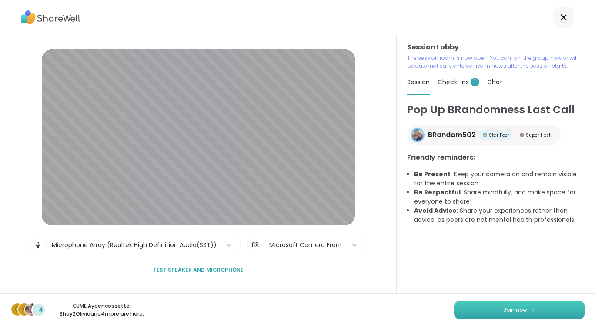
click at [482, 309] on button "Join now" at bounding box center [519, 310] width 130 height 18
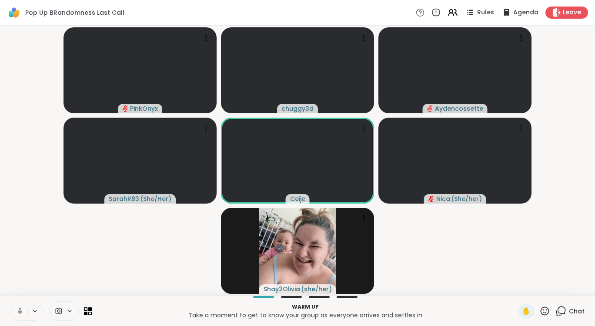
click at [68, 313] on icon at bounding box center [69, 311] width 7 height 7
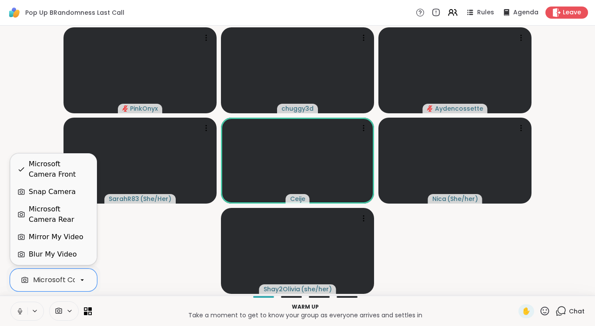
click at [83, 280] on icon at bounding box center [81, 281] width 3 height 2
click at [57, 253] on div "Blur My Video" at bounding box center [53, 255] width 48 height 10
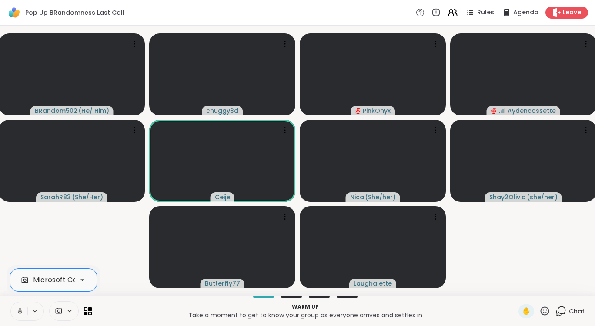
click at [22, 311] on icon at bounding box center [20, 312] width 8 height 8
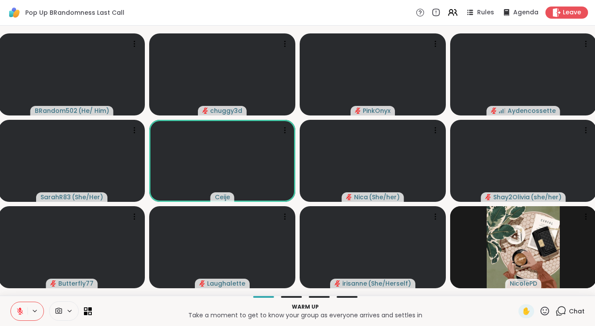
click at [555, 310] on icon at bounding box center [560, 311] width 11 height 11
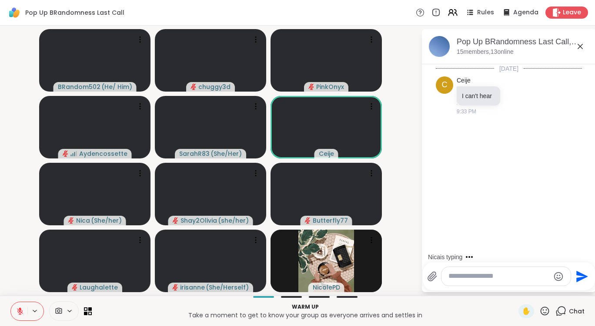
click at [581, 48] on icon at bounding box center [580, 46] width 10 height 10
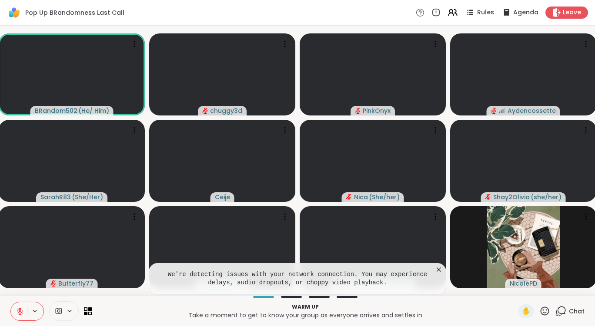
click at [440, 268] on icon at bounding box center [438, 270] width 4 height 4
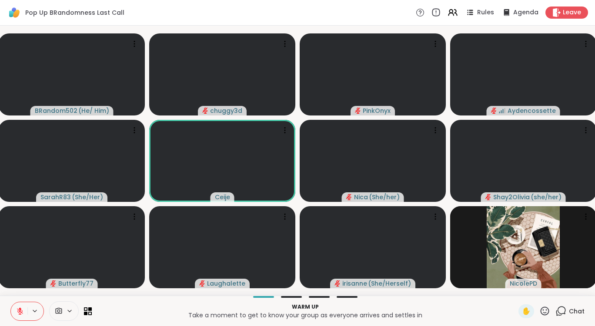
click at [431, 12] on icon at bounding box center [436, 13] width 10 height 10
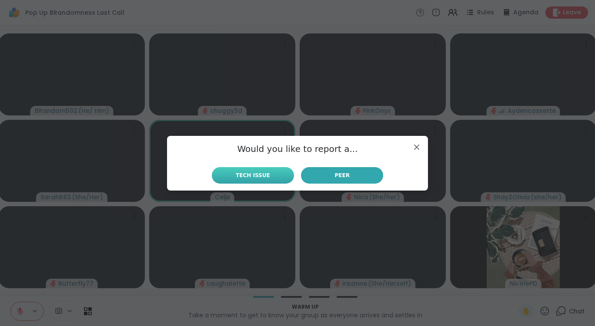
click at [250, 176] on span "Tech Issue" at bounding box center [253, 176] width 34 height 8
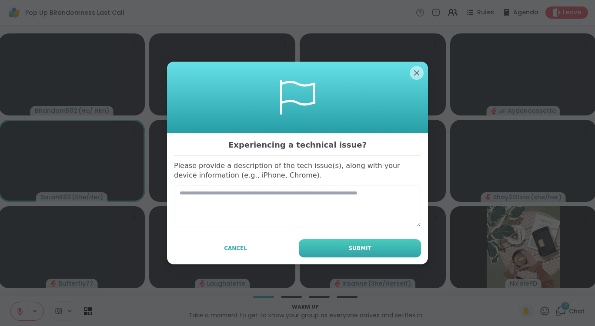
click at [330, 242] on button "Submit" at bounding box center [360, 249] width 122 height 18
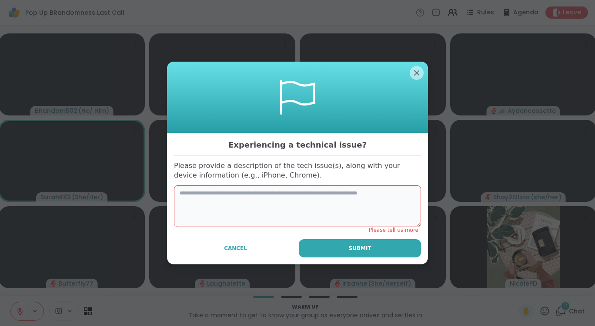
click at [257, 216] on textarea at bounding box center [297, 207] width 247 height 42
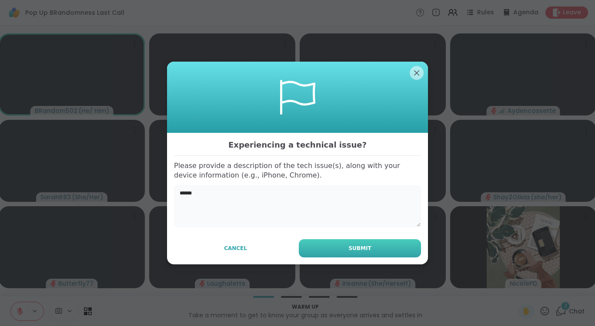
type textarea "******"
click at [393, 251] on button "Submit" at bounding box center [360, 249] width 122 height 18
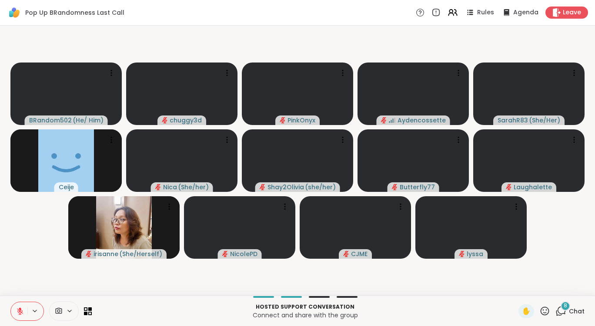
click at [557, 312] on icon at bounding box center [561, 311] width 8 height 8
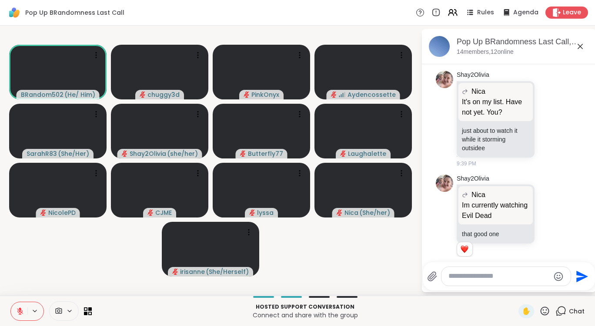
scroll to position [854, 0]
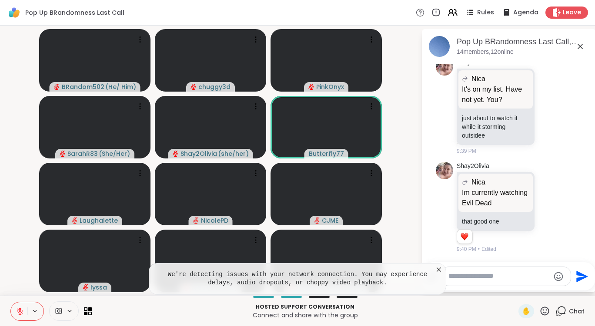
click at [439, 270] on icon at bounding box center [438, 270] width 4 height 4
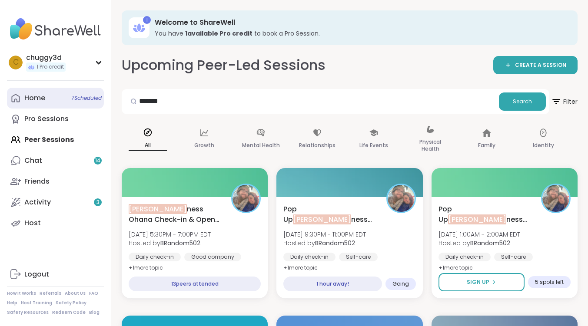
drag, startPoint x: 197, startPoint y: 104, endPoint x: 23, endPoint y: 106, distance: 173.4
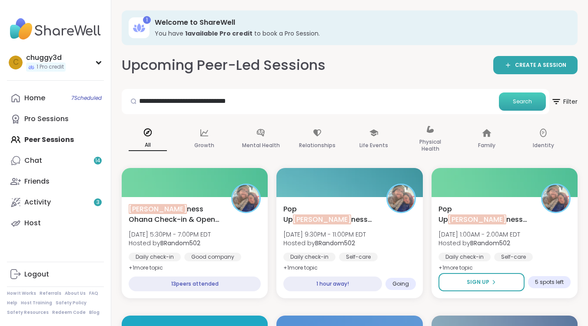
type input "**********"
click at [536, 104] on button "Search" at bounding box center [522, 102] width 47 height 18
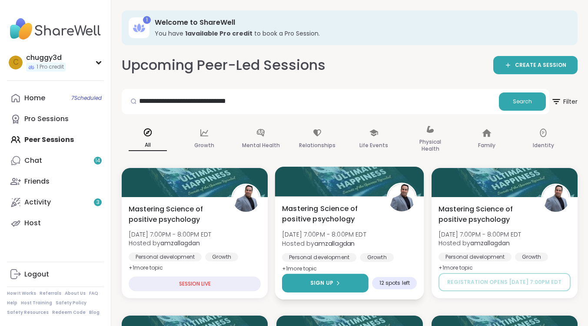
click at [336, 274] on button "Sign Up" at bounding box center [325, 283] width 87 height 19
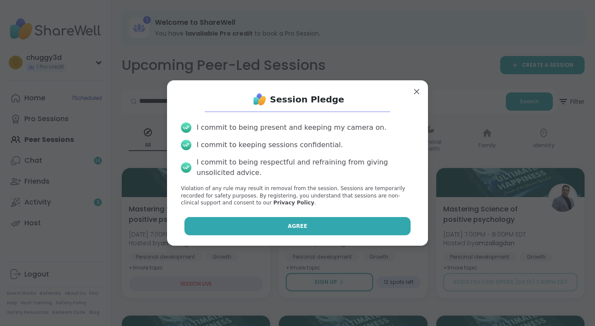
click at [308, 226] on button "Agree" at bounding box center [297, 226] width 226 height 18
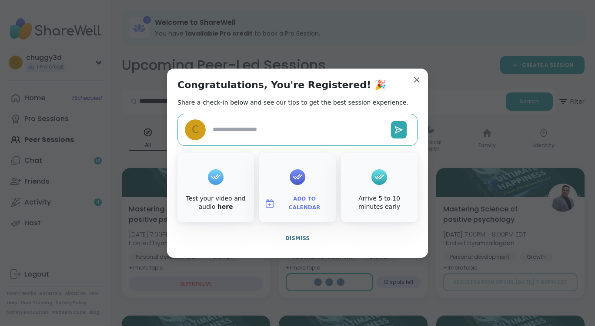
type textarea "*"
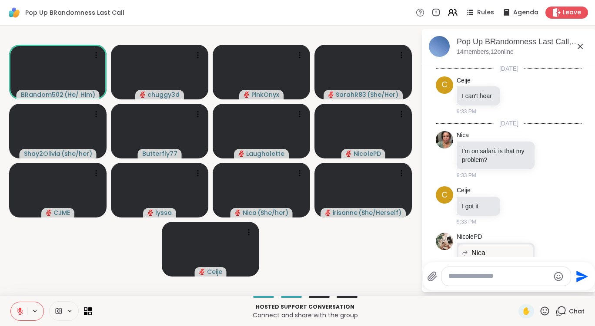
scroll to position [854, 0]
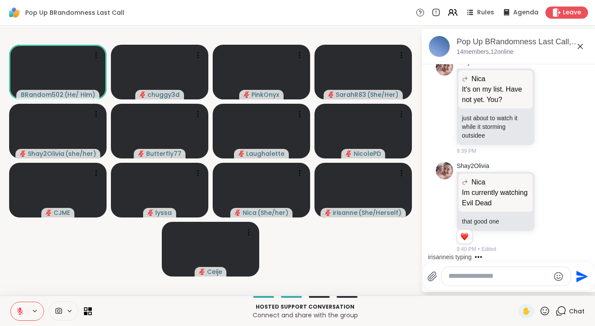
click at [18, 308] on icon at bounding box center [20, 312] width 8 height 8
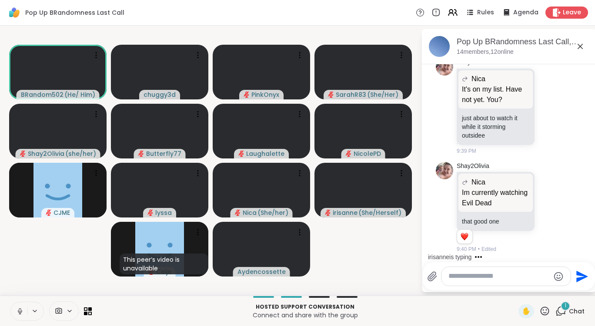
scroll to position [952, 0]
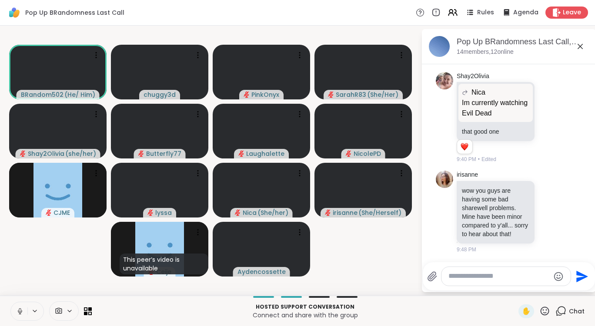
click at [24, 313] on button at bounding box center [19, 312] width 17 height 18
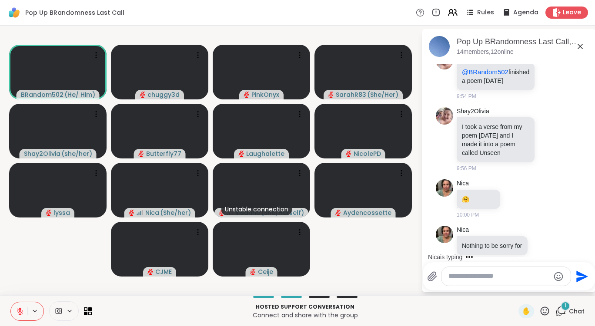
scroll to position [1486, 0]
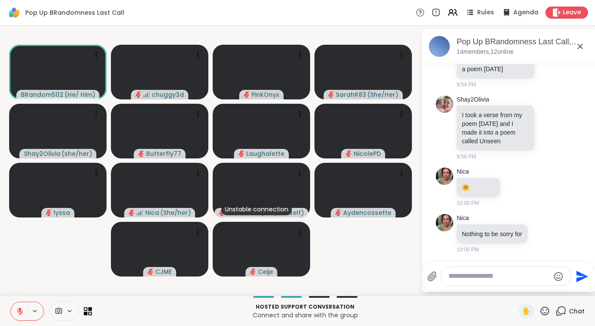
click at [90, 308] on icon at bounding box center [90, 309] width 4 height 4
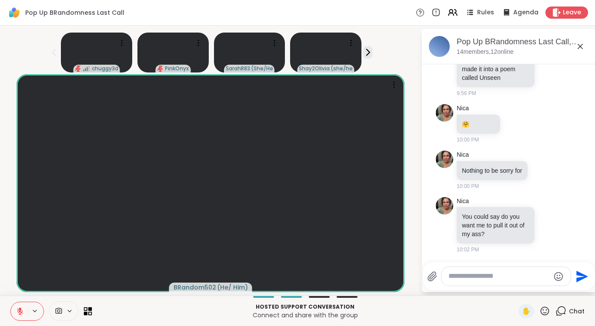
scroll to position [1562, 0]
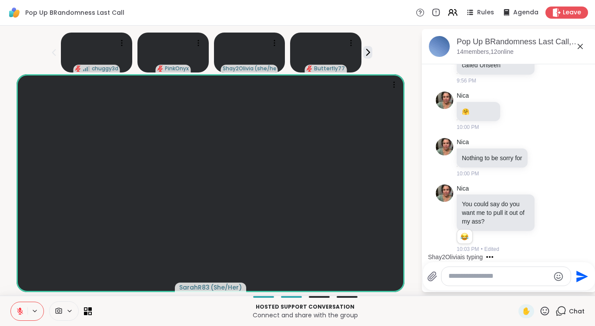
click at [158, 313] on p "Connect and share with the group" at bounding box center [305, 315] width 416 height 9
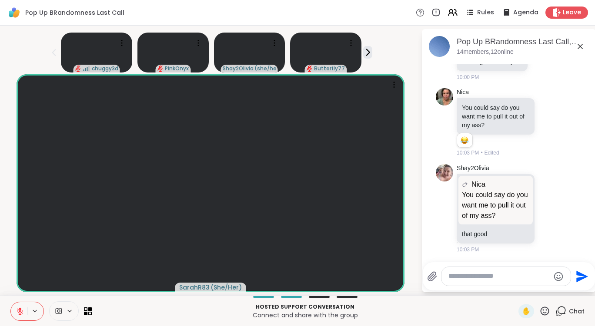
scroll to position [1671, 0]
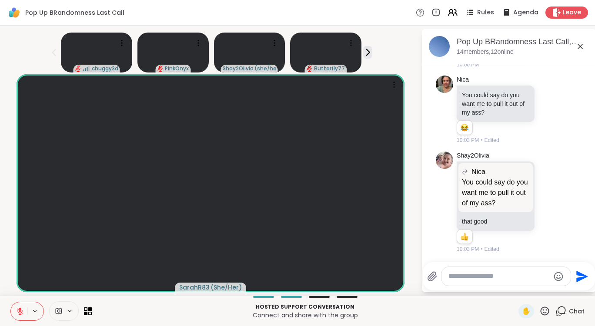
click at [539, 307] on icon at bounding box center [544, 311] width 11 height 11
click at [529, 281] on div "✋ ❤️ 👍 🌟 🎉" at bounding box center [547, 289] width 87 height 28
click at [540, 313] on icon at bounding box center [544, 311] width 9 height 9
click at [534, 290] on span "👍" at bounding box center [538, 288] width 9 height 10
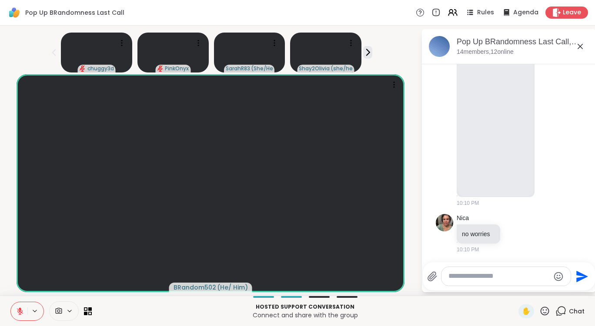
scroll to position [2303, 0]
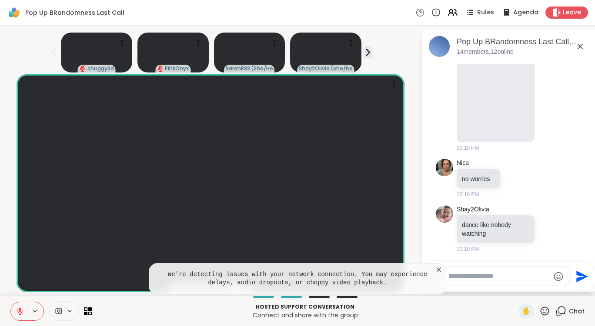
click at [436, 269] on icon at bounding box center [438, 270] width 9 height 9
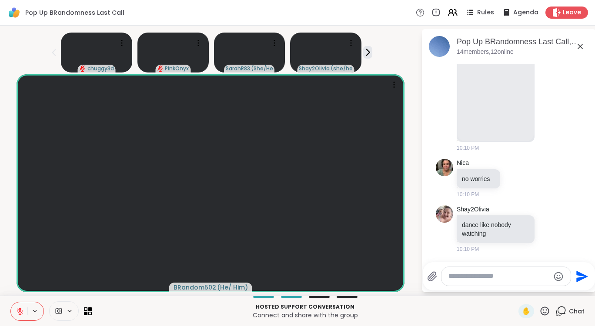
scroll to position [2349, 0]
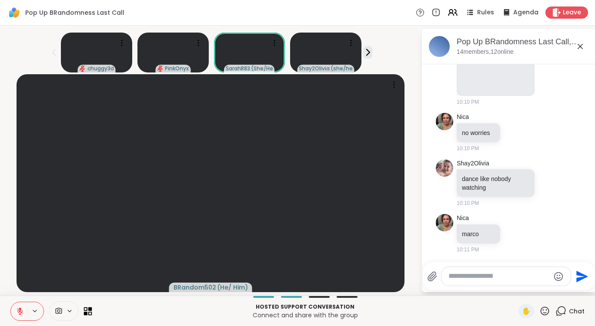
click at [89, 310] on icon at bounding box center [90, 309] width 4 height 4
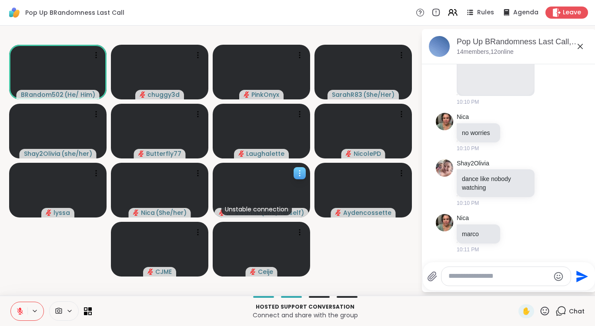
click at [302, 176] on icon at bounding box center [299, 173] width 9 height 9
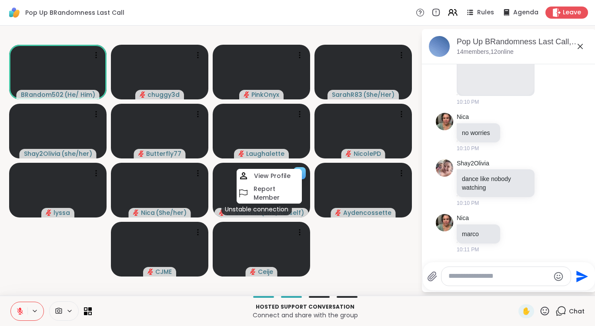
click at [264, 180] on h4 "View Profile" at bounding box center [272, 176] width 37 height 9
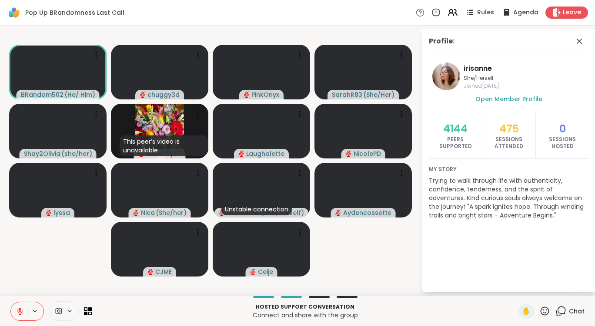
click at [377, 255] on video-player-container "BRandom502 ( He/ Him ) chuggy3d PinkOnyx SarahR83 ( She/Her ) Shay2Olivia ( she…" at bounding box center [210, 160] width 410 height 263
click at [580, 42] on icon at bounding box center [578, 41] width 5 height 5
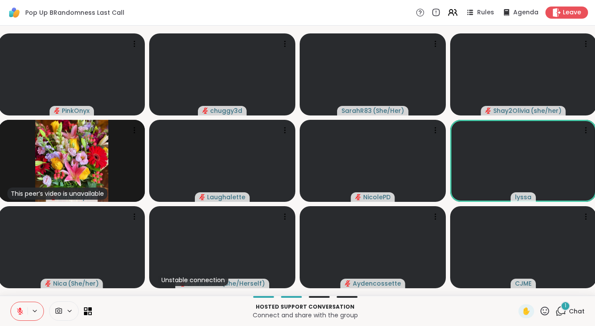
click at [560, 310] on div "1" at bounding box center [565, 307] width 10 height 10
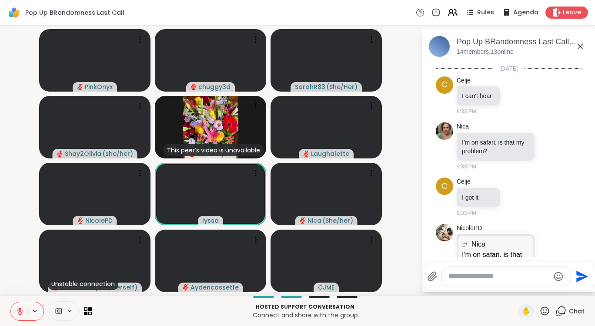
scroll to position [2416, 0]
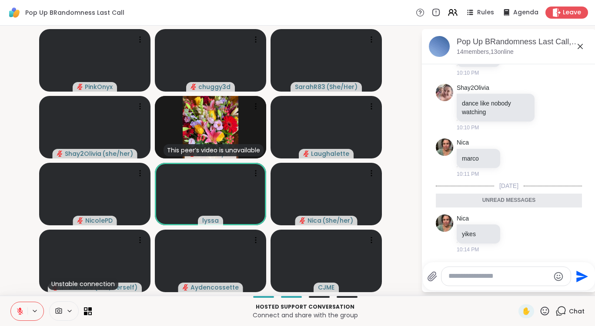
click at [581, 46] on icon at bounding box center [580, 46] width 10 height 10
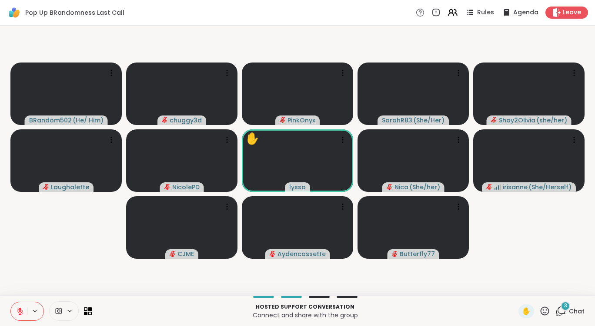
click at [558, 313] on icon at bounding box center [560, 311] width 11 height 11
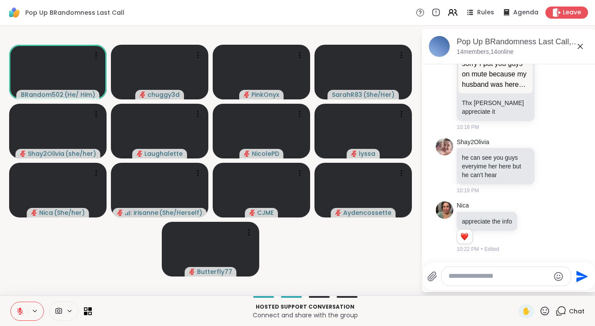
scroll to position [2705, 0]
click at [447, 14] on icon at bounding box center [452, 12] width 11 height 11
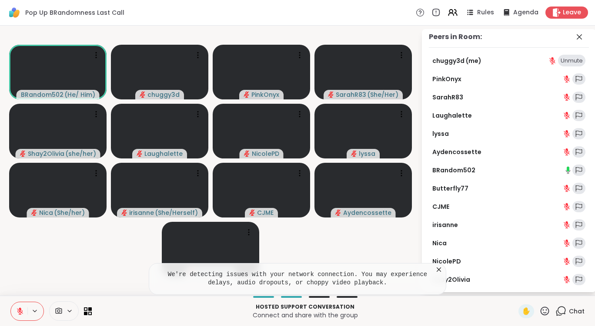
scroll to position [0, 0]
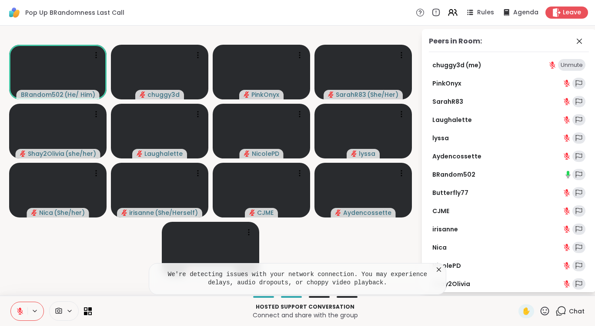
click at [438, 272] on icon at bounding box center [438, 270] width 9 height 9
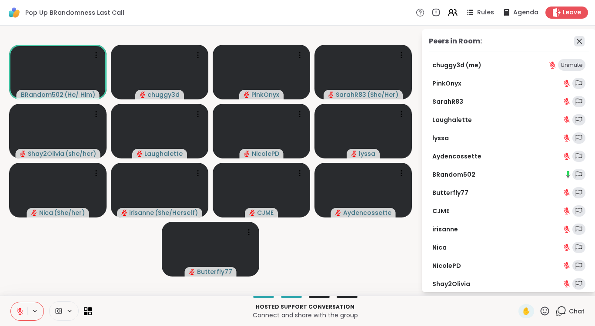
click at [576, 43] on icon at bounding box center [579, 41] width 10 height 10
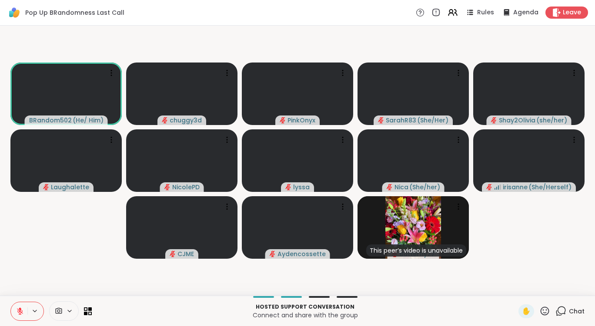
click at [559, 312] on icon at bounding box center [561, 311] width 8 height 8
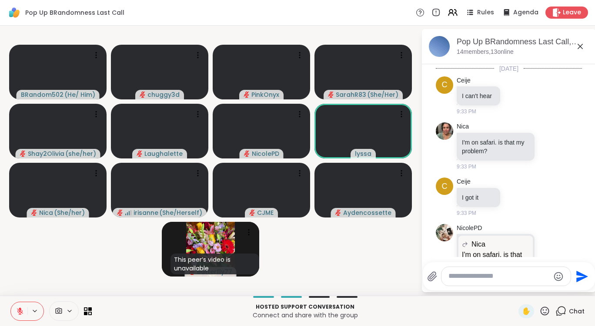
scroll to position [2696, 0]
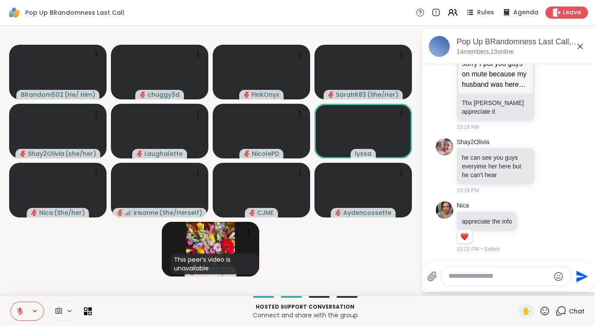
click at [469, 271] on div at bounding box center [505, 276] width 129 height 19
click at [459, 279] on textarea "Type your message" at bounding box center [498, 276] width 101 height 9
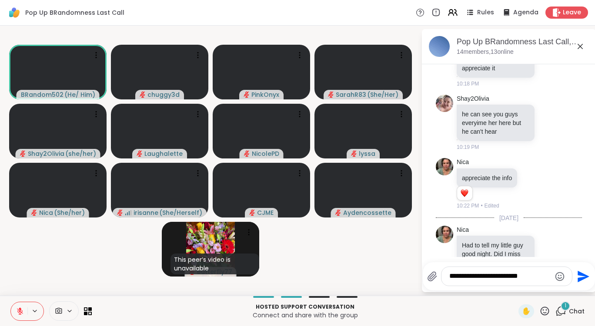
scroll to position [2768, 0]
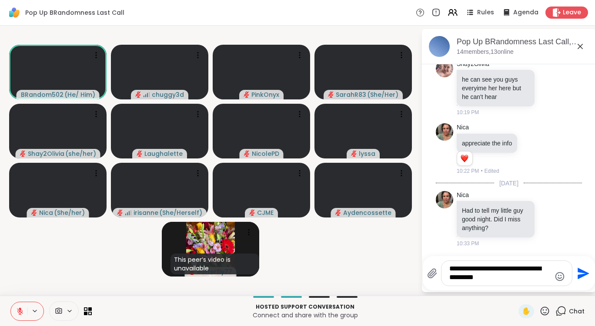
type textarea "**********"
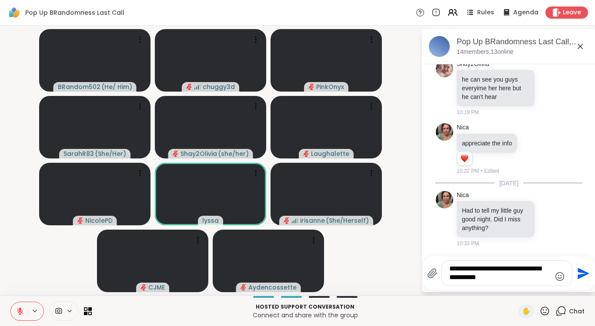
drag, startPoint x: 490, startPoint y: 276, endPoint x: 432, endPoint y: 260, distance: 61.0
click at [433, 260] on div "**********" at bounding box center [509, 273] width 172 height 34
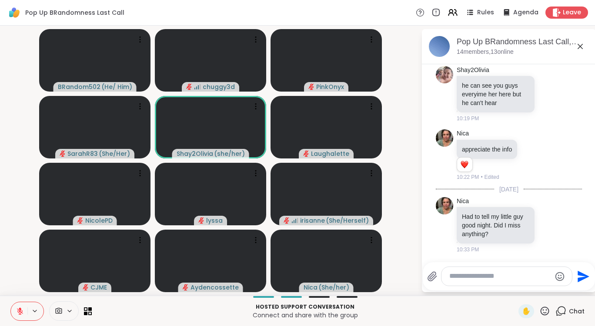
click at [582, 46] on icon at bounding box center [580, 46] width 10 height 10
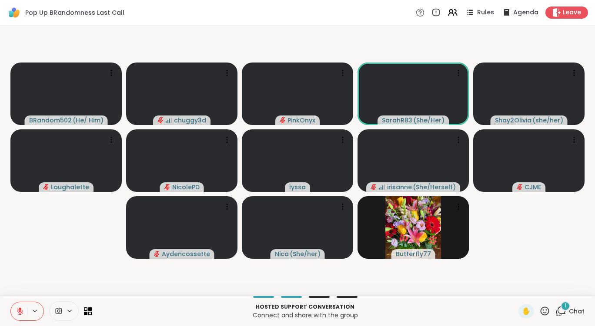
click at [556, 313] on icon at bounding box center [560, 311] width 11 height 11
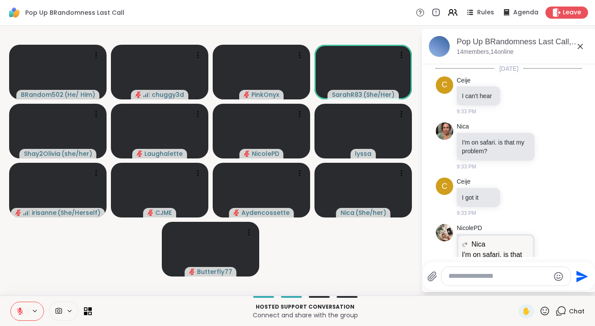
scroll to position [2836, 0]
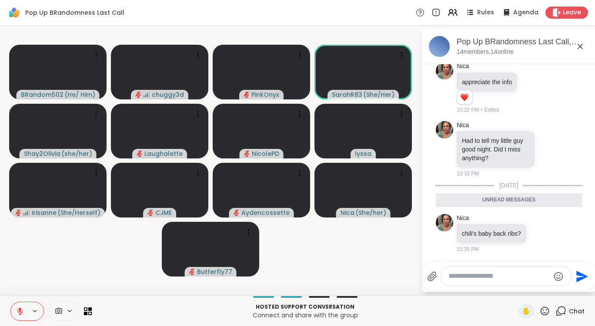
click at [581, 48] on icon at bounding box center [580, 46] width 10 height 10
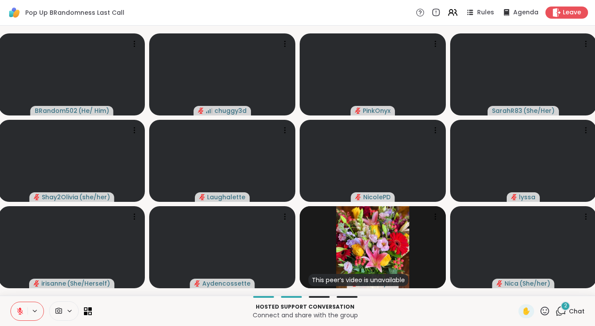
click at [560, 308] on div "2" at bounding box center [565, 307] width 10 height 10
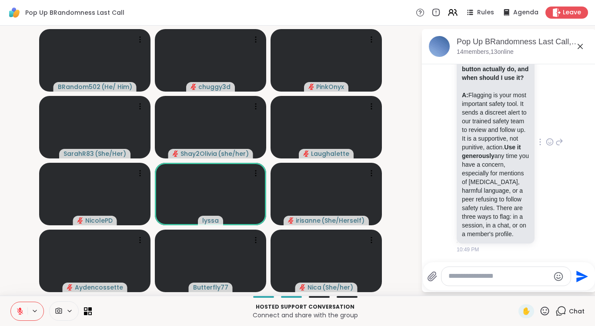
scroll to position [3356, 0]
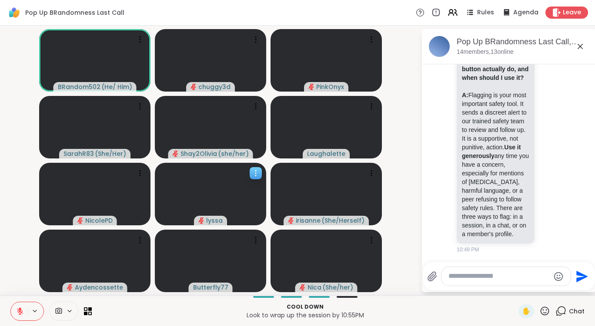
click at [210, 217] on span "lyssa" at bounding box center [214, 220] width 17 height 9
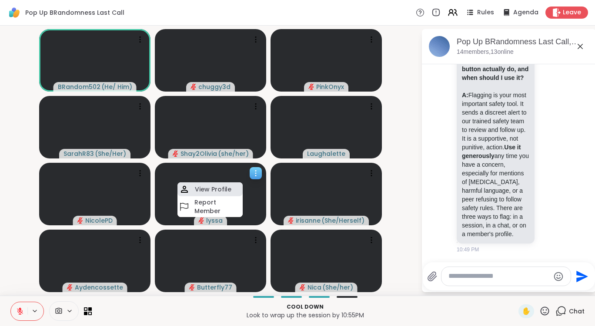
click at [216, 188] on h4 "View Profile" at bounding box center [213, 189] width 37 height 9
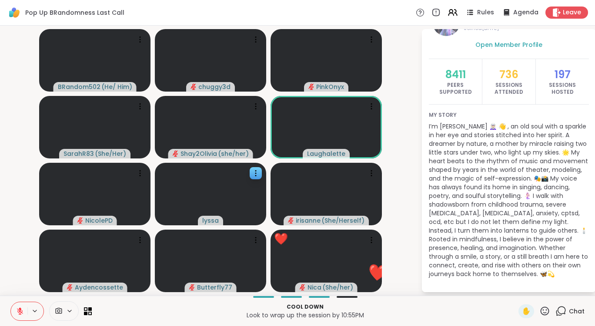
scroll to position [63, 0]
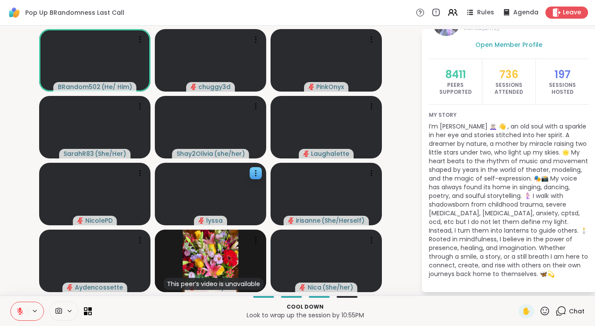
click at [400, 97] on video-player-container "BRandom502 ( He/ Him ) chuggy3d PinkOnyx SarahR83 ( She/Her ) Shay2Olivia ( she…" at bounding box center [210, 160] width 410 height 263
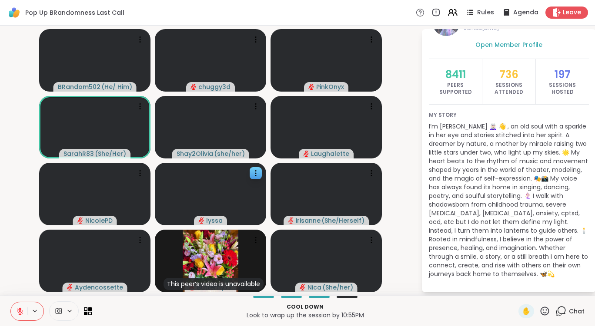
click at [555, 317] on div "Chat" at bounding box center [569, 312] width 29 height 14
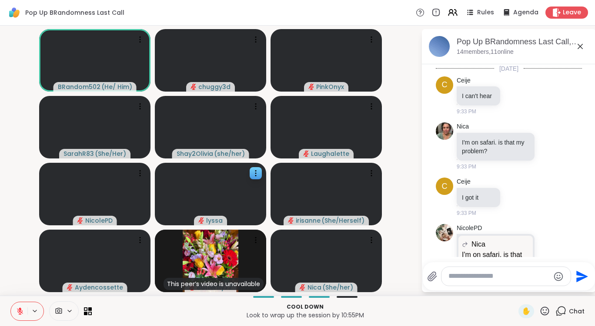
scroll to position [3347, 0]
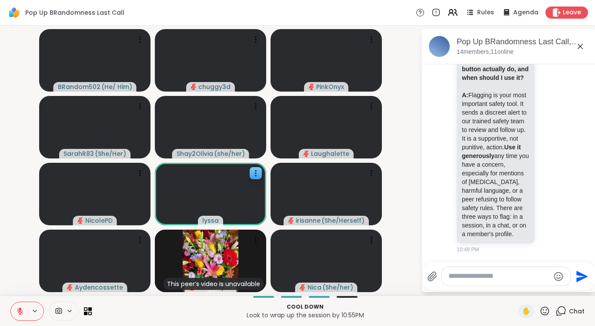
click at [580, 47] on icon at bounding box center [580, 46] width 10 height 10
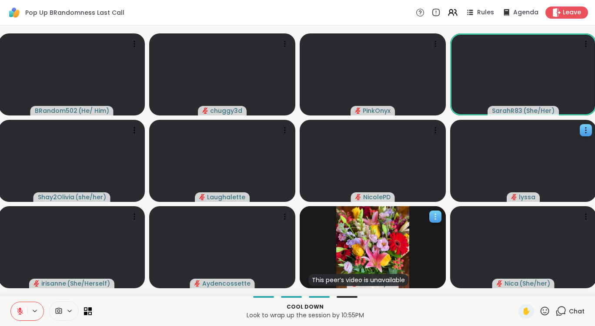
click at [435, 215] on icon at bounding box center [435, 217] width 9 height 9
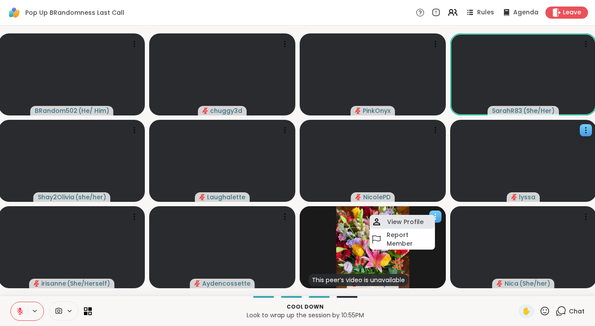
click at [423, 222] on div "View Profile" at bounding box center [401, 222] width 65 height 14
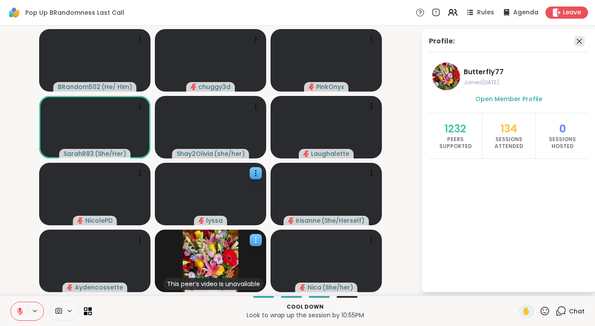
click at [574, 40] on icon at bounding box center [579, 41] width 10 height 10
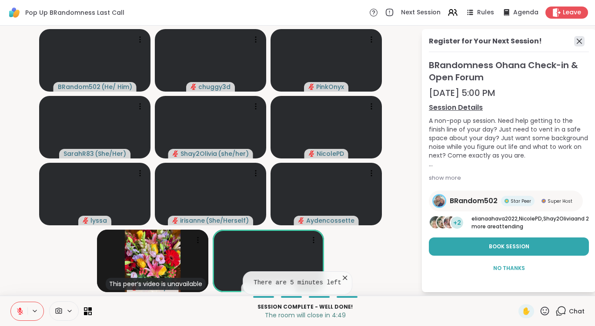
click at [580, 43] on icon at bounding box center [579, 41] width 10 height 10
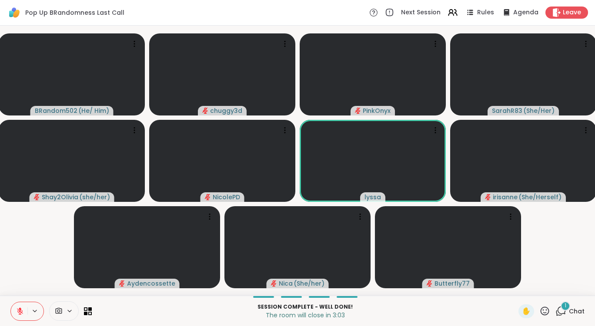
click at [560, 309] on div "1" at bounding box center [565, 307] width 10 height 10
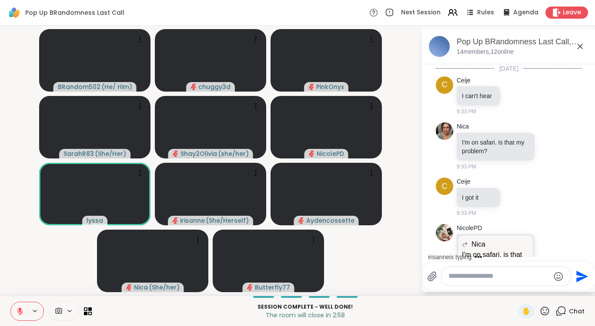
scroll to position [3423, 0]
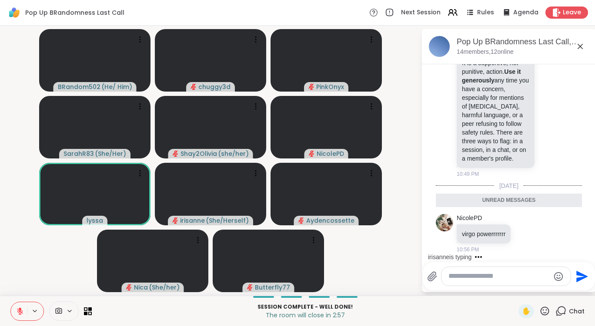
click at [580, 47] on icon at bounding box center [580, 46] width 10 height 10
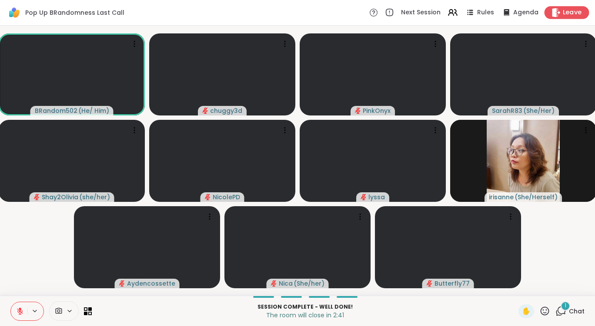
click at [568, 15] on span "Leave" at bounding box center [571, 12] width 19 height 9
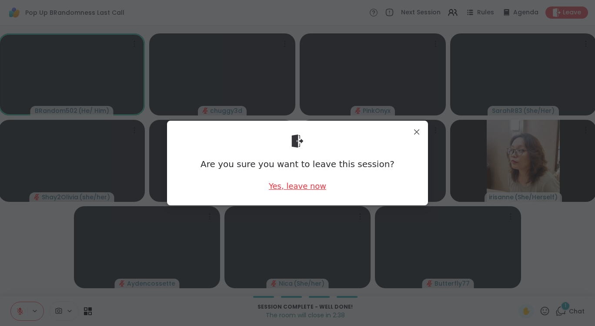
click at [304, 187] on div "Yes, leave now" at bounding box center [297, 186] width 57 height 11
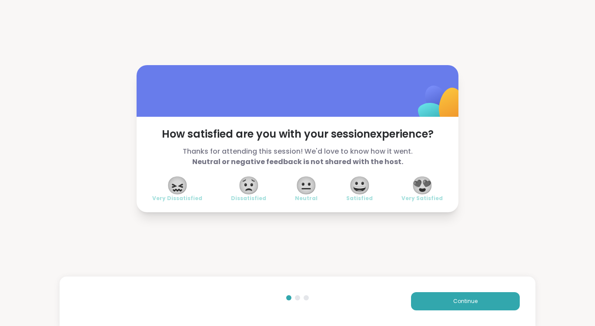
click at [358, 190] on span "😀" at bounding box center [360, 186] width 22 height 16
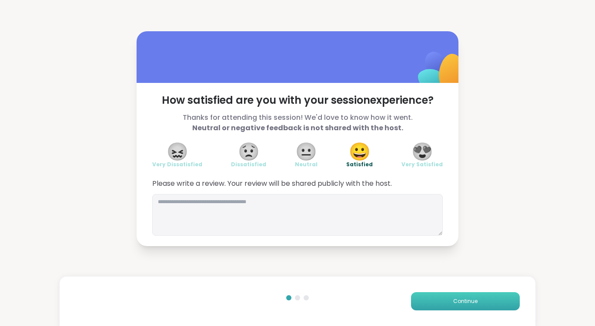
click at [443, 297] on button "Continue" at bounding box center [465, 302] width 109 height 18
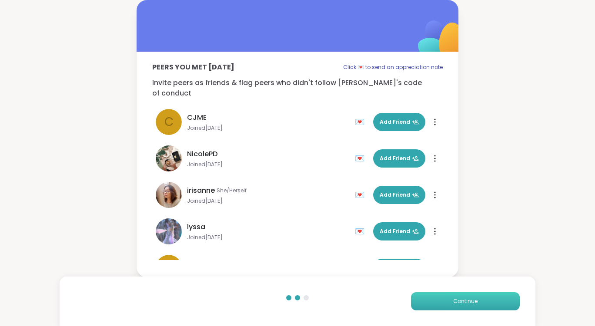
click at [440, 305] on button "Continue" at bounding box center [465, 302] width 109 height 18
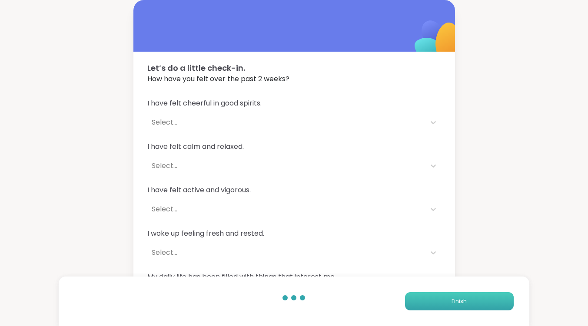
click at [440, 305] on button "Finish" at bounding box center [459, 302] width 109 height 18
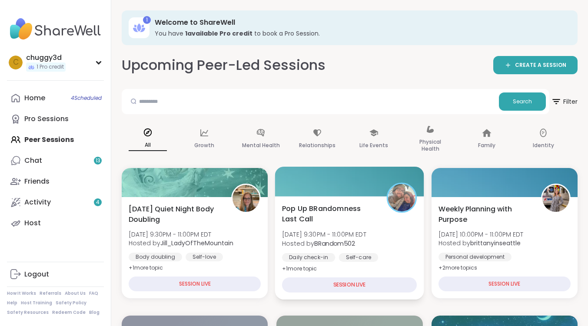
click at [340, 214] on span "Pop Up BRandomness Last Call" at bounding box center [329, 213] width 95 height 21
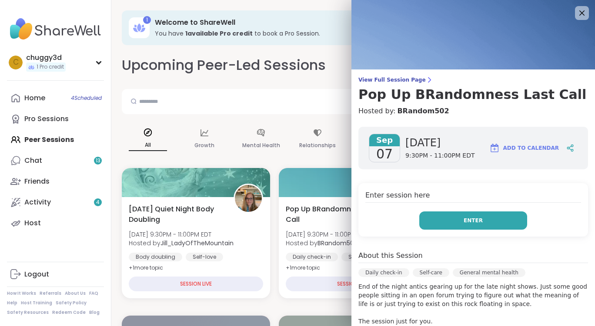
click at [473, 228] on button "Enter" at bounding box center [473, 221] width 108 height 18
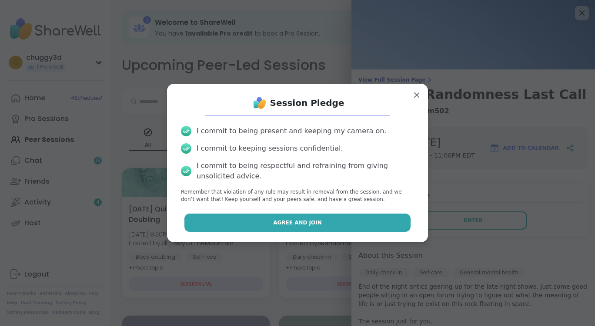
click at [326, 229] on button "Agree and Join" at bounding box center [297, 223] width 226 height 18
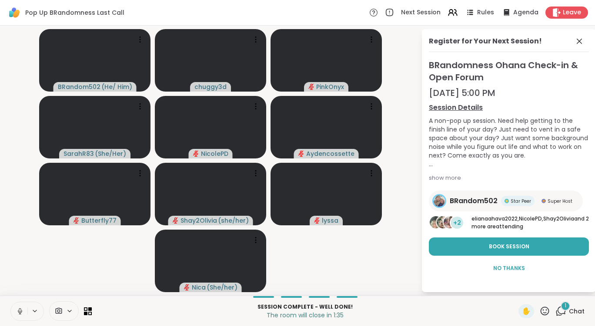
click at [20, 313] on icon at bounding box center [20, 314] width 0 height 2
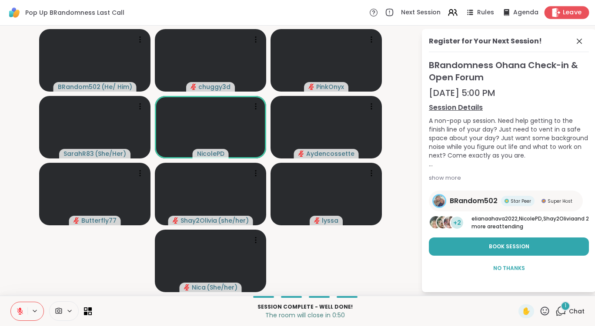
click at [567, 10] on span "Leave" at bounding box center [571, 12] width 19 height 9
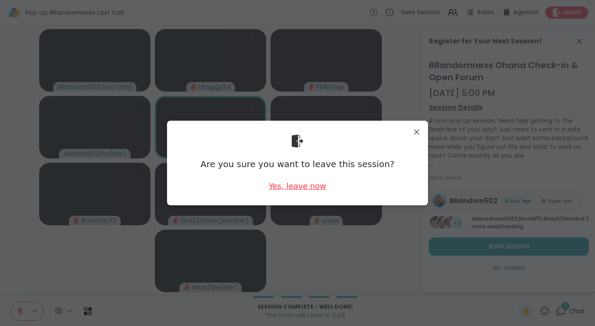
click at [313, 186] on div "Yes, leave now" at bounding box center [297, 186] width 57 height 11
